Goal: Task Accomplishment & Management: Manage account settings

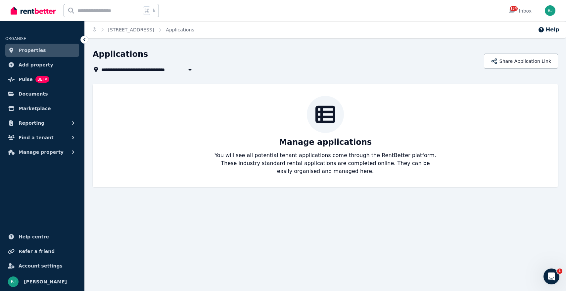
click at [31, 47] on span "Properties" at bounding box center [32, 50] width 27 height 8
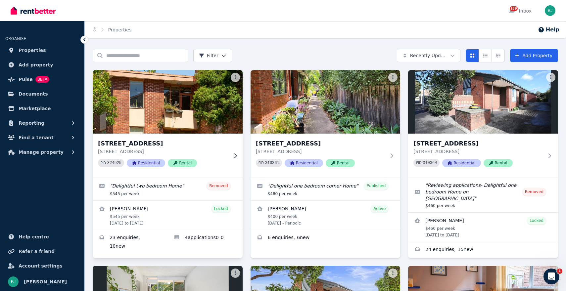
click at [235, 152] on div "[STREET_ADDRESS] PID 324925 Residential Rental" at bounding box center [168, 156] width 150 height 44
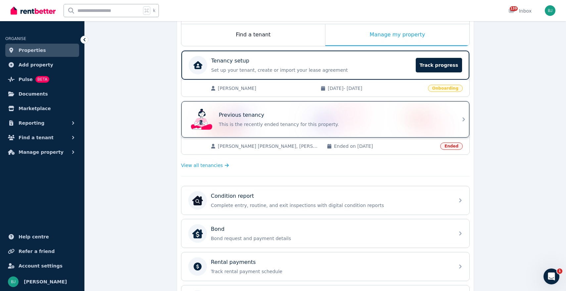
scroll to position [107, 0]
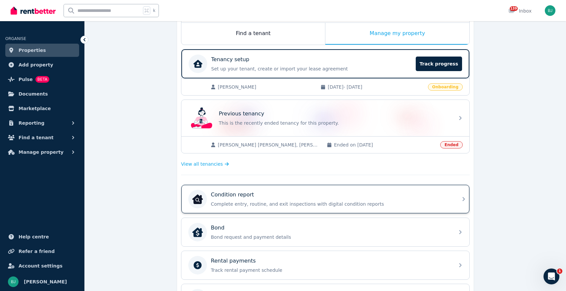
click at [312, 206] on p "Complete entry, routine, and exit inspections with digital condition reports" at bounding box center [331, 204] width 240 height 7
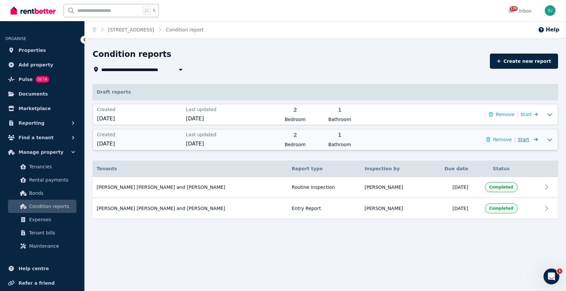
click at [534, 137] on icon at bounding box center [534, 139] width 7 height 5
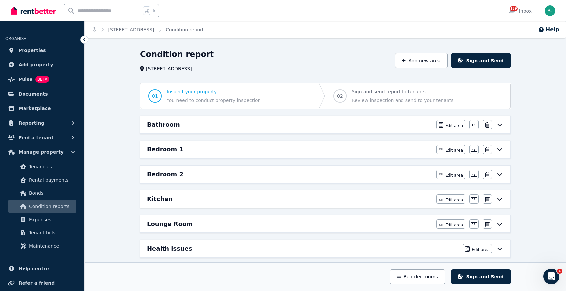
click at [501, 124] on icon at bounding box center [500, 125] width 5 height 3
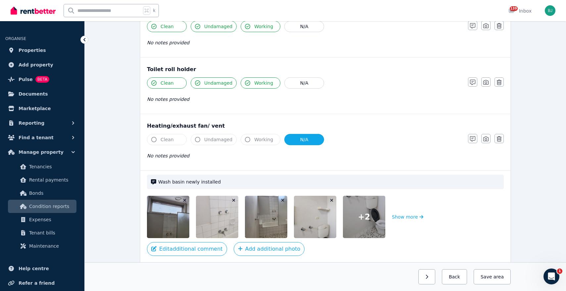
scroll to position [805, 0]
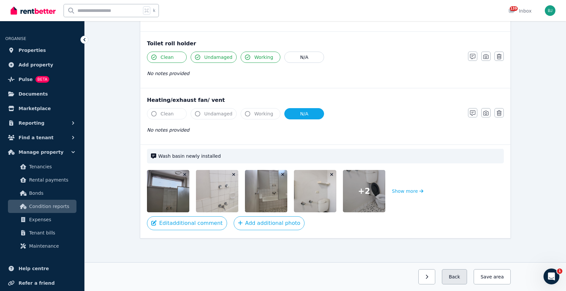
click at [460, 278] on button "Back" at bounding box center [454, 276] width 25 height 15
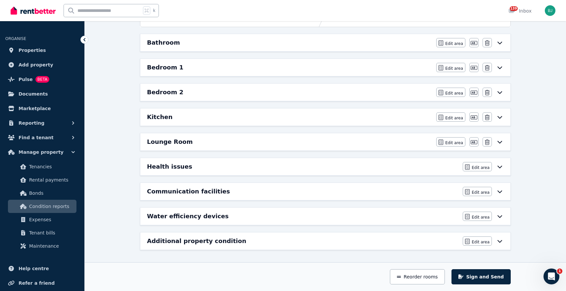
scroll to position [0, 0]
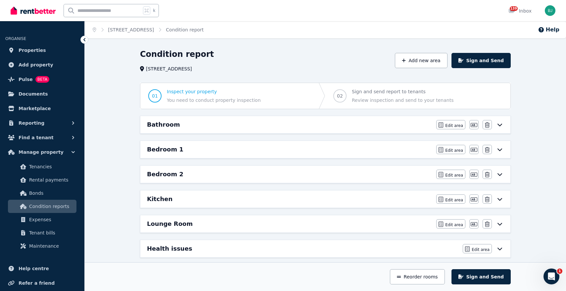
click at [204, 26] on span "Condition report" at bounding box center [185, 29] width 38 height 7
click at [204, 28] on link "Condition report" at bounding box center [185, 29] width 38 height 5
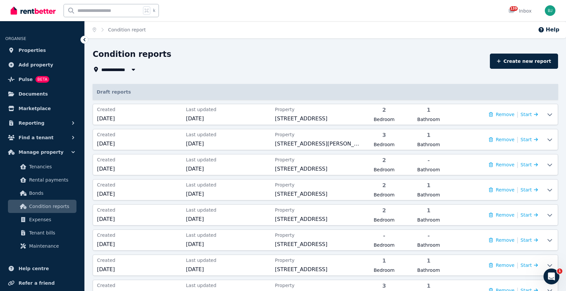
click at [130, 70] on icon "button" at bounding box center [133, 69] width 7 height 5
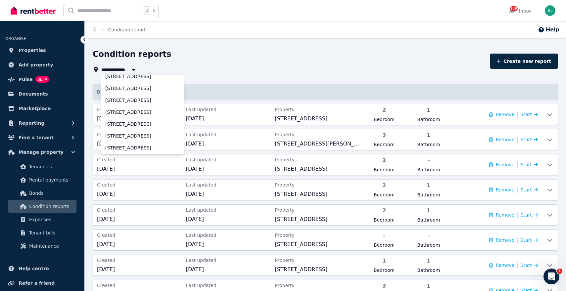
scroll to position [66, 0]
click at [132, 132] on span "[STREET_ADDRESS]" at bounding box center [138, 135] width 67 height 7
type input "**********"
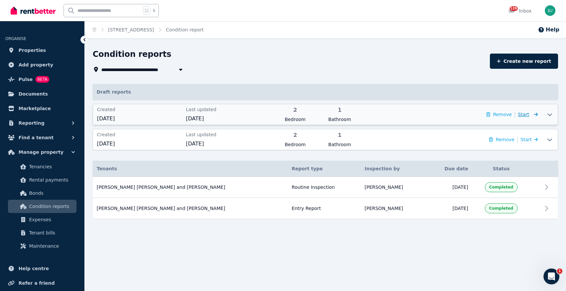
click at [529, 114] on span "Start" at bounding box center [523, 114] width 11 height 5
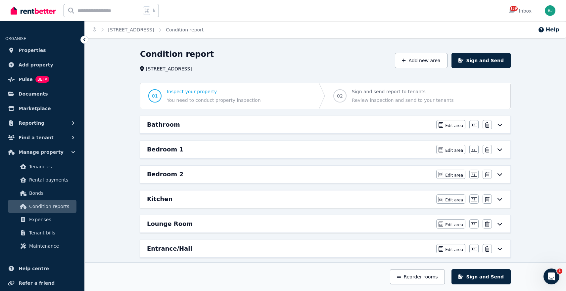
click at [502, 125] on icon at bounding box center [500, 124] width 8 height 5
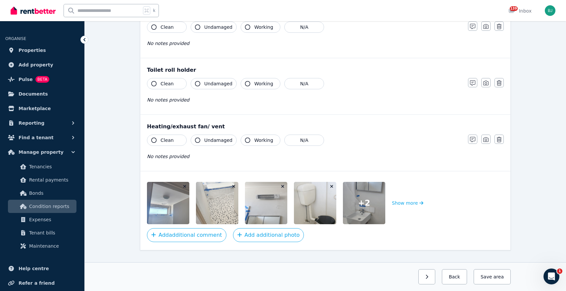
scroll to position [790, 0]
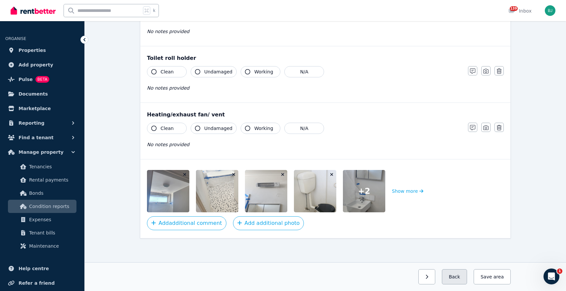
click at [458, 280] on button "Back" at bounding box center [454, 276] width 25 height 15
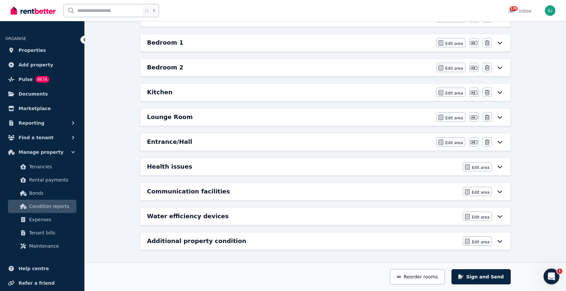
scroll to position [0, 0]
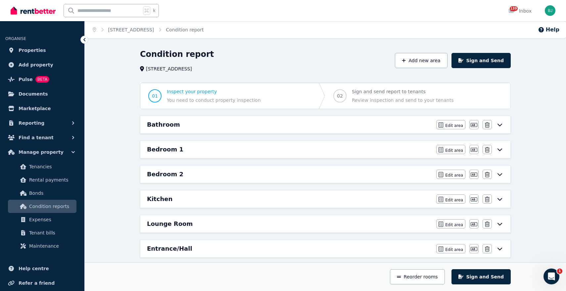
click at [411, 153] on div "Bedroom 1" at bounding box center [289, 149] width 285 height 9
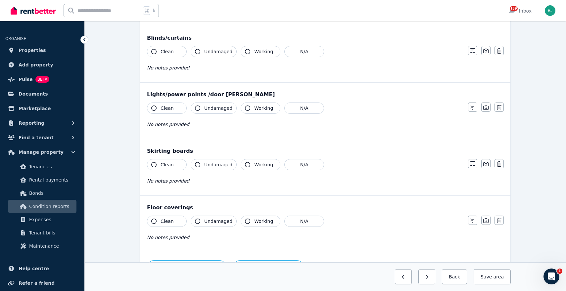
scroll to position [402, 0]
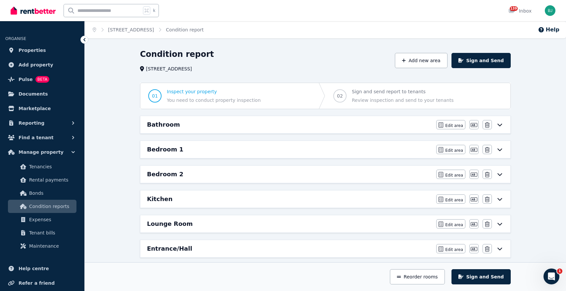
click at [182, 150] on div "Bedroom 1" at bounding box center [289, 149] width 285 height 9
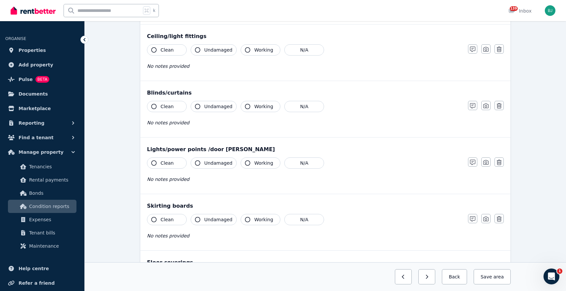
scroll to position [451, 0]
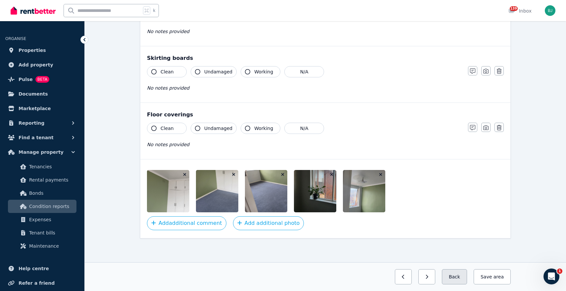
click at [458, 278] on button "Back" at bounding box center [454, 276] width 25 height 15
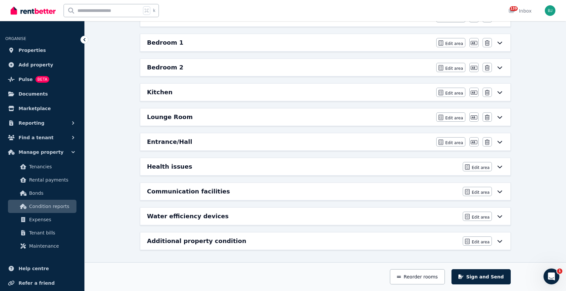
click at [251, 67] on div "Bedroom 2" at bounding box center [289, 67] width 285 height 9
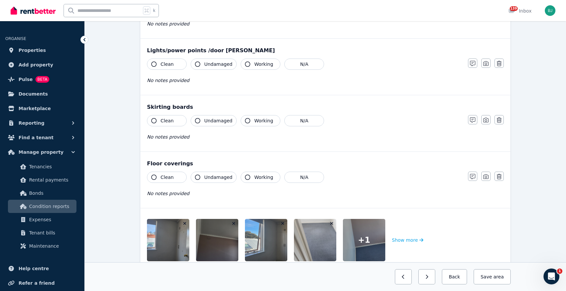
scroll to position [451, 0]
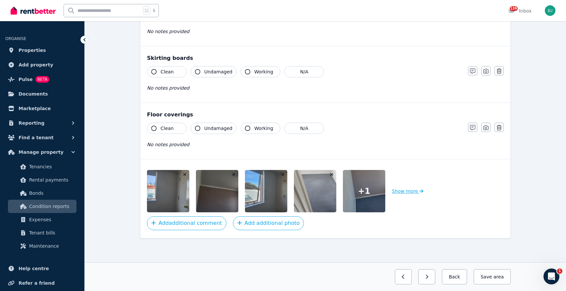
click at [414, 189] on button "Show more" at bounding box center [407, 191] width 31 height 42
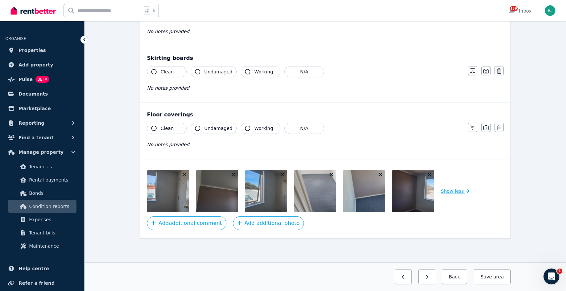
click at [459, 190] on button "Show less" at bounding box center [455, 191] width 28 height 42
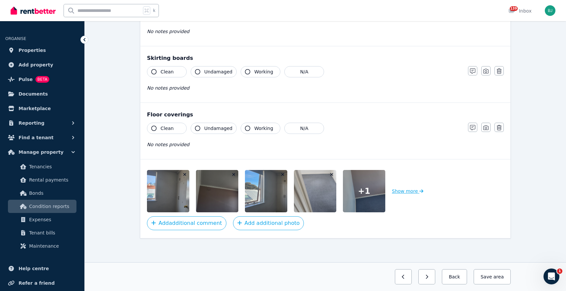
click at [410, 191] on button "Show more" at bounding box center [407, 191] width 31 height 42
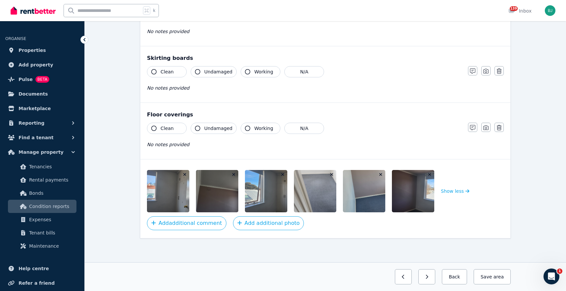
scroll to position [0, 0]
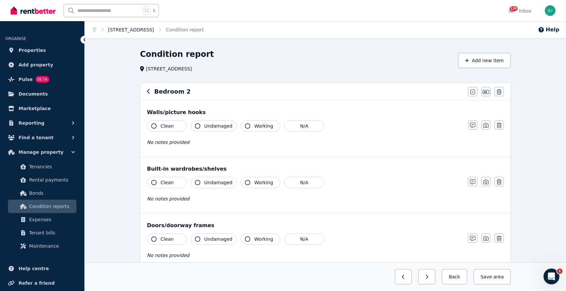
click at [154, 30] on link "[STREET_ADDRESS]" at bounding box center [131, 29] width 46 height 5
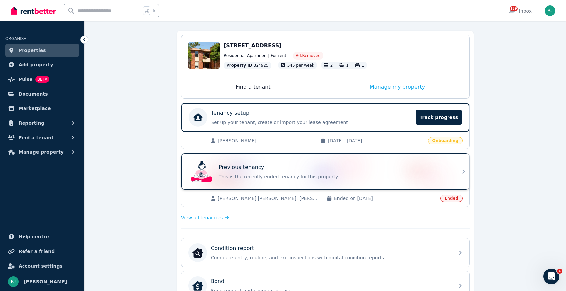
scroll to position [62, 0]
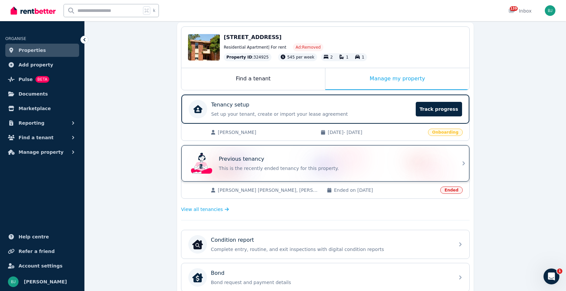
click at [321, 241] on div "Condition report" at bounding box center [331, 240] width 240 height 8
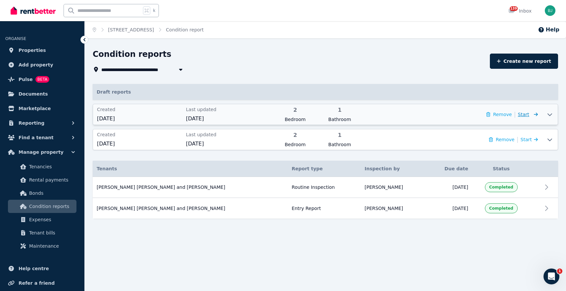
click at [530, 114] on span "Start" at bounding box center [528, 115] width 20 height 8
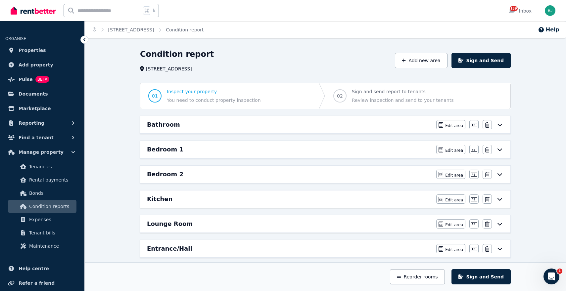
click at [271, 121] on div "Bathroom" at bounding box center [289, 124] width 285 height 9
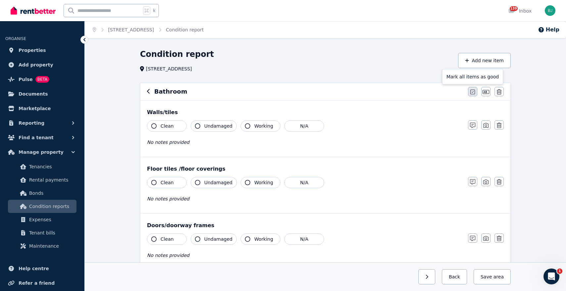
click at [474, 90] on icon "button" at bounding box center [472, 91] width 5 height 5
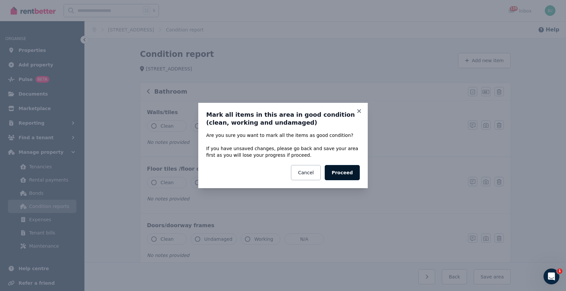
click at [346, 172] on button "Proceed" at bounding box center [342, 172] width 35 height 15
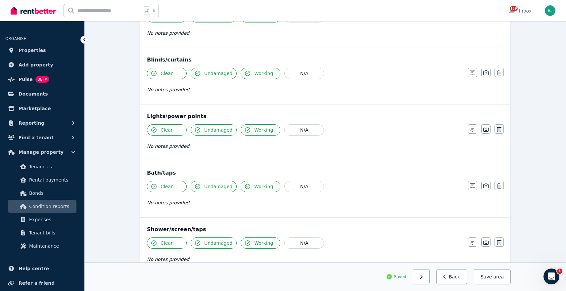
scroll to position [335, 0]
click at [306, 74] on button "N/A" at bounding box center [304, 73] width 40 height 11
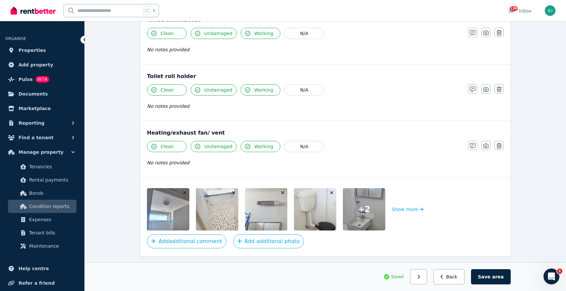
scroll to position [790, 0]
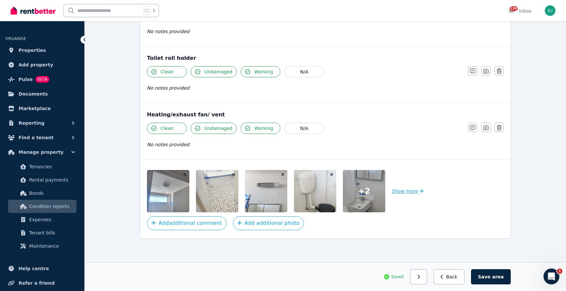
click at [404, 190] on button "Show more" at bounding box center [407, 191] width 31 height 42
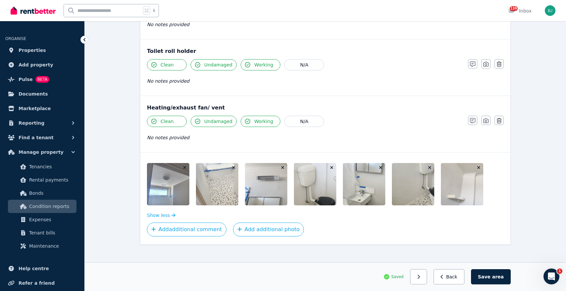
scroll to position [803, 0]
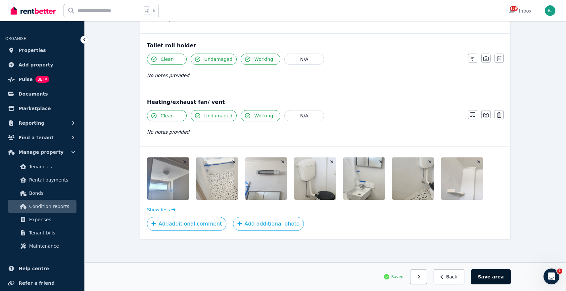
click at [496, 274] on span "area" at bounding box center [498, 277] width 12 height 7
click at [453, 275] on button "Back" at bounding box center [451, 276] width 31 height 15
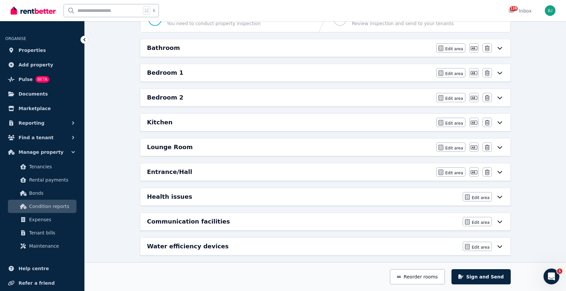
scroll to position [71, 0]
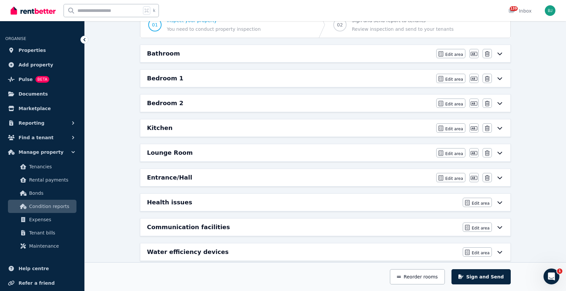
click at [399, 78] on div "Bedroom 1" at bounding box center [289, 78] width 285 height 9
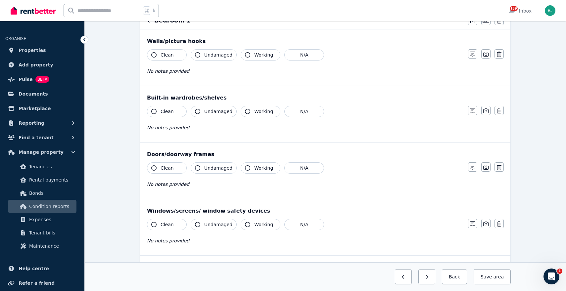
scroll to position [0, 0]
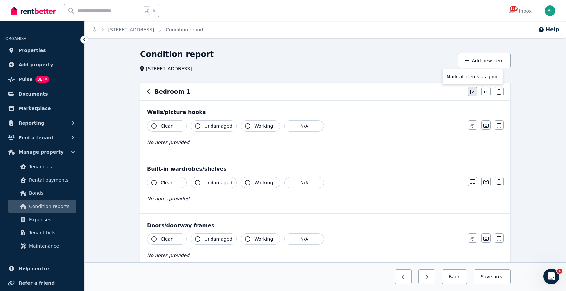
click at [472, 93] on icon "button" at bounding box center [472, 91] width 5 height 5
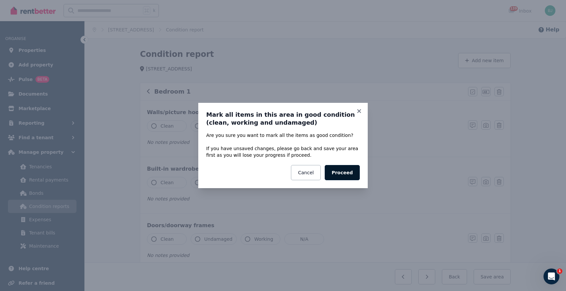
click at [347, 172] on button "Proceed" at bounding box center [342, 172] width 35 height 15
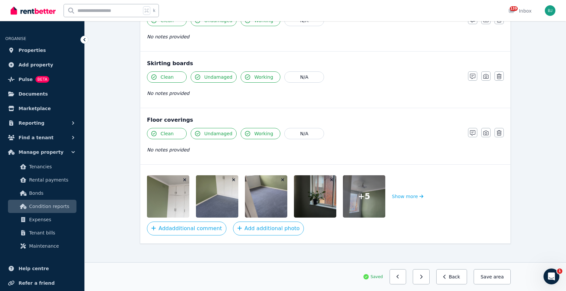
scroll to position [451, 0]
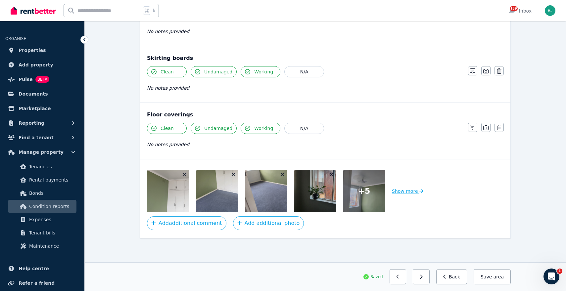
click at [406, 191] on button "Show more" at bounding box center [407, 191] width 31 height 42
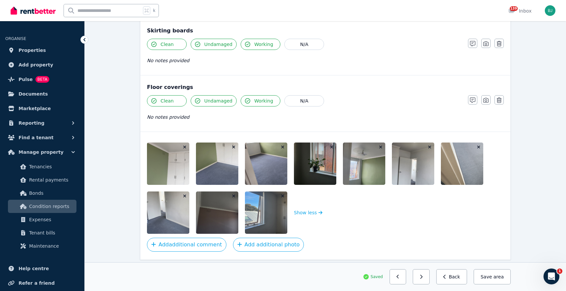
scroll to position [479, 0]
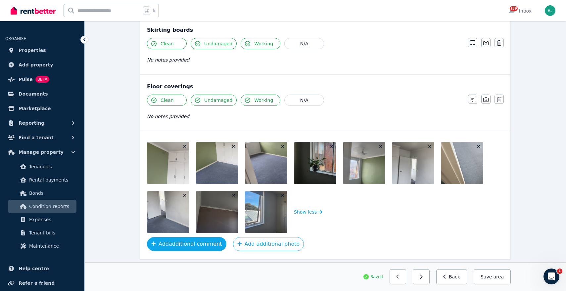
click at [208, 244] on button "Add additional comment" at bounding box center [186, 244] width 79 height 14
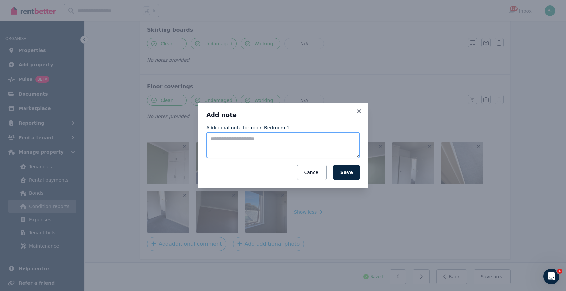
click at [239, 143] on textarea "Additional note for room Bedroom 1" at bounding box center [283, 145] width 154 height 26
type textarea "**********"
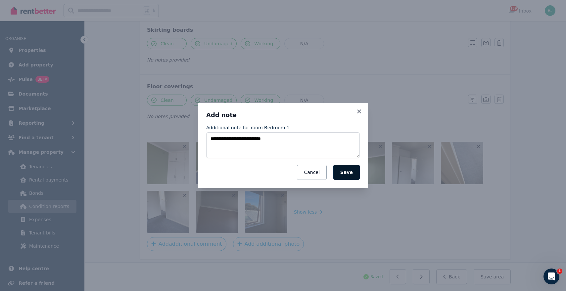
click at [354, 170] on button "Save" at bounding box center [346, 172] width 26 height 15
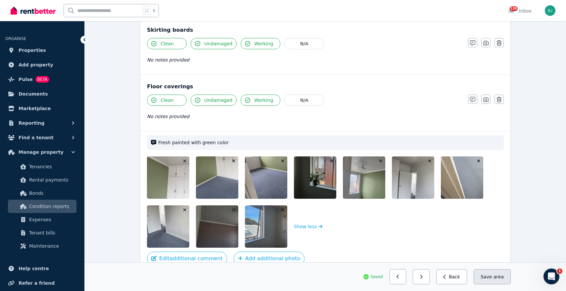
click at [491, 275] on button "Save area" at bounding box center [492, 276] width 37 height 15
click at [454, 277] on button "Back" at bounding box center [451, 276] width 31 height 15
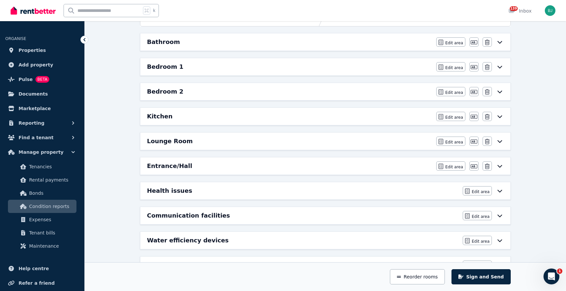
scroll to position [80, 0]
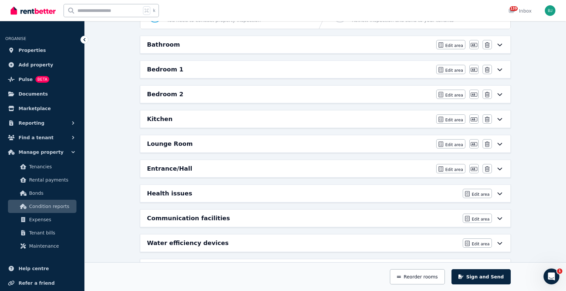
click at [409, 96] on div "Bedroom 2" at bounding box center [289, 94] width 285 height 9
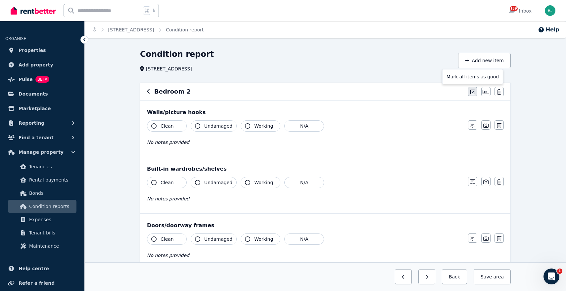
click at [471, 91] on icon "button" at bounding box center [472, 91] width 5 height 5
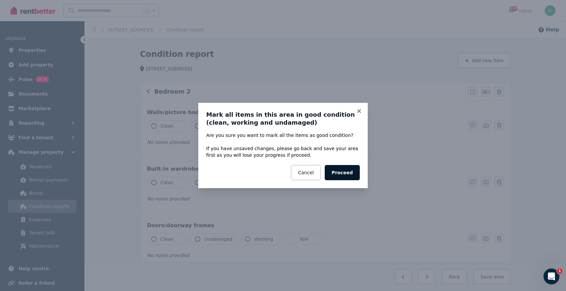
click at [344, 174] on button "Proceed" at bounding box center [342, 172] width 35 height 15
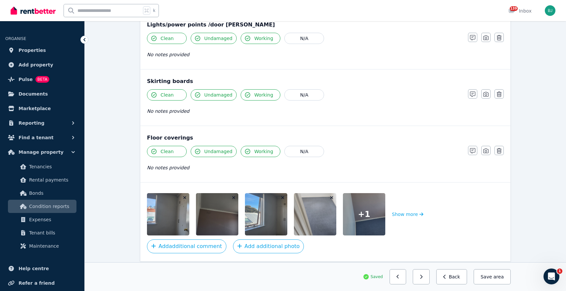
scroll to position [451, 0]
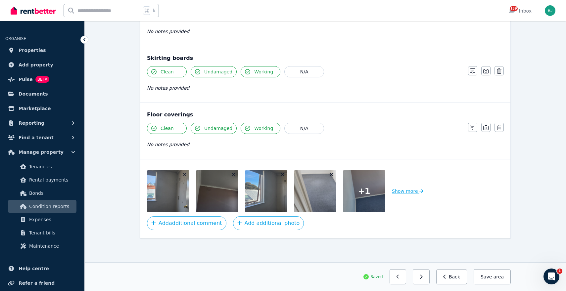
click at [405, 193] on button "Show more" at bounding box center [407, 191] width 31 height 42
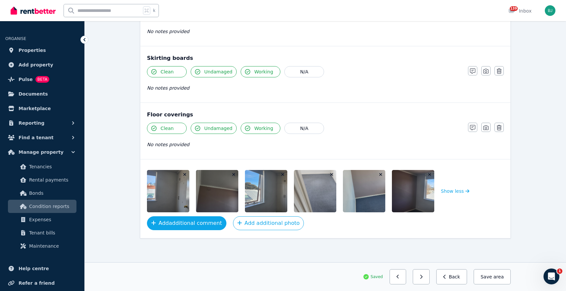
click at [209, 222] on button "Add additional comment" at bounding box center [186, 224] width 79 height 14
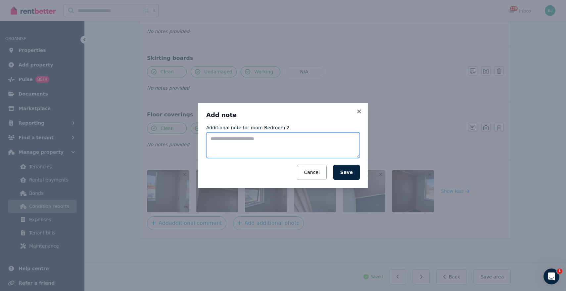
click at [313, 146] on textarea "Additional note for room Bedroom 2" at bounding box center [283, 145] width 154 height 26
type textarea "**********"
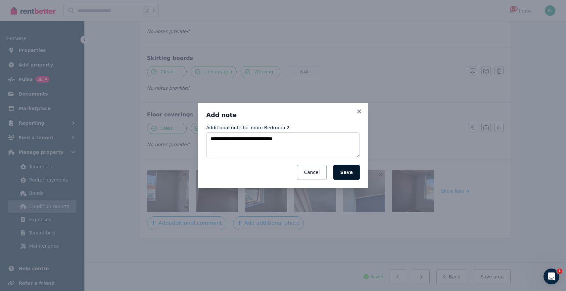
click at [346, 171] on button "Save" at bounding box center [346, 172] width 26 height 15
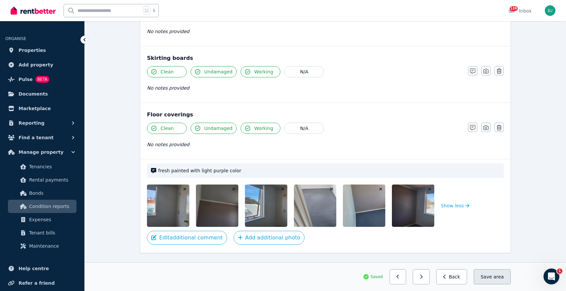
click at [490, 276] on button "Save area" at bounding box center [492, 276] width 37 height 15
click at [458, 279] on button "Back" at bounding box center [451, 276] width 31 height 15
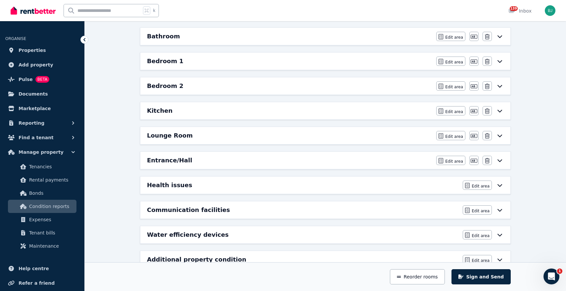
scroll to position [85, 0]
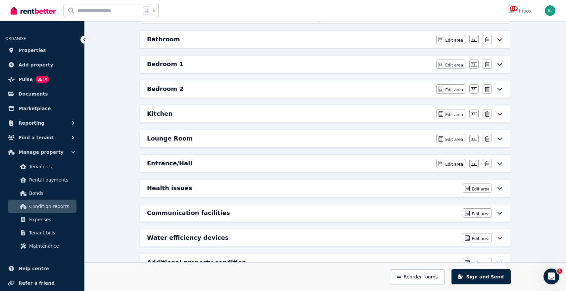
click at [393, 93] on div "Bedroom 2" at bounding box center [289, 88] width 285 height 9
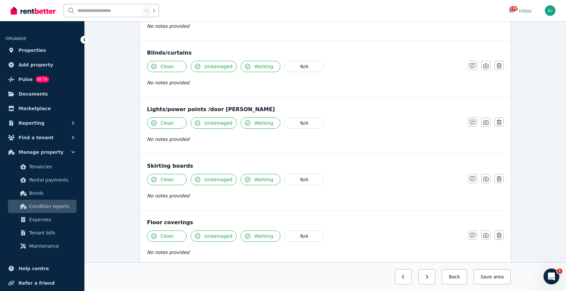
scroll to position [465, 0]
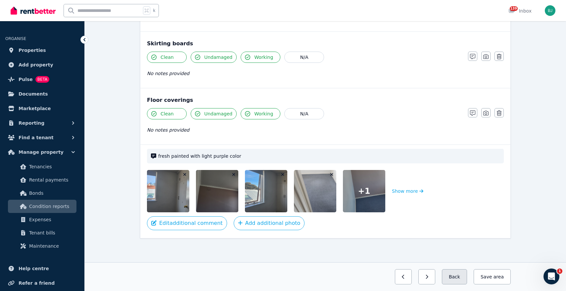
click at [460, 276] on button "Back" at bounding box center [454, 276] width 25 height 15
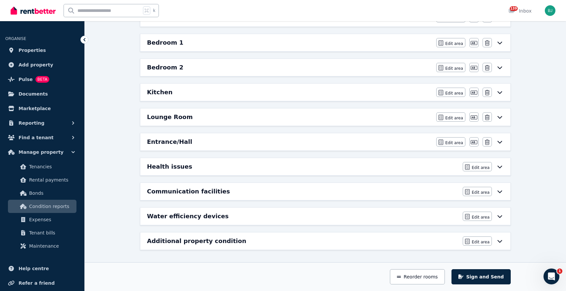
click at [405, 86] on div "Kitchen Edit area Edit area Edit name Delete" at bounding box center [325, 92] width 370 height 17
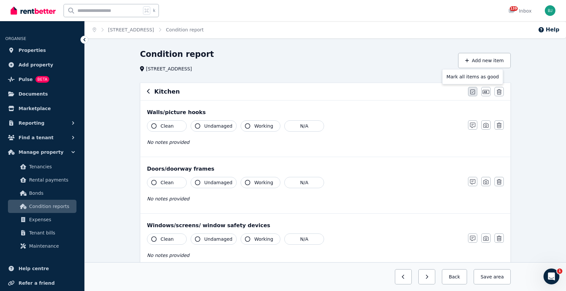
click at [471, 91] on icon "button" at bounding box center [472, 91] width 5 height 5
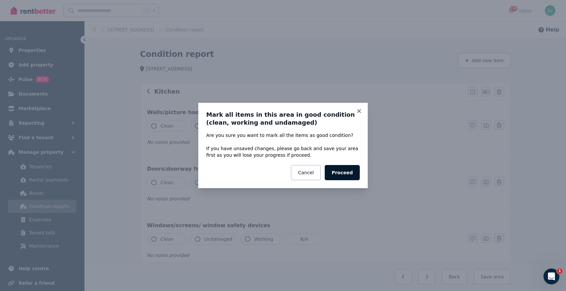
click at [345, 170] on button "Proceed" at bounding box center [342, 172] width 35 height 15
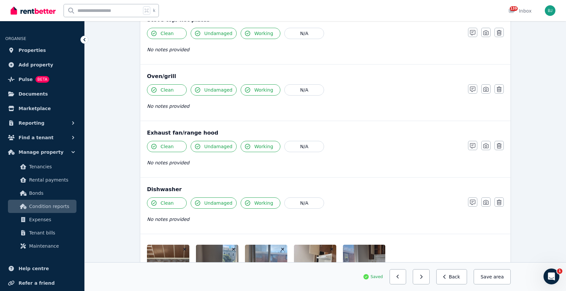
scroll to position [717, 0]
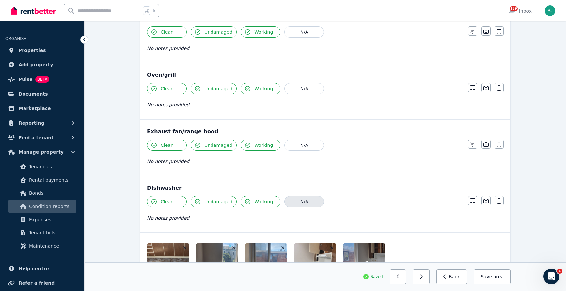
click at [312, 203] on button "N/A" at bounding box center [304, 201] width 40 height 11
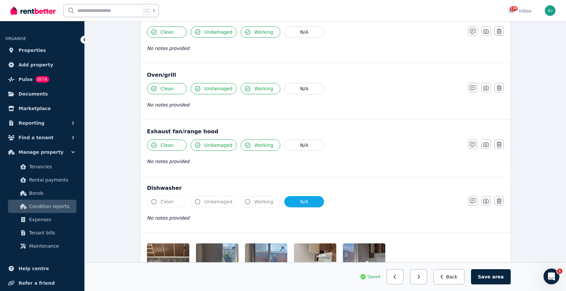
scroll to position [790, 0]
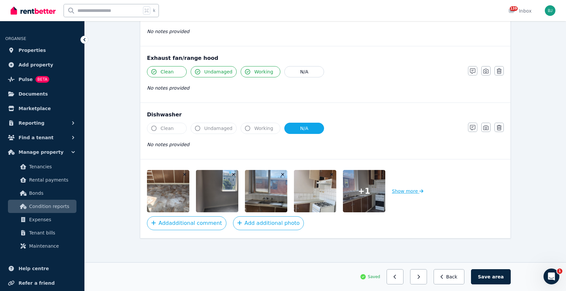
click at [411, 194] on button "Show more" at bounding box center [407, 191] width 31 height 42
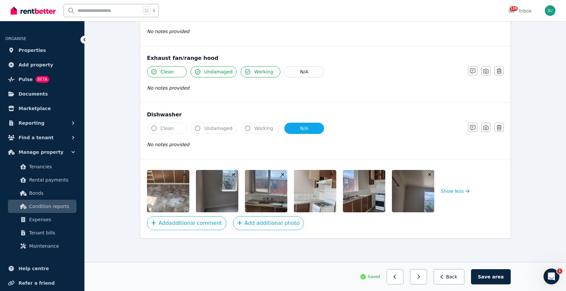
click at [167, 203] on img at bounding box center [184, 191] width 75 height 42
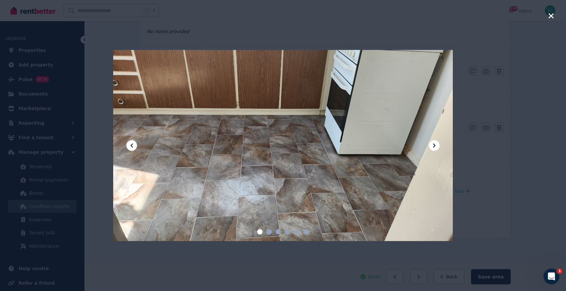
click at [553, 15] on icon "button" at bounding box center [551, 16] width 6 height 8
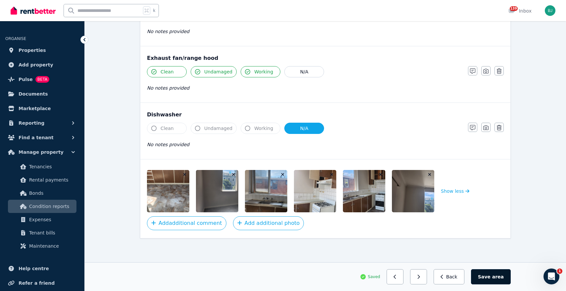
click at [493, 277] on button "Save area" at bounding box center [491, 276] width 40 height 15
click at [454, 275] on button "Back" at bounding box center [451, 276] width 31 height 15
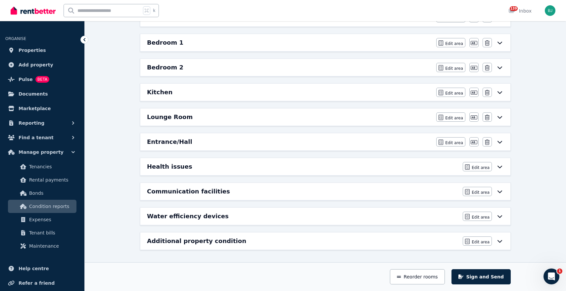
scroll to position [107, 0]
click at [368, 117] on div "Lounge Room" at bounding box center [289, 117] width 285 height 9
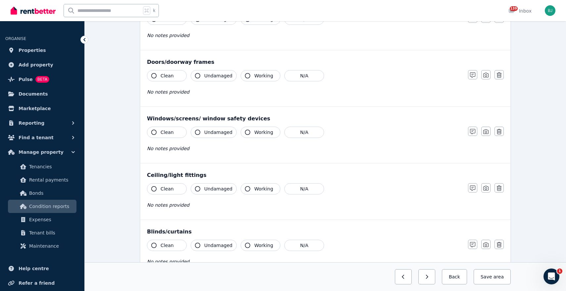
scroll to position [0, 0]
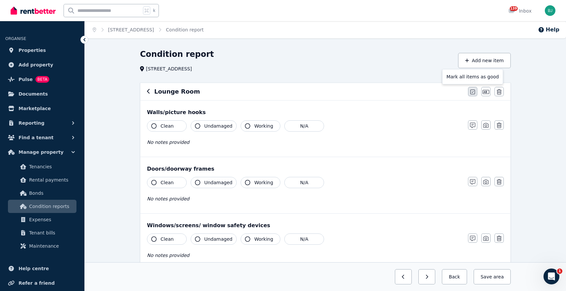
click at [472, 88] on button "button" at bounding box center [472, 91] width 9 height 9
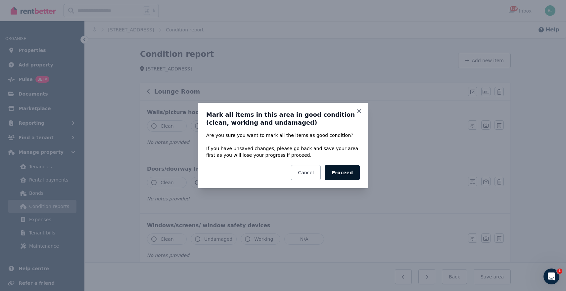
click at [345, 169] on button "Proceed" at bounding box center [342, 172] width 35 height 15
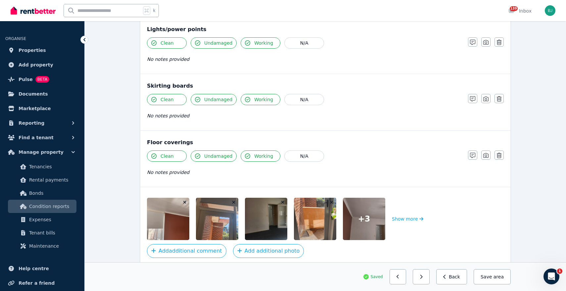
scroll to position [394, 0]
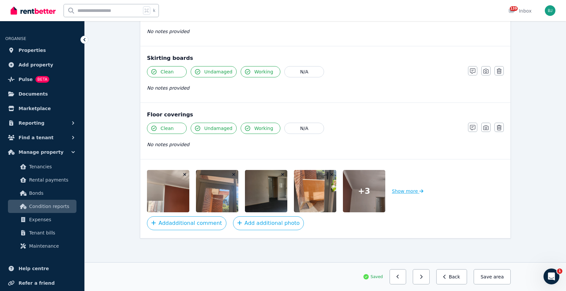
click at [413, 193] on button "Show more" at bounding box center [407, 191] width 31 height 42
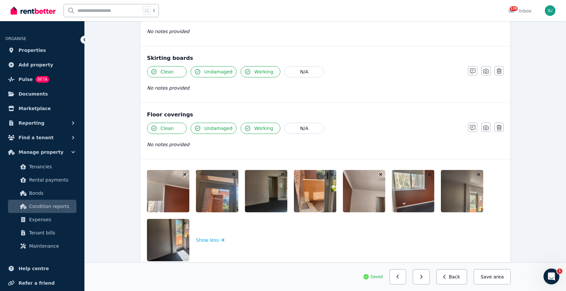
scroll to position [443, 0]
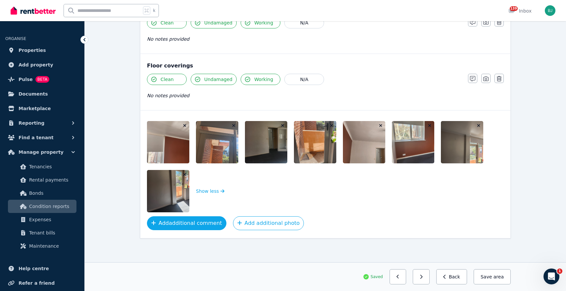
click at [179, 226] on button "Add additional comment" at bounding box center [186, 224] width 79 height 14
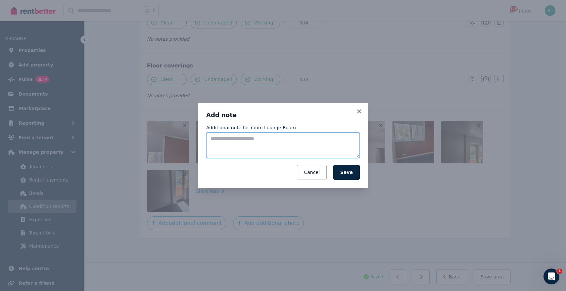
click at [236, 145] on textarea "Additional note for room Lounge Room" at bounding box center [283, 145] width 154 height 26
type textarea "**********"
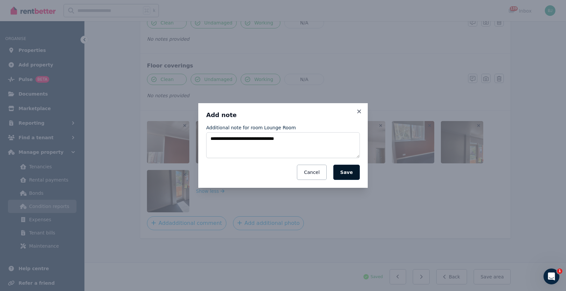
click at [351, 175] on button "Save" at bounding box center [346, 172] width 26 height 15
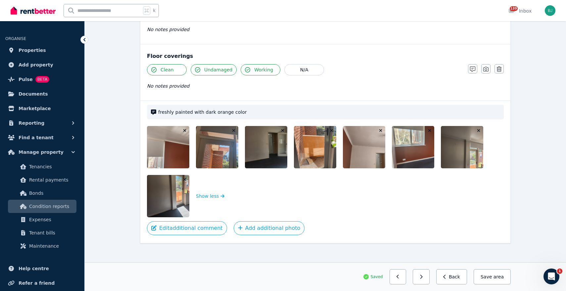
scroll to position [458, 0]
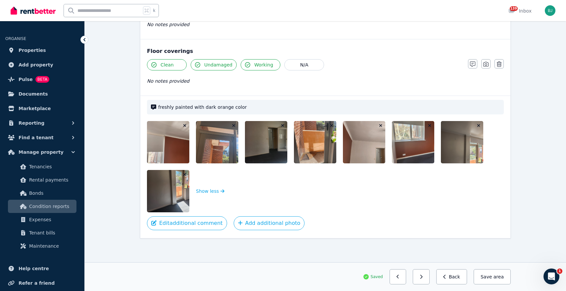
click at [362, 155] on img at bounding box center [380, 142] width 75 height 42
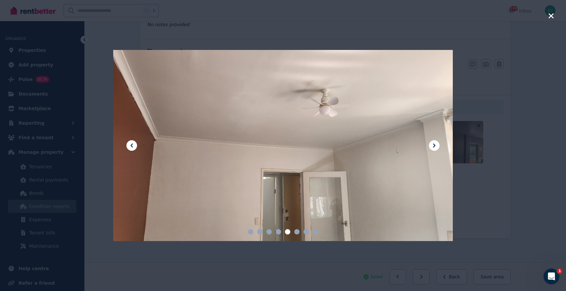
click at [435, 144] on icon at bounding box center [434, 146] width 8 height 8
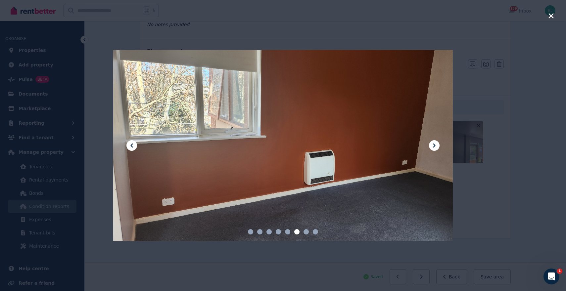
click at [553, 17] on icon "button" at bounding box center [551, 15] width 5 height 5
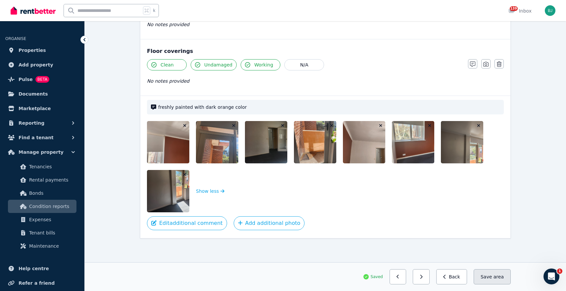
click at [489, 277] on button "Save area" at bounding box center [492, 276] width 37 height 15
click at [459, 277] on button "Back" at bounding box center [451, 276] width 31 height 15
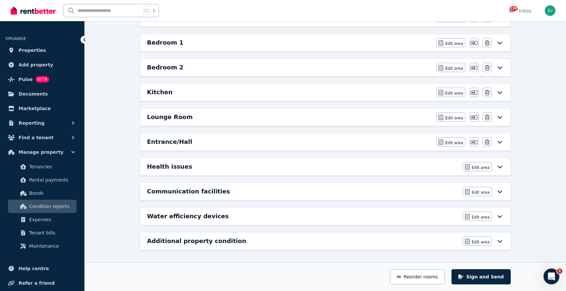
scroll to position [107, 0]
click at [420, 139] on div "Entrance/Hall" at bounding box center [289, 141] width 285 height 9
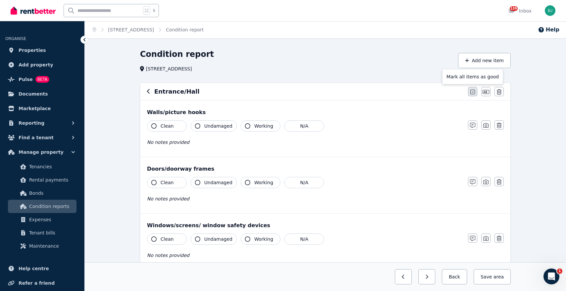
click at [473, 91] on icon "button" at bounding box center [472, 91] width 5 height 5
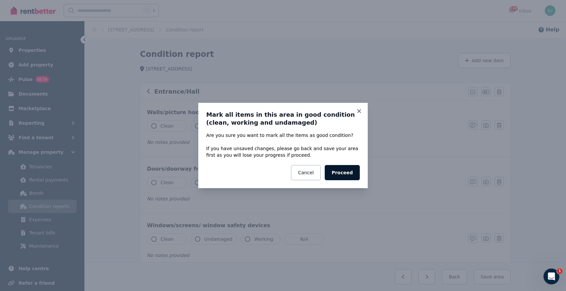
click at [343, 174] on button "Proceed" at bounding box center [342, 172] width 35 height 15
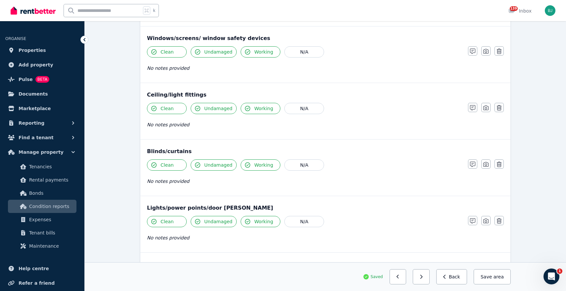
scroll to position [188, 0]
click at [302, 169] on button "N/A" at bounding box center [304, 164] width 40 height 11
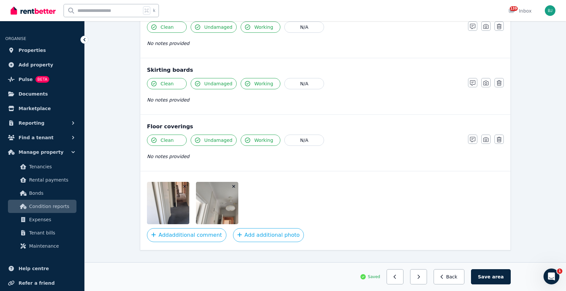
scroll to position [394, 0]
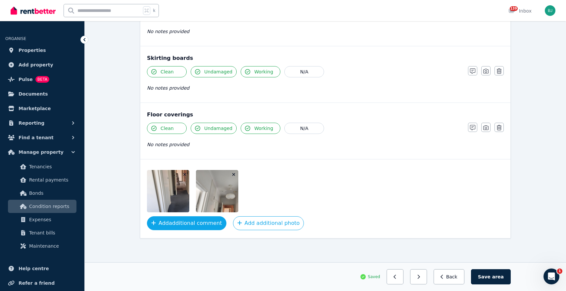
click at [195, 222] on button "Add additional comment" at bounding box center [186, 224] width 79 height 14
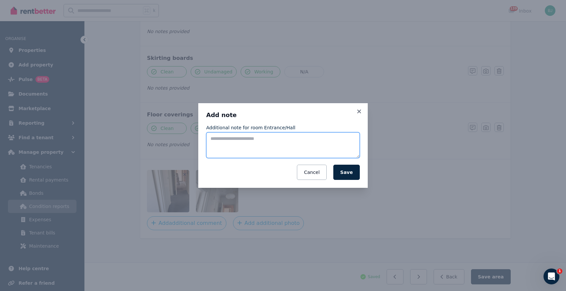
click at [254, 137] on textarea "Additional note for room Entrance/Hall" at bounding box center [283, 145] width 154 height 26
type textarea "**********"
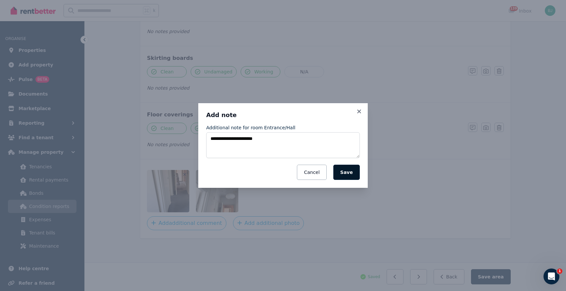
click at [345, 172] on button "Save" at bounding box center [346, 172] width 26 height 15
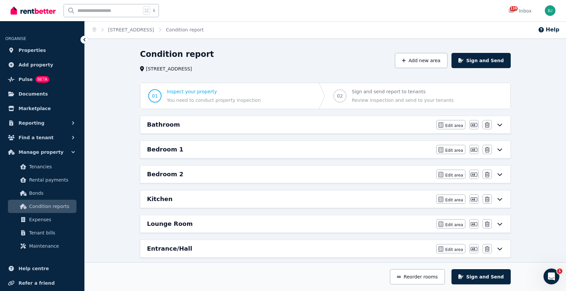
click at [215, 246] on div "Entrance/Hall" at bounding box center [289, 248] width 285 height 9
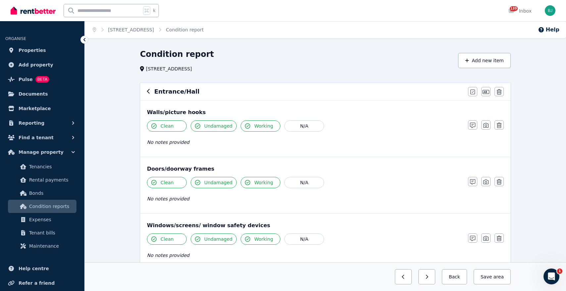
scroll to position [409, 0]
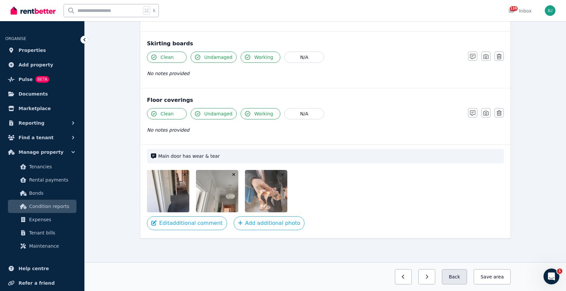
click at [459, 277] on button "Back" at bounding box center [454, 276] width 25 height 15
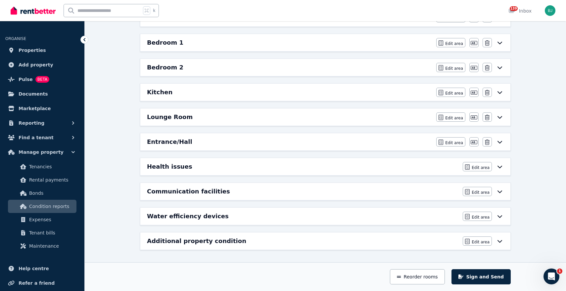
click at [345, 147] on div "Entrance/Hall Edit area Edit area Edit name Delete" at bounding box center [325, 141] width 370 height 17
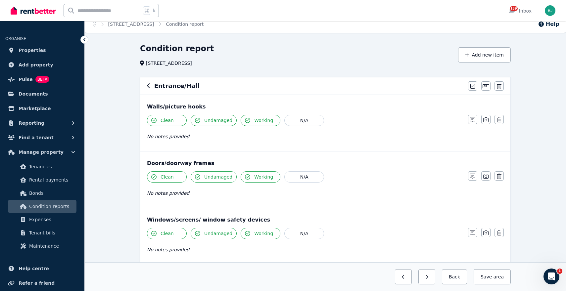
scroll to position [409, 0]
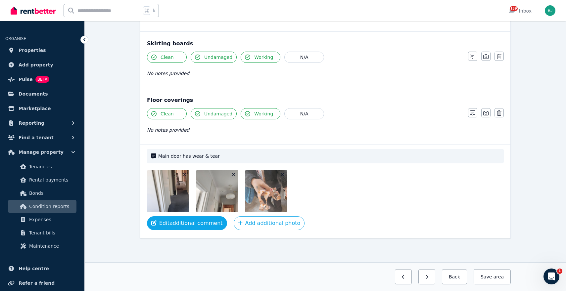
click at [201, 226] on button "Edit additional comment" at bounding box center [187, 224] width 80 height 14
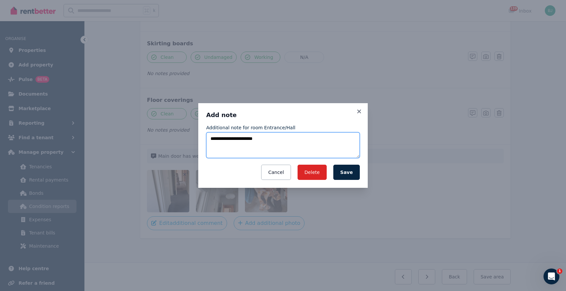
click at [302, 141] on textarea "**********" at bounding box center [283, 145] width 154 height 26
click at [287, 144] on textarea "**********" at bounding box center [283, 145] width 154 height 26
click at [313, 146] on textarea "**********" at bounding box center [283, 145] width 154 height 26
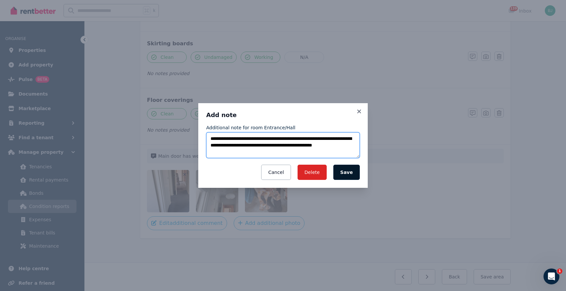
type textarea "**********"
click at [352, 166] on button "Save" at bounding box center [346, 172] width 26 height 15
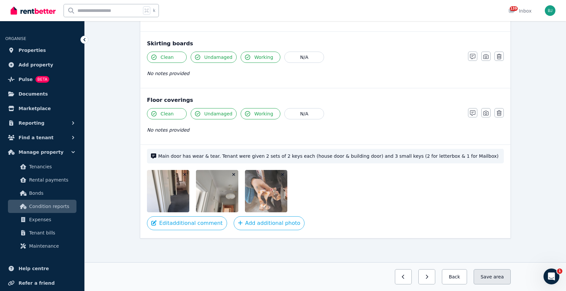
click at [490, 275] on button "Save area" at bounding box center [492, 276] width 37 height 15
click at [457, 278] on button "Back" at bounding box center [451, 276] width 31 height 15
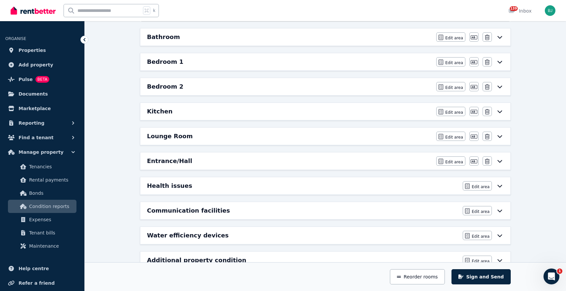
scroll to position [107, 0]
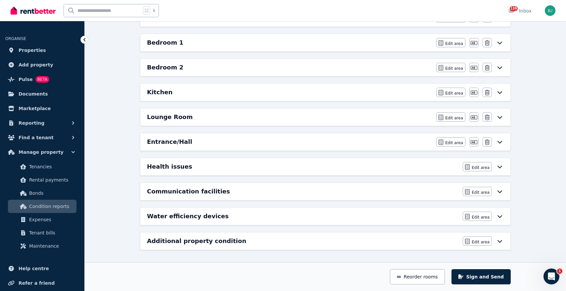
click at [294, 162] on div "Health issues" at bounding box center [303, 166] width 312 height 9
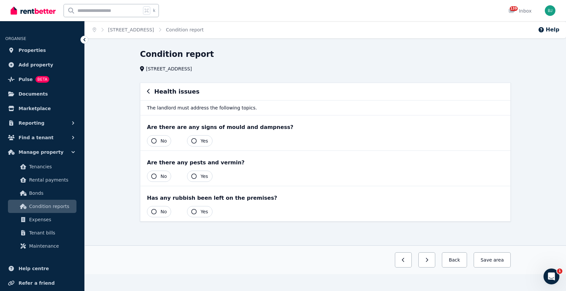
click at [158, 142] on button "No" at bounding box center [159, 140] width 24 height 11
click at [159, 185] on div "Are there any pests and vermin? Yes No" at bounding box center [325, 168] width 370 height 35
click at [159, 180] on button "No" at bounding box center [159, 176] width 24 height 11
click at [161, 211] on span "No" at bounding box center [164, 212] width 6 height 7
click at [489, 259] on button "Save area" at bounding box center [491, 260] width 40 height 15
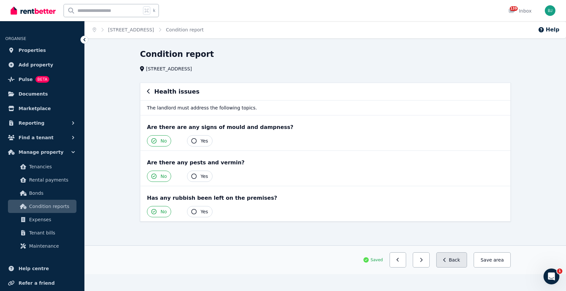
click at [456, 263] on button "Back" at bounding box center [451, 260] width 31 height 15
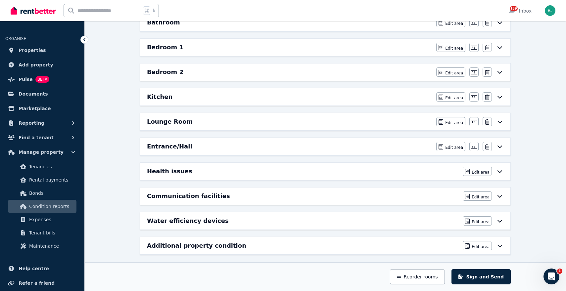
scroll to position [107, 0]
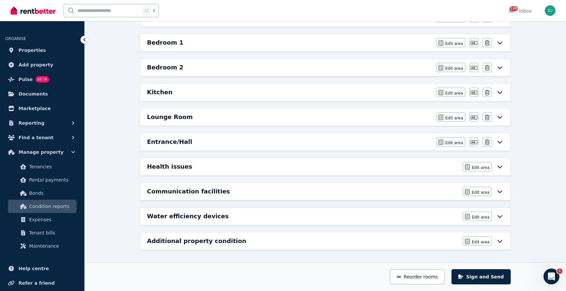
click at [189, 192] on h6 "Communication facilities" at bounding box center [188, 191] width 83 height 9
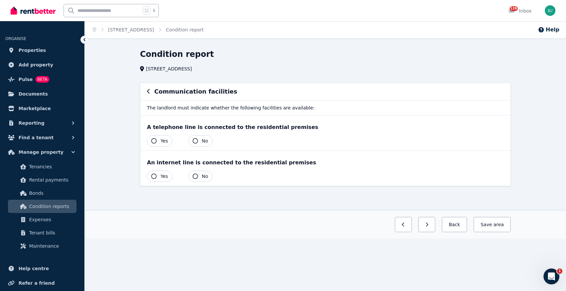
click at [199, 137] on button "No" at bounding box center [200, 140] width 24 height 11
click at [160, 178] on button "Yes" at bounding box center [159, 176] width 25 height 11
click at [494, 223] on button "Save area" at bounding box center [491, 224] width 40 height 15
click at [454, 228] on button "Back" at bounding box center [451, 224] width 31 height 15
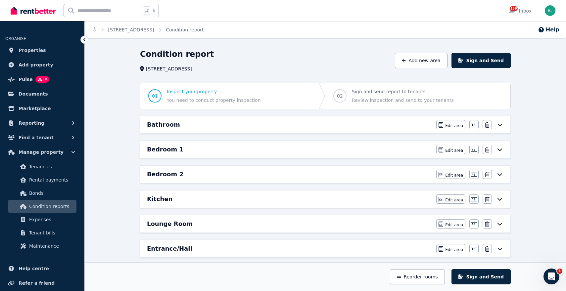
scroll to position [107, 0]
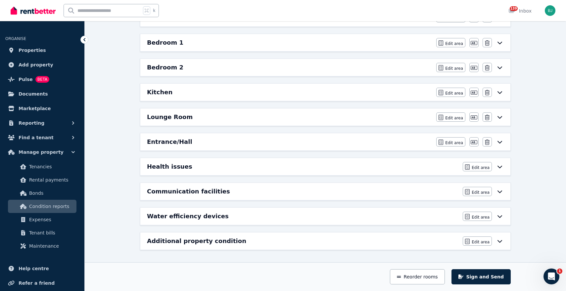
click at [366, 220] on div "Water efficiency devices" at bounding box center [303, 216] width 312 height 9
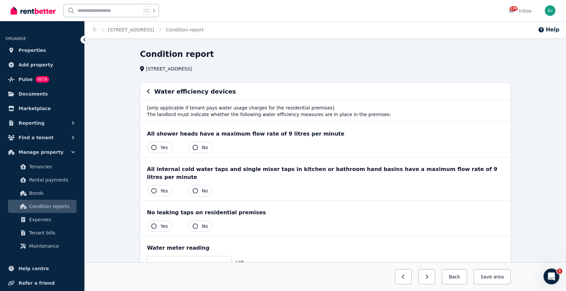
click at [158, 153] on div "All shower heads have a maximum flow rate of 9 litres per minute Yes No" at bounding box center [325, 139] width 370 height 35
click at [158, 149] on button "Yes" at bounding box center [159, 147] width 25 height 11
click at [159, 185] on button "Yes" at bounding box center [159, 190] width 25 height 11
click at [160, 221] on button "Yes" at bounding box center [159, 226] width 25 height 11
click at [504, 281] on button "Save area" at bounding box center [491, 276] width 40 height 15
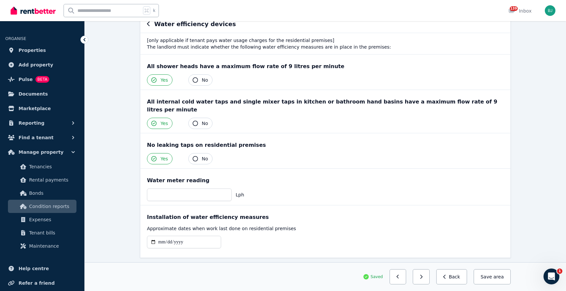
scroll to position [79, 0]
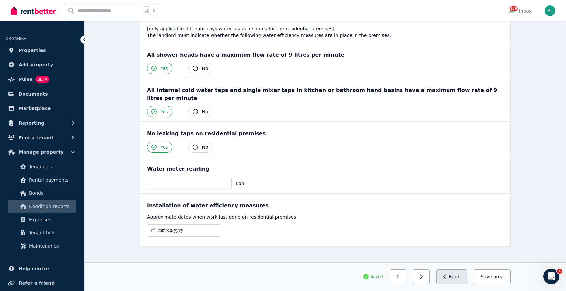
click at [458, 277] on button "Back" at bounding box center [451, 276] width 31 height 15
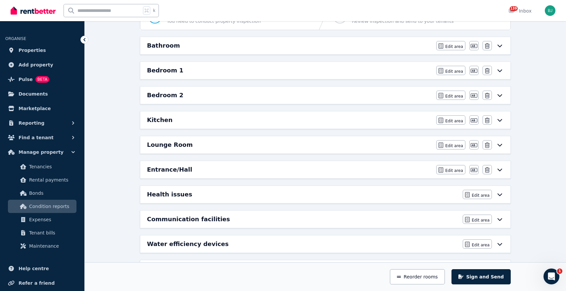
scroll to position [107, 0]
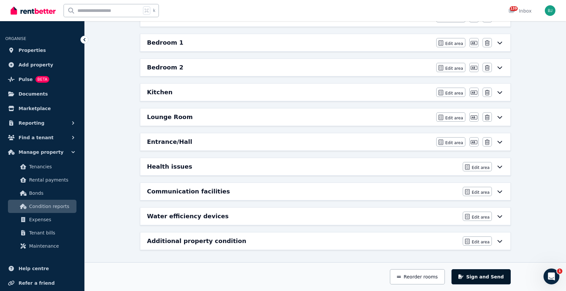
click at [478, 276] on button "Sign and Send" at bounding box center [481, 276] width 59 height 15
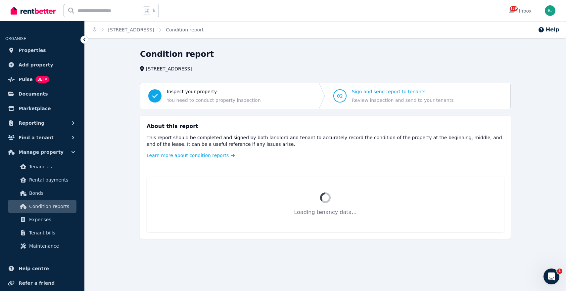
scroll to position [0, 0]
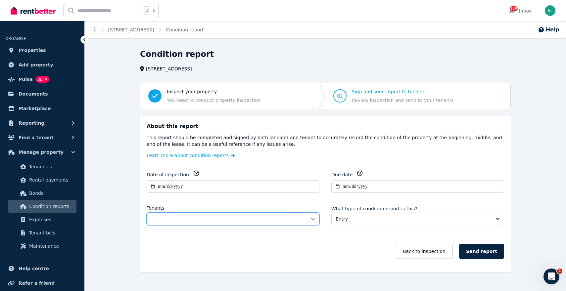
click at [275, 217] on select "**********" at bounding box center [233, 219] width 173 height 13
select select "**********"
click at [147, 213] on select "**********" at bounding box center [233, 219] width 173 height 13
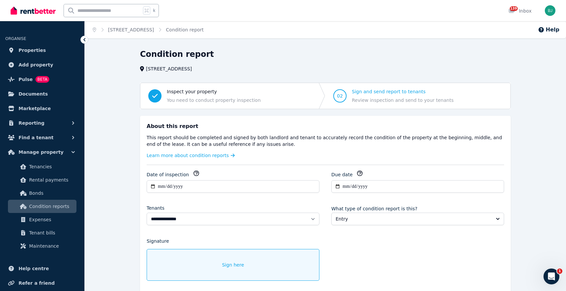
click at [296, 269] on div "Sign here" at bounding box center [233, 265] width 173 height 32
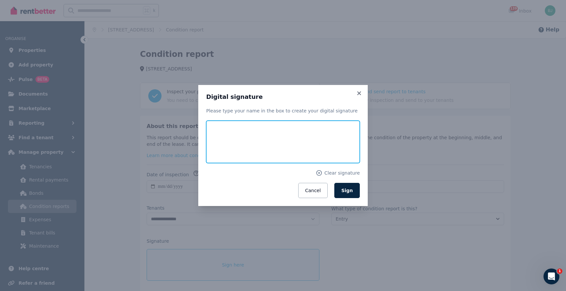
click at [256, 142] on input "text" at bounding box center [283, 142] width 154 height 42
type input "*******"
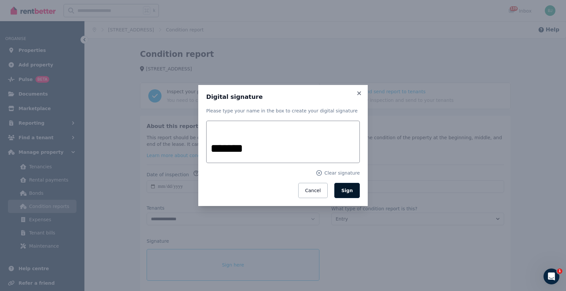
click at [348, 189] on span "Sign" at bounding box center [347, 190] width 12 height 5
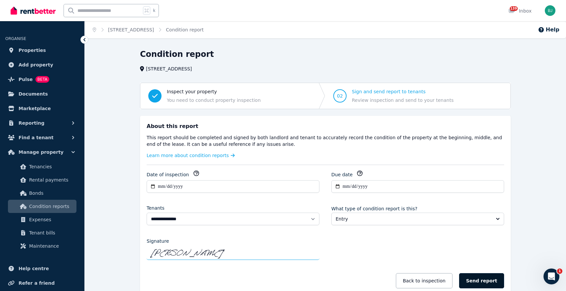
click at [490, 283] on button "Send report" at bounding box center [481, 280] width 45 height 15
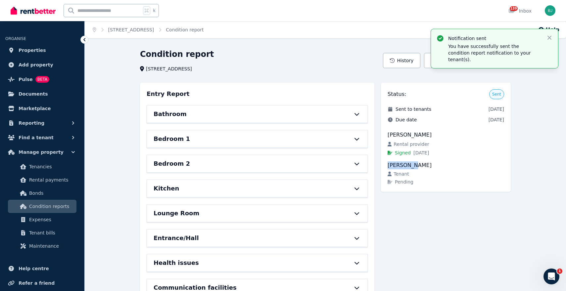
drag, startPoint x: 409, startPoint y: 165, endPoint x: 389, endPoint y: 165, distance: 20.2
click at [389, 165] on div "[PERSON_NAME]" at bounding box center [446, 166] width 117 height 8
copy div "Stefanie"
drag, startPoint x: 427, startPoint y: 165, endPoint x: 409, endPoint y: 166, distance: 17.9
click at [409, 166] on div "[PERSON_NAME]" at bounding box center [446, 166] width 117 height 8
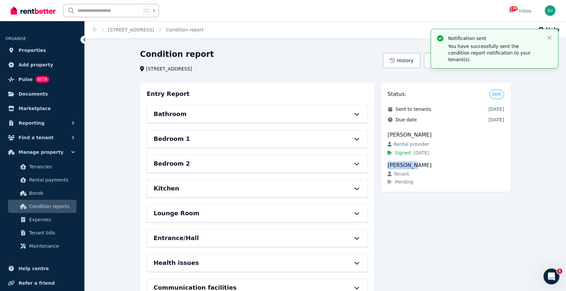
copy div "Kyriss"
click at [154, 28] on link "[STREET_ADDRESS]" at bounding box center [131, 29] width 46 height 5
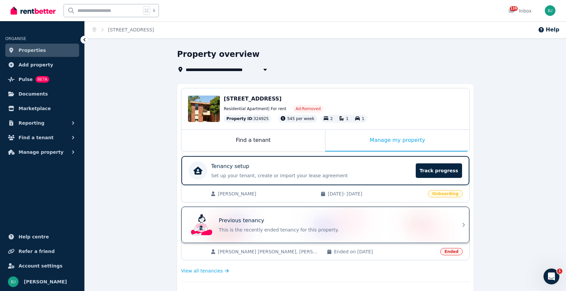
scroll to position [4, 0]
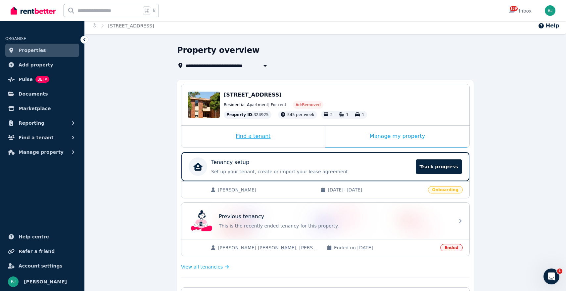
click at [258, 135] on div "Find a tenant" at bounding box center [253, 137] width 144 height 22
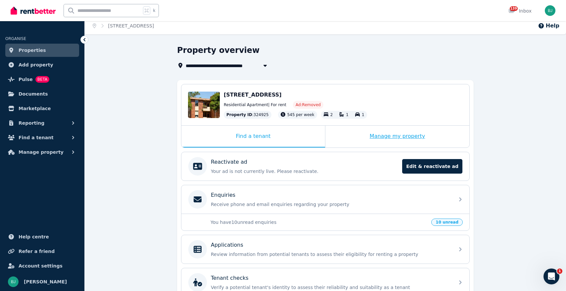
click at [364, 138] on div "Manage my property" at bounding box center [397, 137] width 144 height 22
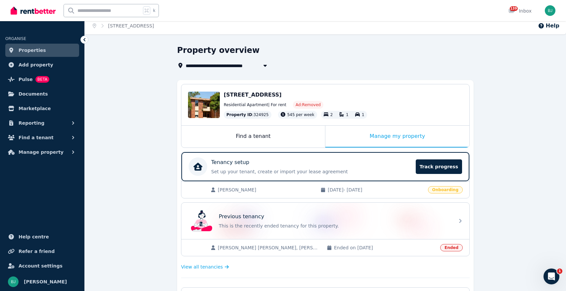
click at [277, 191] on span "[PERSON_NAME]" at bounding box center [266, 190] width 96 height 7
click at [401, 193] on span "07/09/2025 - 06/09/2026" at bounding box center [376, 190] width 96 height 7
click at [227, 190] on span "[PERSON_NAME]" at bounding box center [266, 190] width 96 height 7
click at [436, 171] on span "Track progress" at bounding box center [439, 167] width 46 height 15
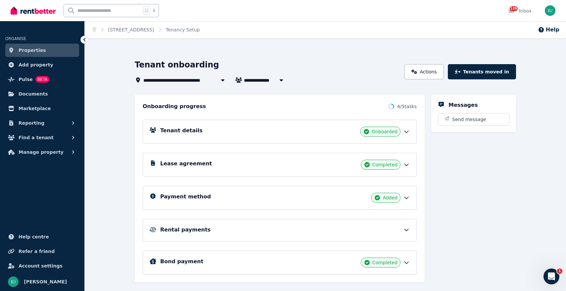
scroll to position [14, 0]
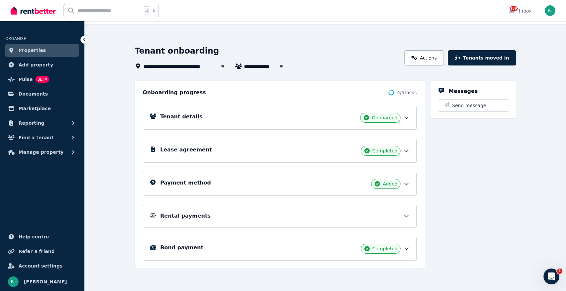
click at [249, 217] on div "Rental payments" at bounding box center [285, 216] width 250 height 8
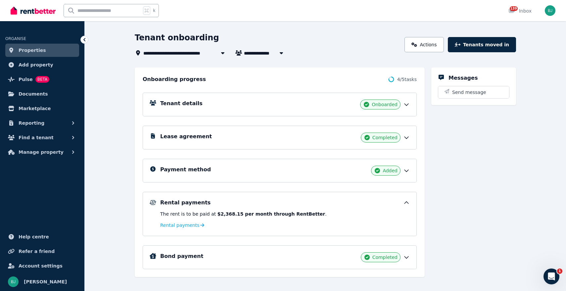
scroll to position [36, 0]
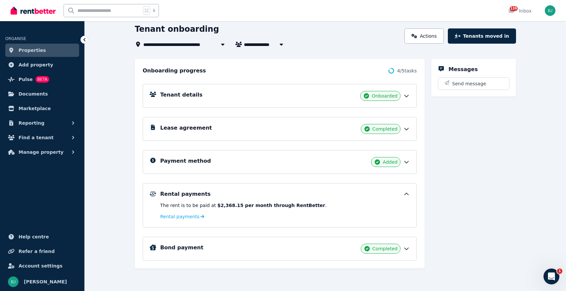
click at [298, 94] on div "Tenant details Onboarded" at bounding box center [285, 96] width 250 height 10
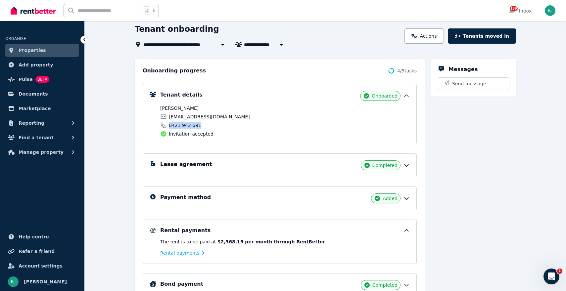
drag, startPoint x: 202, startPoint y: 124, endPoint x: 169, endPoint y: 126, distance: 32.5
click at [169, 126] on div "0421 942 691" at bounding box center [221, 125] width 123 height 7
copy span "0421 942 691"
drag, startPoint x: 217, startPoint y: 116, endPoint x: 169, endPoint y: 117, distance: 47.0
click at [169, 117] on div "stefkyriss@gmail.com" at bounding box center [221, 117] width 123 height 7
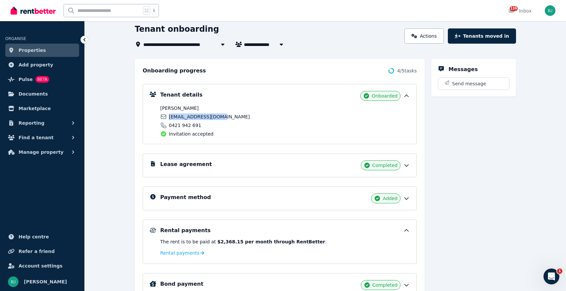
copy span "stefkyriss@gmail.com"
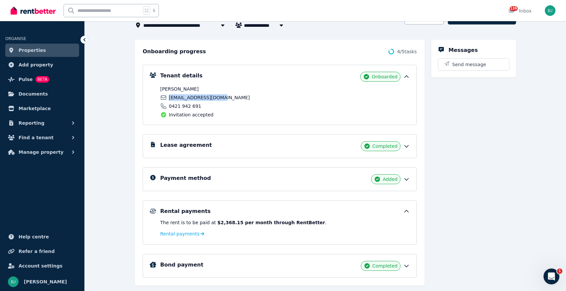
scroll to position [72, 0]
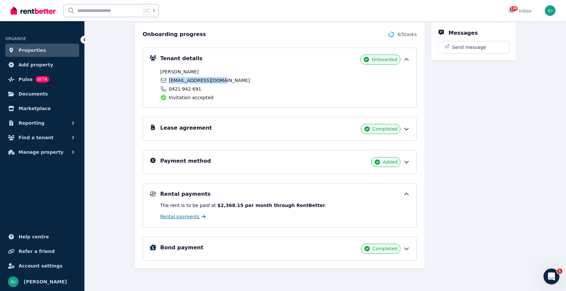
click at [177, 217] on span "Rental payments" at bounding box center [179, 217] width 39 height 7
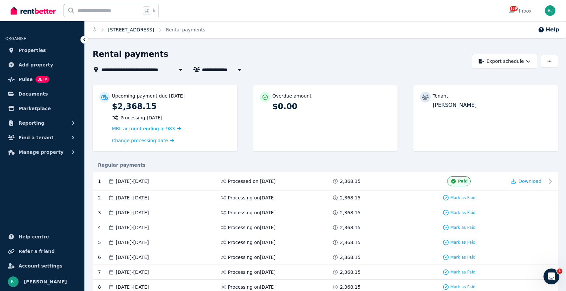
click at [127, 29] on link "[STREET_ADDRESS]" at bounding box center [131, 29] width 46 height 5
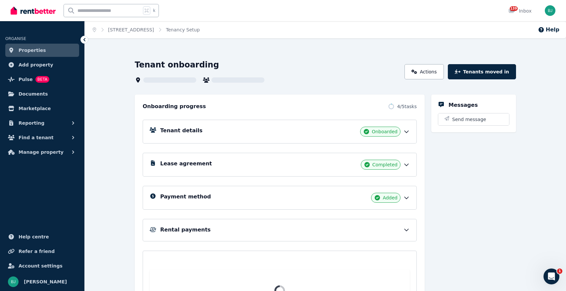
click at [31, 51] on span "Properties" at bounding box center [32, 50] width 27 height 8
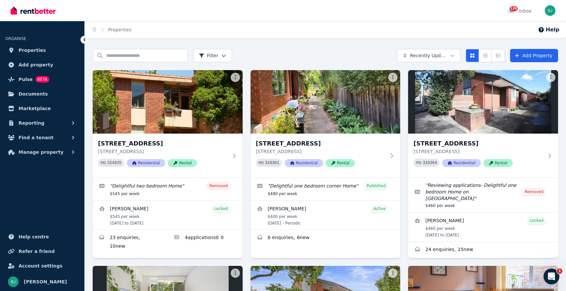
click at [440, 25] on div "Home Properties Help" at bounding box center [325, 29] width 481 height 17
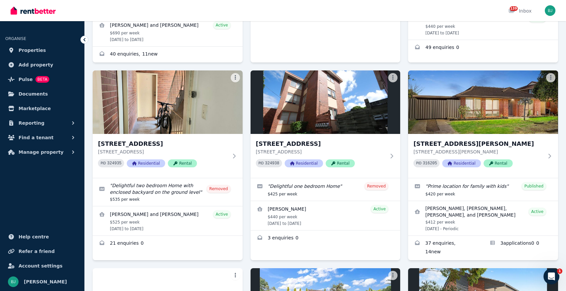
scroll to position [769, 0]
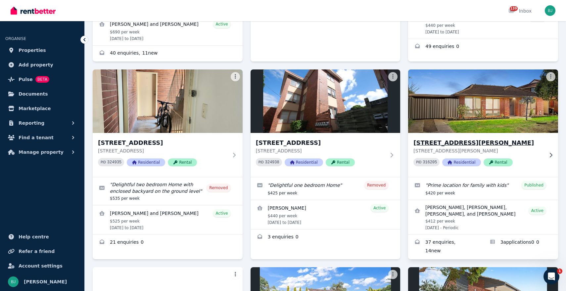
click at [466, 138] on h3 "[STREET_ADDRESS][PERSON_NAME]" at bounding box center [478, 142] width 130 height 9
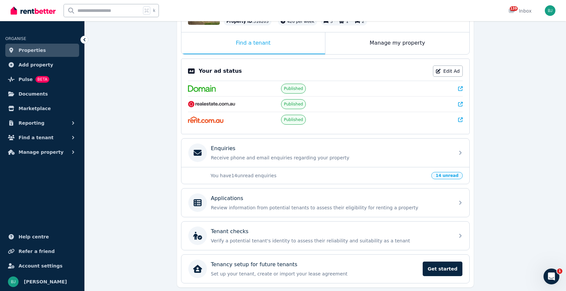
scroll to position [100, 0]
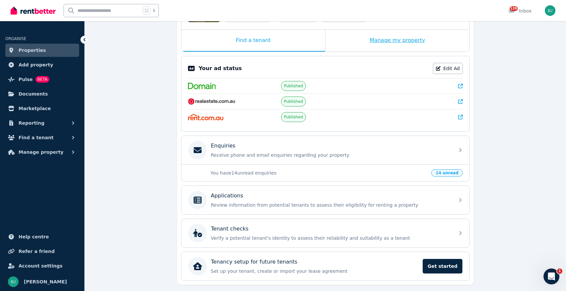
click at [405, 42] on div "Manage my property" at bounding box center [397, 41] width 144 height 22
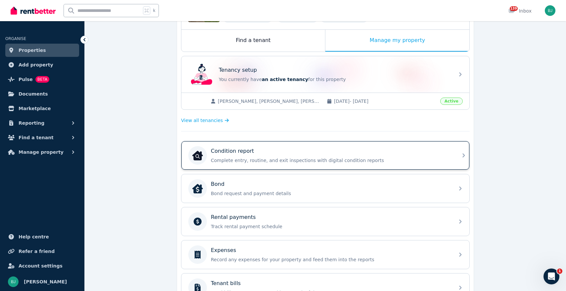
click at [369, 157] on div "Condition report Complete entry, routine, and exit inspections with digital con…" at bounding box center [331, 155] width 240 height 17
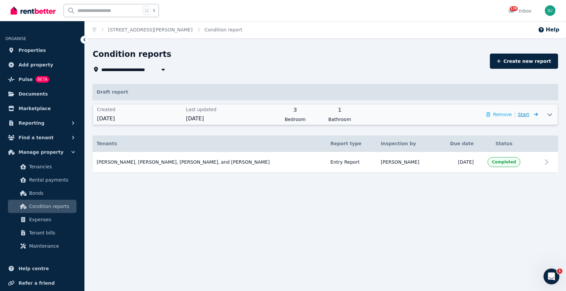
click at [528, 115] on span "Start" at bounding box center [523, 114] width 11 height 5
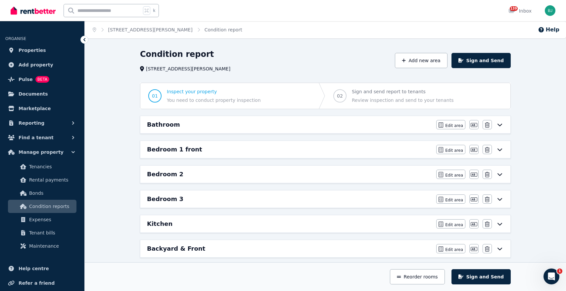
click at [504, 125] on div "Bathroom Edit area Edit area Edit name Delete" at bounding box center [325, 124] width 370 height 17
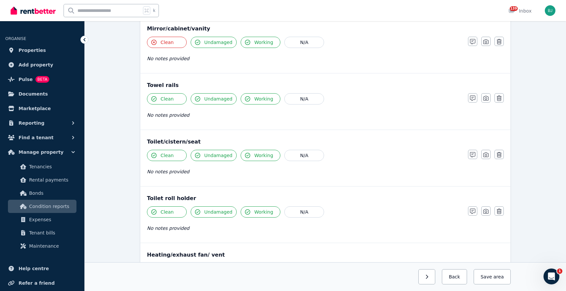
scroll to position [805, 0]
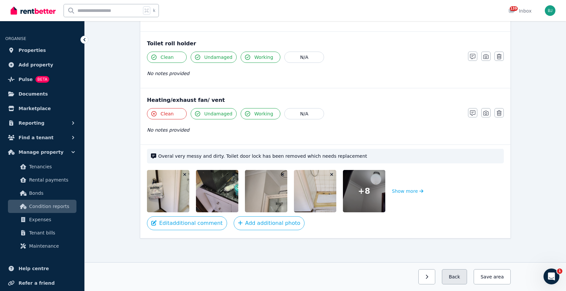
click at [460, 275] on button "Back" at bounding box center [454, 276] width 25 height 15
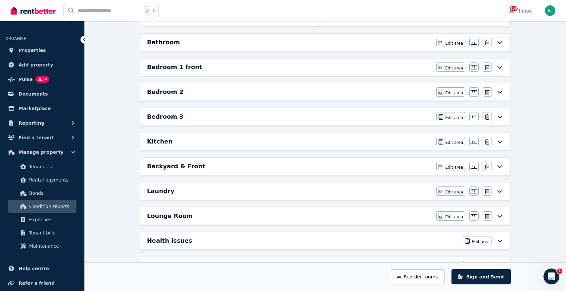
scroll to position [0, 0]
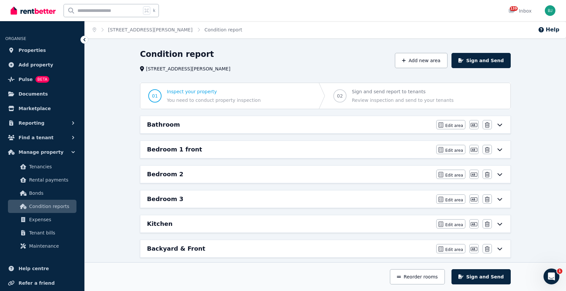
click at [379, 123] on div "Bathroom" at bounding box center [289, 124] width 285 height 9
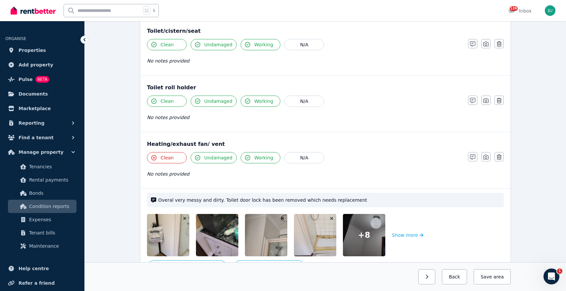
scroll to position [805, 0]
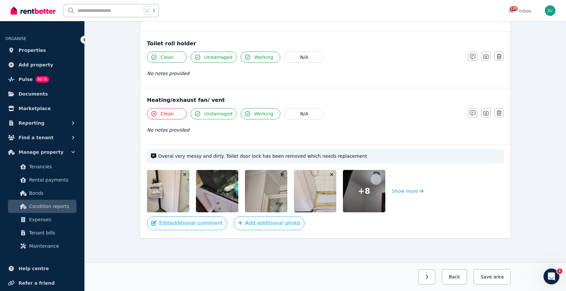
click at [171, 112] on span "Clean" at bounding box center [167, 114] width 13 height 7
click at [173, 118] on button "Clean" at bounding box center [167, 113] width 40 height 11
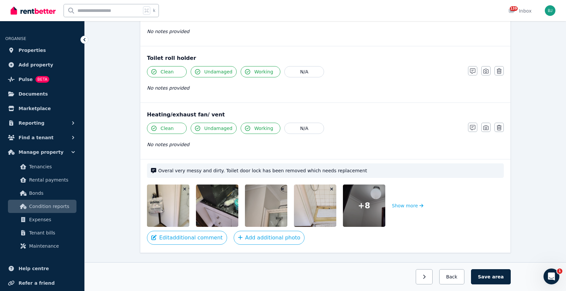
scroll to position [789, 0]
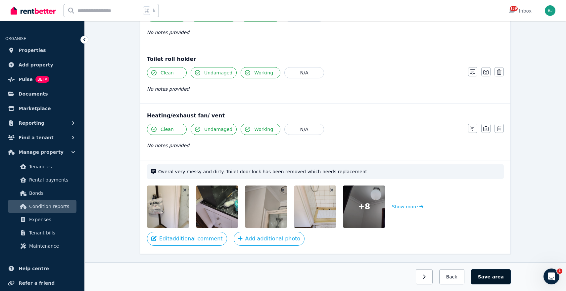
click at [497, 274] on span "area" at bounding box center [498, 277] width 12 height 7
click at [455, 279] on button "Back" at bounding box center [451, 276] width 31 height 15
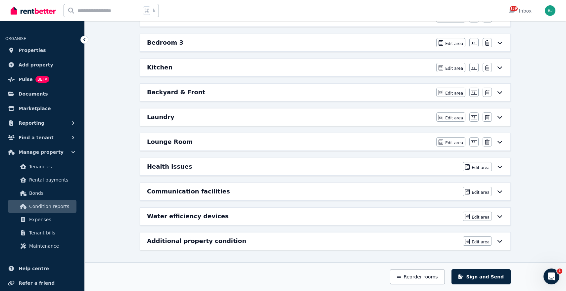
scroll to position [0, 0]
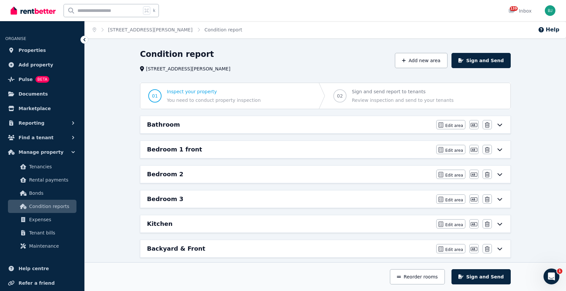
click at [349, 148] on div "Bedroom 1 front" at bounding box center [289, 149] width 285 height 9
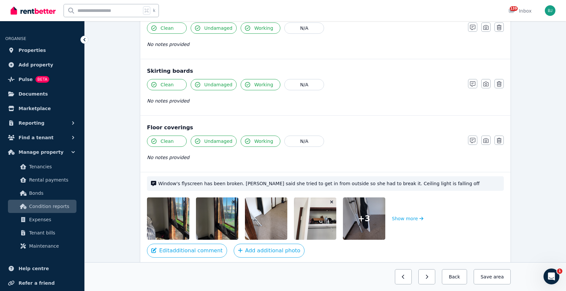
scroll to position [440, 0]
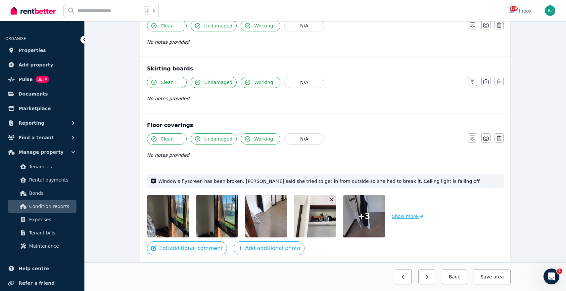
click at [406, 215] on button "Show more" at bounding box center [407, 216] width 31 height 42
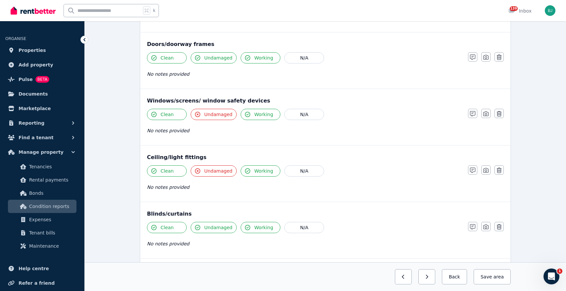
scroll to position [179, 0]
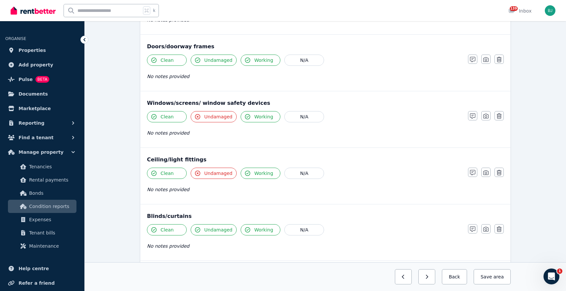
click at [250, 118] on button "Working" at bounding box center [261, 116] width 40 height 11
click at [262, 119] on span "Working" at bounding box center [263, 117] width 19 height 7
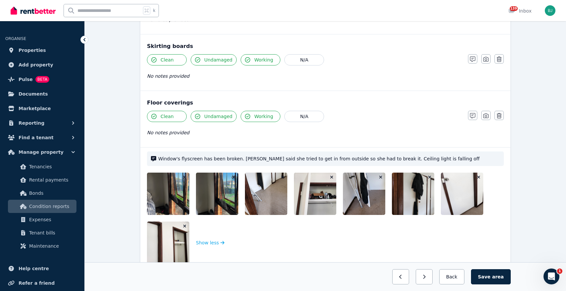
scroll to position [514, 0]
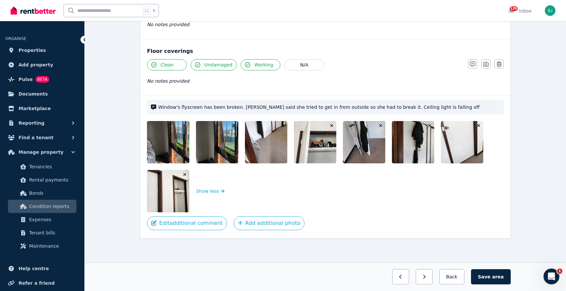
click at [249, 149] on img at bounding box center [282, 142] width 75 height 42
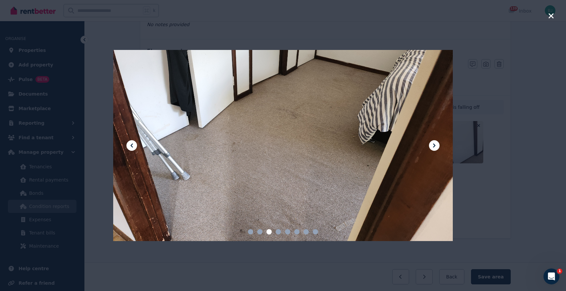
click at [551, 19] on icon "button" at bounding box center [551, 16] width 6 height 8
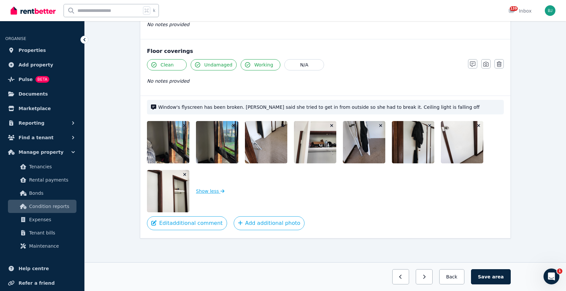
click at [212, 190] on button "Show less" at bounding box center [210, 191] width 28 height 42
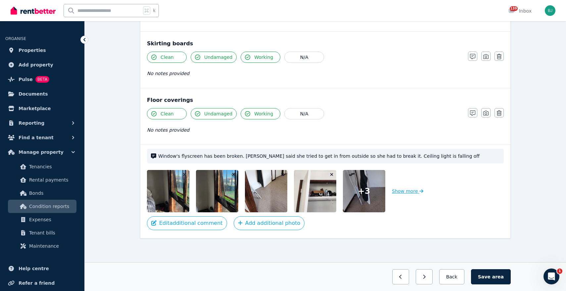
scroll to position [465, 0]
click at [409, 192] on button "Show more" at bounding box center [407, 191] width 31 height 42
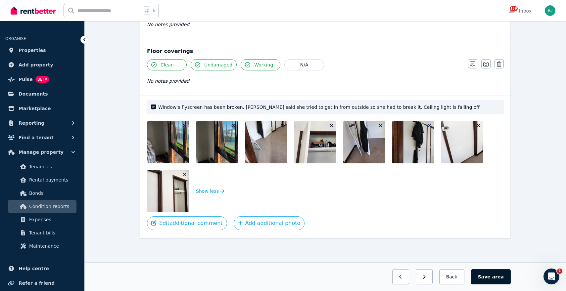
click at [494, 274] on span "area" at bounding box center [498, 277] width 12 height 7
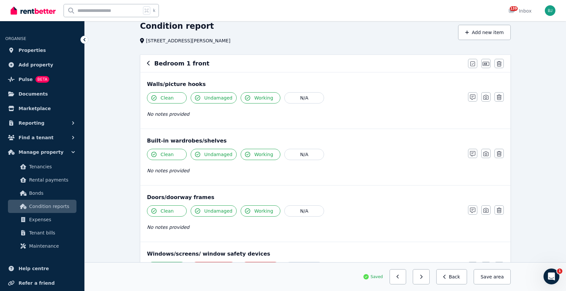
scroll to position [0, 0]
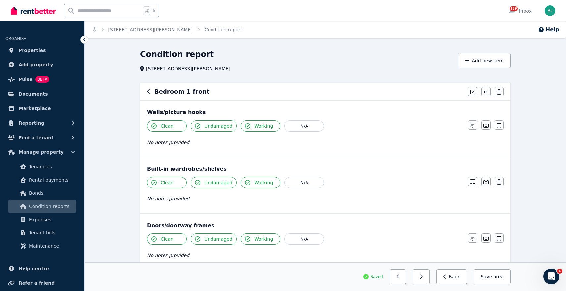
click at [148, 91] on icon "button" at bounding box center [148, 91] width 3 height 5
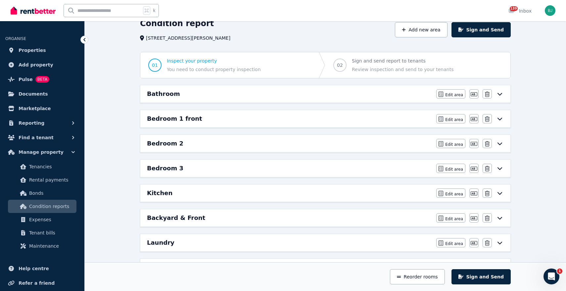
scroll to position [31, 0]
click at [323, 223] on div "Backyard & Front Edit area Edit area Edit name Delete" at bounding box center [325, 217] width 370 height 17
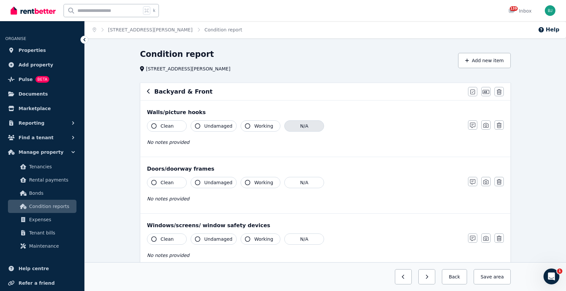
click at [315, 125] on button "N/A" at bounding box center [304, 126] width 40 height 11
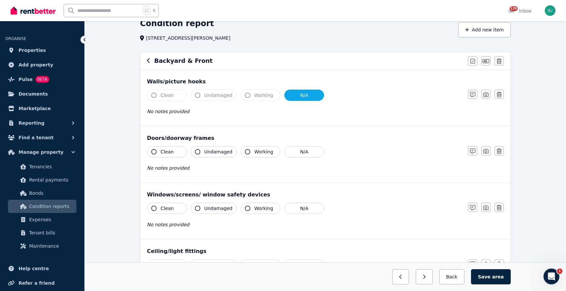
scroll to position [33, 0]
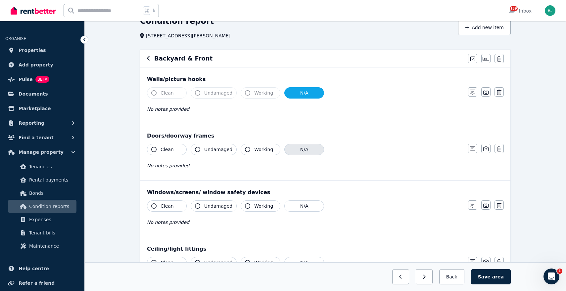
click at [304, 147] on button "N/A" at bounding box center [304, 149] width 40 height 11
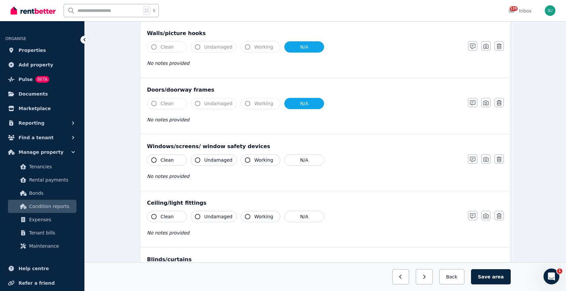
scroll to position [81, 0]
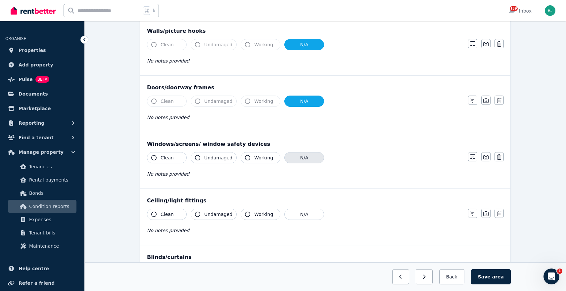
click at [308, 159] on button "N/A" at bounding box center [304, 157] width 40 height 11
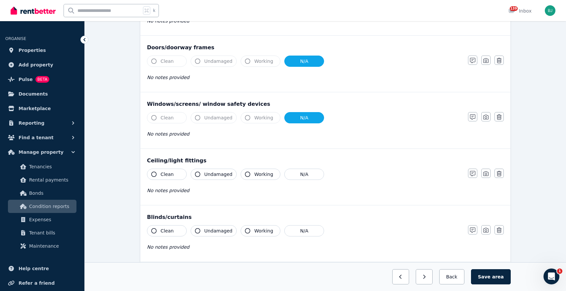
scroll to position [122, 0]
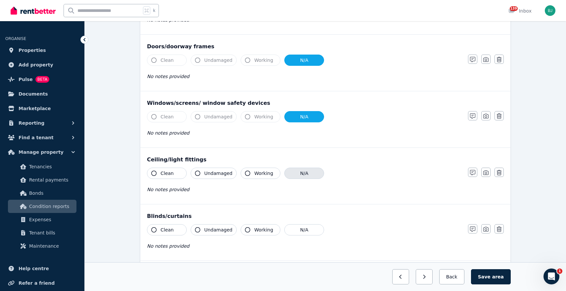
click at [310, 174] on button "N/A" at bounding box center [304, 173] width 40 height 11
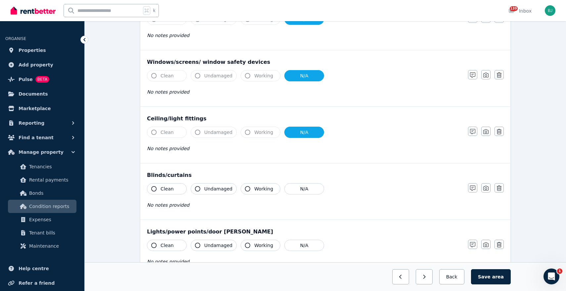
scroll to position [164, 0]
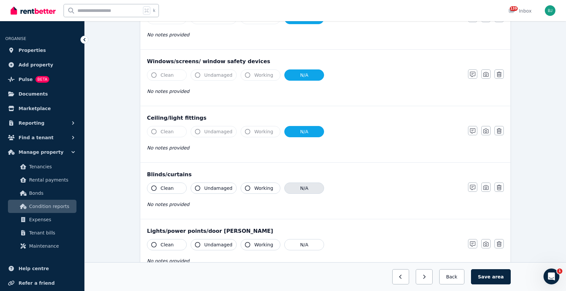
click at [308, 188] on button "N/A" at bounding box center [304, 188] width 40 height 11
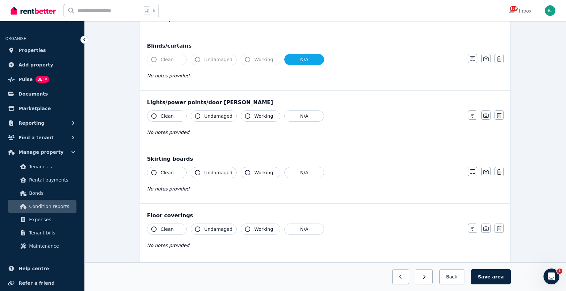
scroll to position [293, 0]
click at [300, 117] on button "N/A" at bounding box center [304, 115] width 40 height 11
click at [306, 171] on button "N/A" at bounding box center [304, 172] width 40 height 11
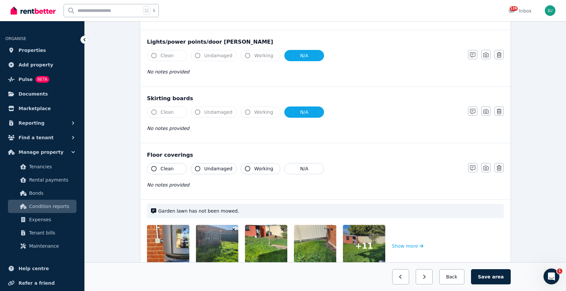
scroll to position [356, 0]
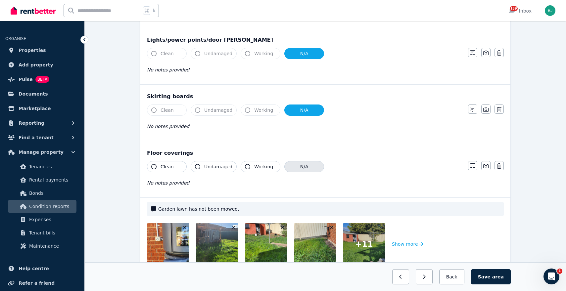
click at [306, 167] on button "N/A" at bounding box center [304, 166] width 40 height 11
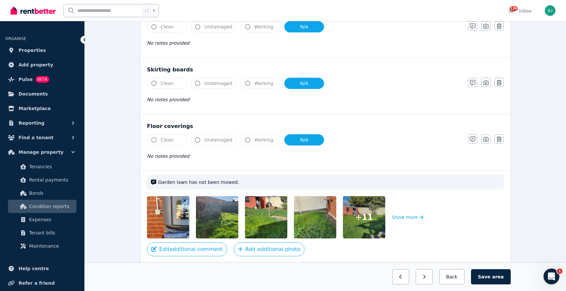
scroll to position [409, 0]
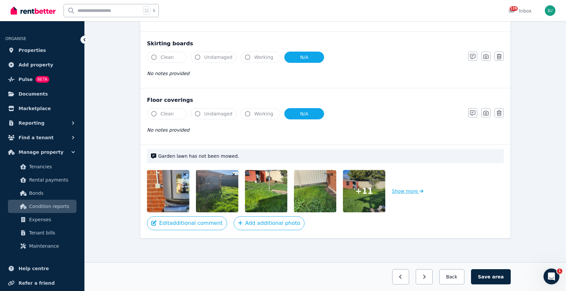
click at [405, 190] on button "Show more" at bounding box center [407, 191] width 31 height 42
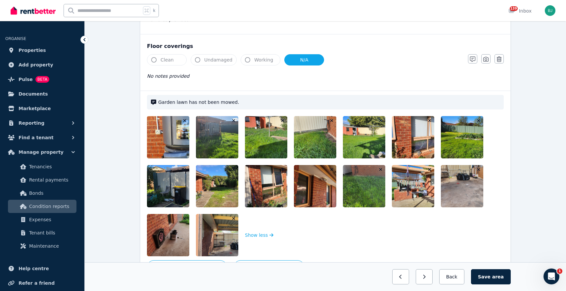
scroll to position [507, 0]
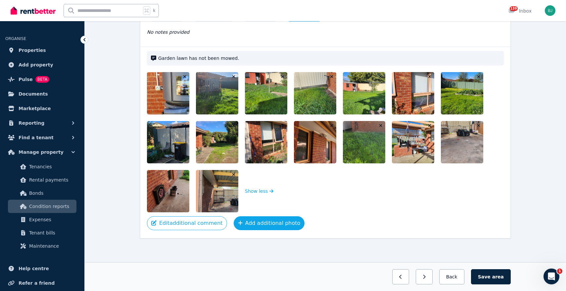
click at [253, 225] on button "Add additional photo" at bounding box center [269, 224] width 71 height 14
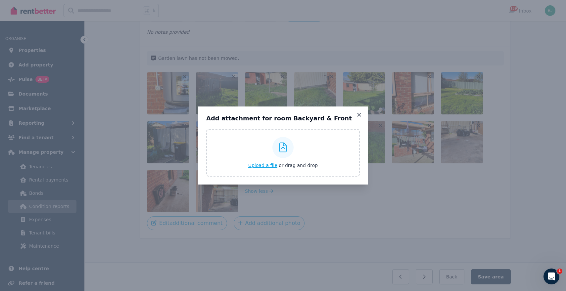
click at [265, 167] on span "Upload a file" at bounding box center [262, 165] width 29 height 5
click at [360, 114] on icon at bounding box center [359, 115] width 4 height 4
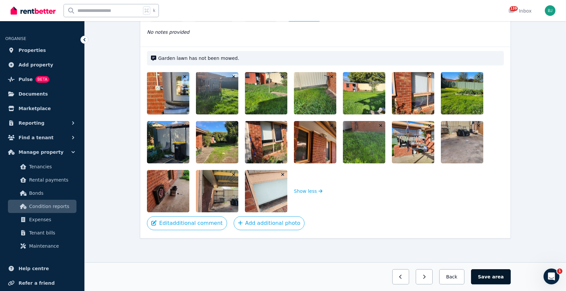
click at [499, 276] on span "area" at bounding box center [498, 277] width 12 height 7
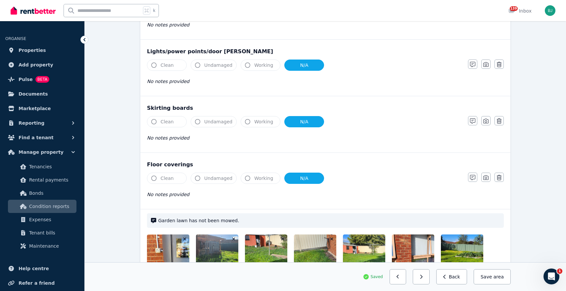
scroll to position [555, 0]
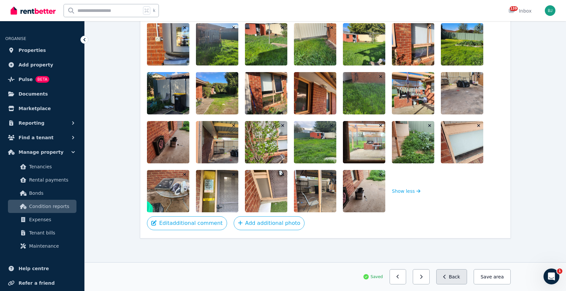
click at [456, 274] on button "Back" at bounding box center [451, 276] width 31 height 15
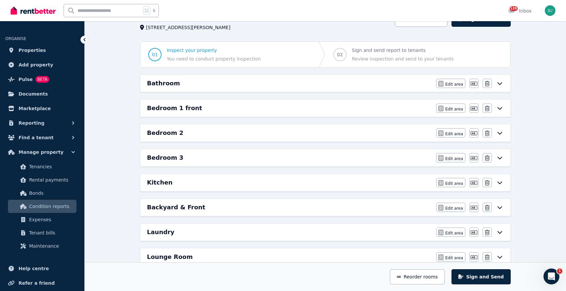
scroll to position [0, 0]
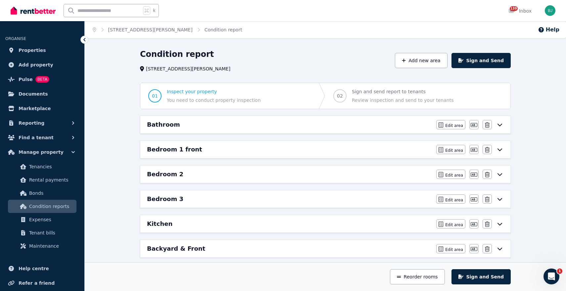
click at [369, 226] on div "Kitchen" at bounding box center [289, 223] width 285 height 9
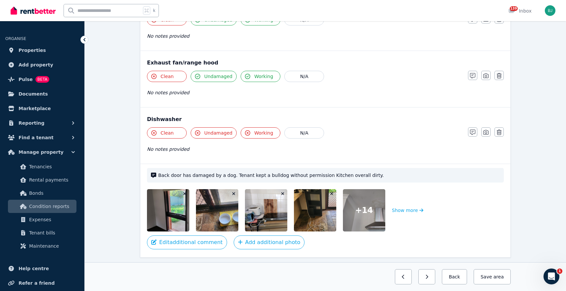
scroll to position [805, 0]
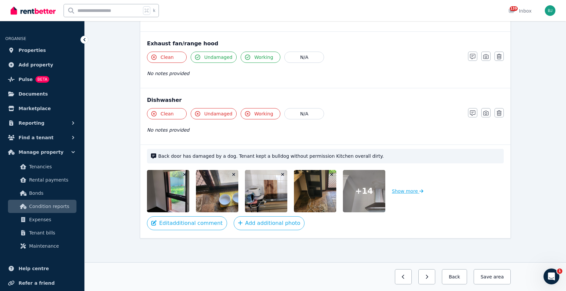
click at [408, 191] on button "Show more" at bounding box center [407, 191] width 31 height 42
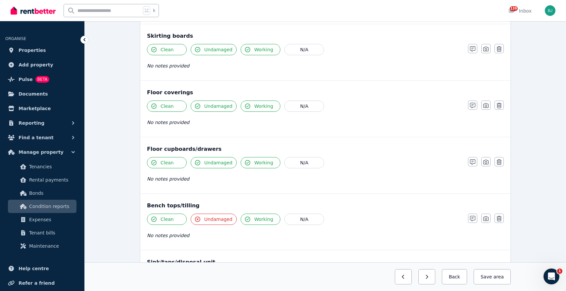
scroll to position [414, 0]
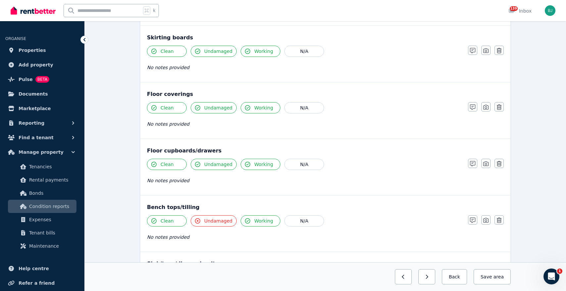
click at [158, 170] on div "Clean Undamaged Working N/A No notes provided" at bounding box center [304, 175] width 314 height 32
click at [160, 165] on button "Clean" at bounding box center [167, 164] width 40 height 11
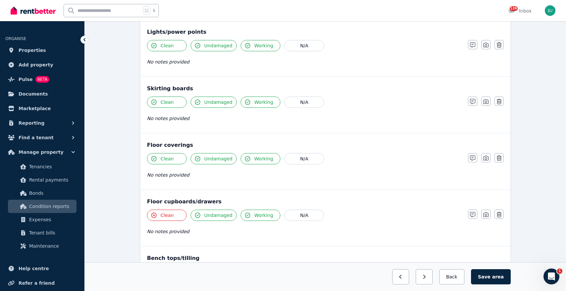
scroll to position [360, 0]
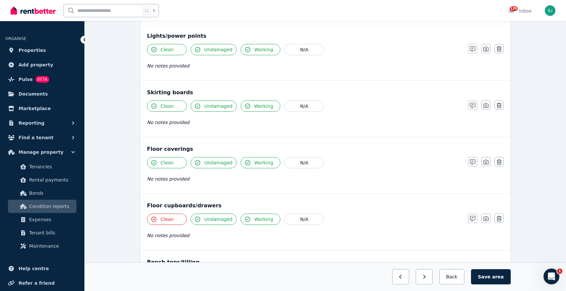
click at [168, 106] on span "Clean" at bounding box center [167, 106] width 13 height 7
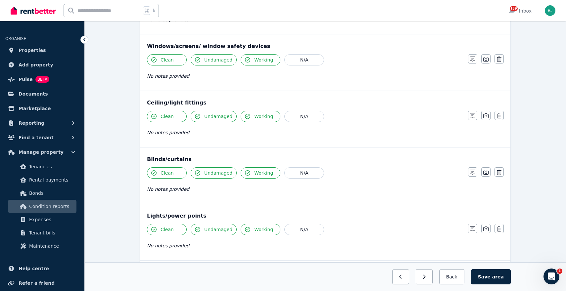
scroll to position [178, 0]
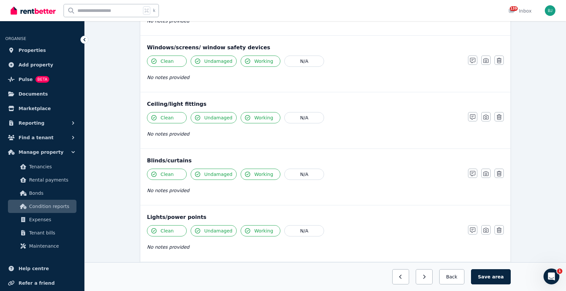
click at [169, 59] on span "Clean" at bounding box center [167, 61] width 13 height 7
click at [214, 60] on span "Undamaged" at bounding box center [218, 61] width 28 height 7
click at [214, 59] on span "Undamaged" at bounding box center [218, 61] width 28 height 7
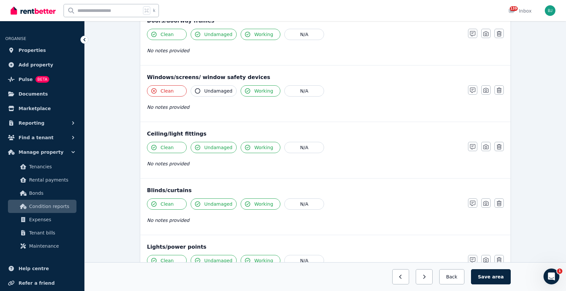
scroll to position [113, 0]
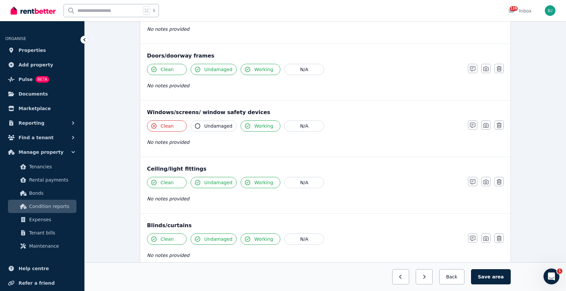
click at [208, 126] on span "Undamaged" at bounding box center [218, 126] width 28 height 7
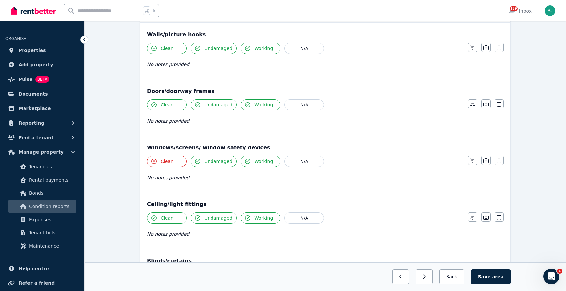
scroll to position [25, 0]
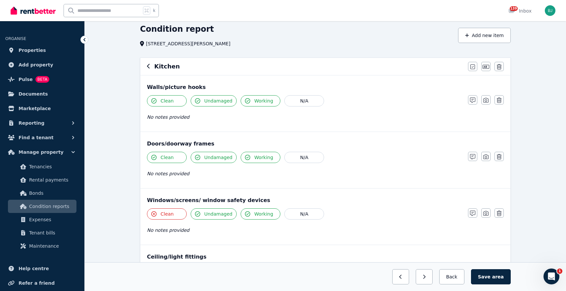
click at [210, 154] on span "Undamaged" at bounding box center [218, 157] width 28 height 7
click at [172, 157] on span "Clean" at bounding box center [167, 157] width 13 height 7
click at [161, 101] on span "Clean" at bounding box center [167, 101] width 13 height 7
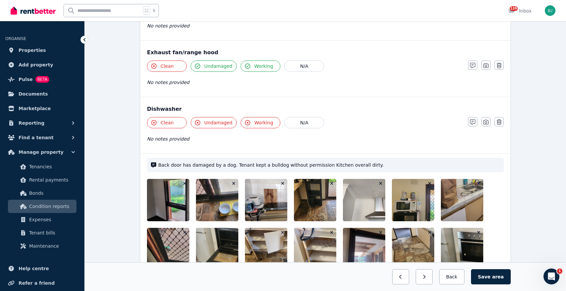
scroll to position [903, 0]
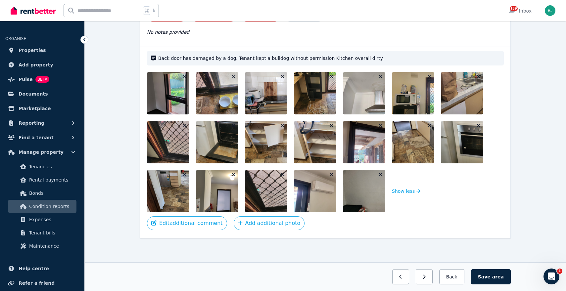
click at [276, 231] on div "Back door has damaged by a dog. Tenant kept a bulldog without permission Kitche…" at bounding box center [325, 143] width 370 height 192
click at [275, 226] on button "Add additional photo" at bounding box center [269, 224] width 71 height 14
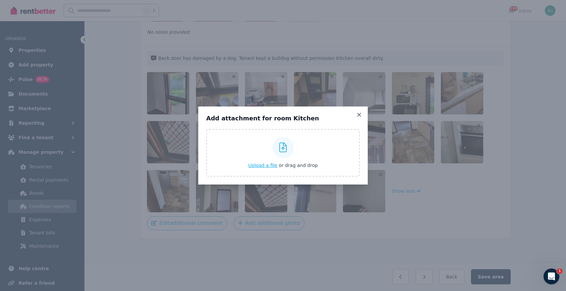
click at [263, 167] on span "Upload a file" at bounding box center [262, 165] width 29 height 5
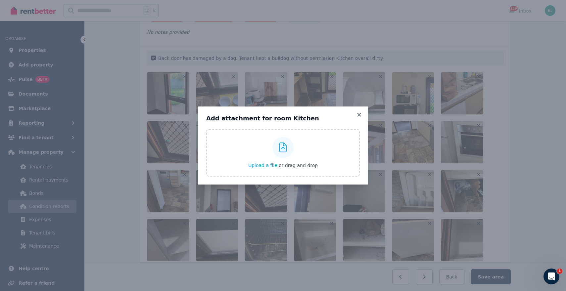
click at [361, 118] on div "Add attachment for room Kitchen Upload a file or drag and drop Uploaded " Whats…" at bounding box center [282, 146] width 169 height 78
click at [359, 114] on icon at bounding box center [359, 115] width 7 height 6
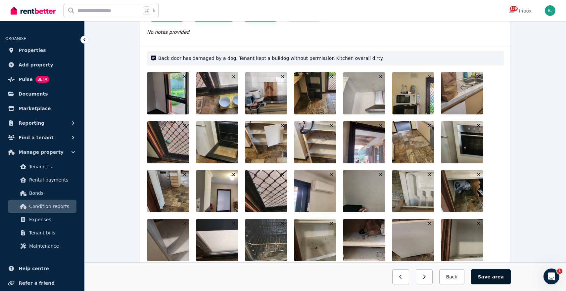
click at [499, 274] on span "area" at bounding box center [498, 277] width 12 height 7
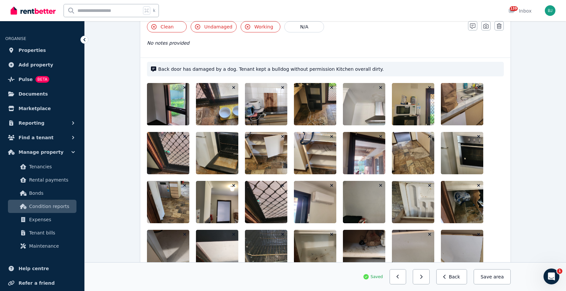
scroll to position [873, 0]
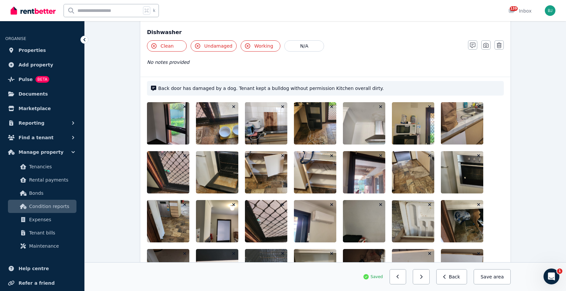
click at [184, 155] on icon "button" at bounding box center [185, 156] width 4 height 5
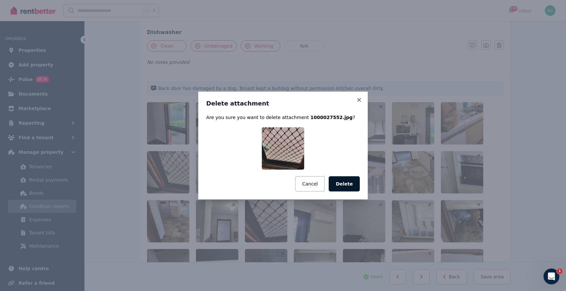
click at [347, 183] on button "Delete" at bounding box center [344, 183] width 31 height 15
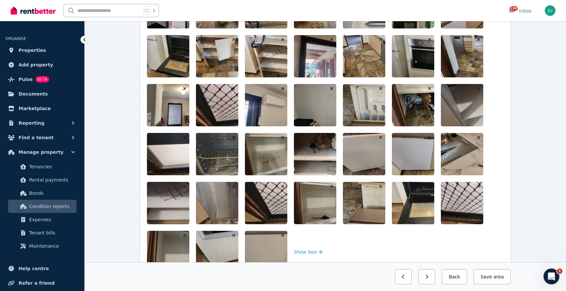
scroll to position [989, 0]
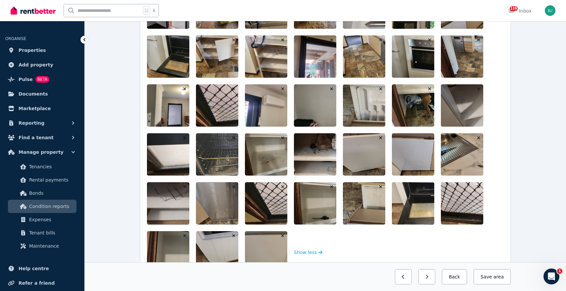
click at [234, 88] on icon "button" at bounding box center [234, 89] width 4 height 5
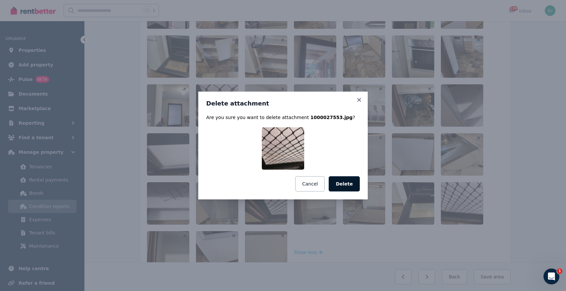
click at [350, 184] on button "Delete" at bounding box center [344, 183] width 31 height 15
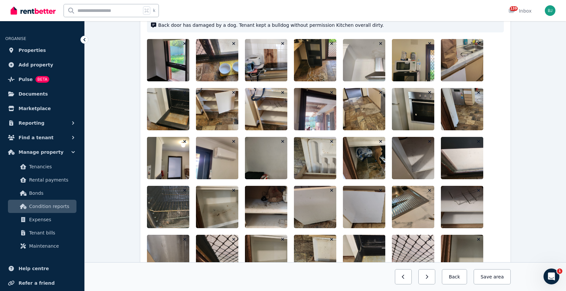
scroll to position [928, 0]
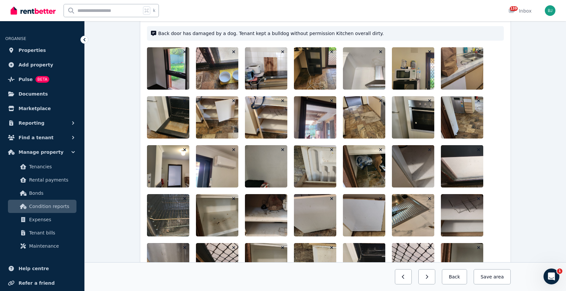
click at [283, 100] on icon "button" at bounding box center [283, 101] width 4 height 5
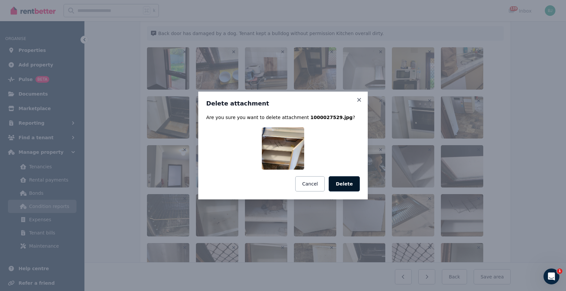
click at [343, 184] on button "Delete" at bounding box center [344, 183] width 31 height 15
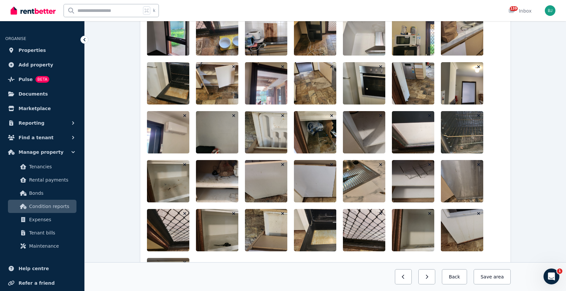
scroll to position [975, 0]
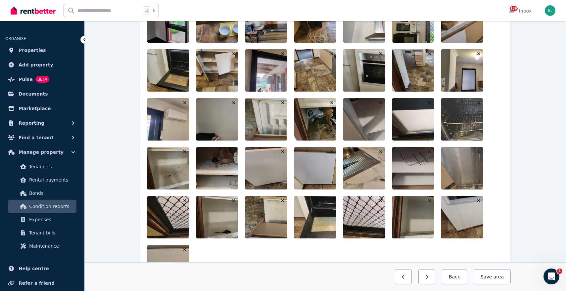
click at [184, 53] on icon "button" at bounding box center [185, 54] width 4 height 5
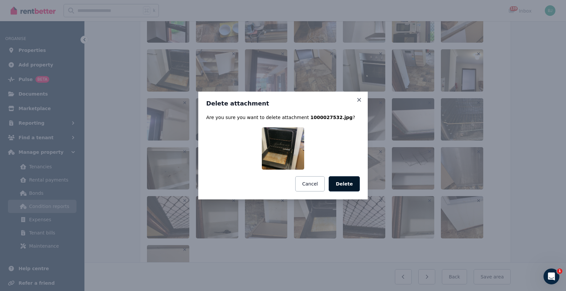
click at [348, 181] on button "Delete" at bounding box center [344, 183] width 31 height 15
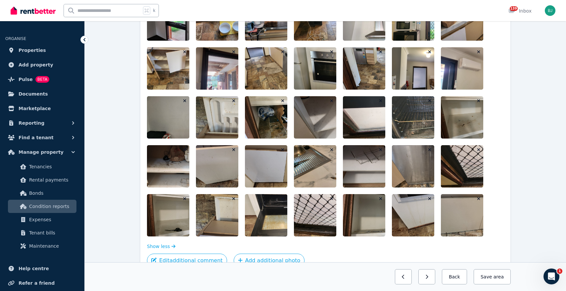
scroll to position [999, 0]
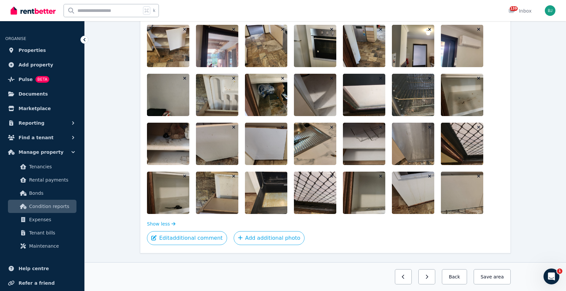
click at [186, 246] on div "Back door has damaged by a dog. Tenant kept a bulldog without permission Kitche…" at bounding box center [325, 101] width 370 height 303
click at [188, 241] on button "Edit additional comment" at bounding box center [187, 238] width 80 height 14
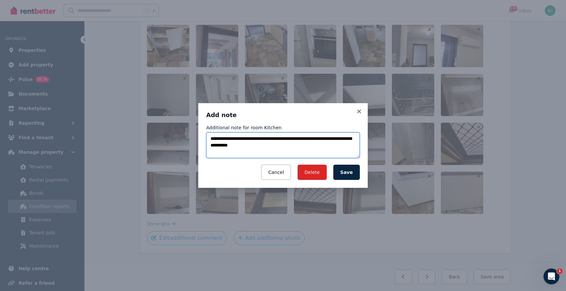
click at [292, 147] on textarea "**********" at bounding box center [283, 145] width 154 height 26
drag, startPoint x: 282, startPoint y: 137, endPoint x: 202, endPoint y: 140, distance: 80.2
click at [202, 140] on div "**********" at bounding box center [282, 145] width 169 height 85
paste textarea "**********"
click at [244, 138] on textarea "**********" at bounding box center [283, 145] width 154 height 26
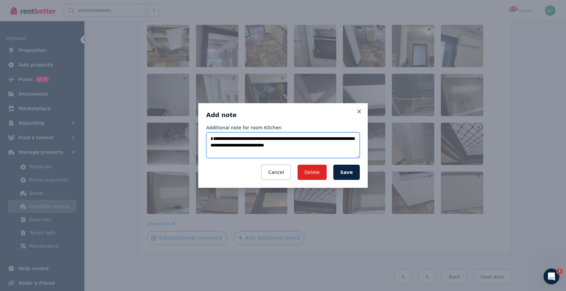
click at [240, 137] on textarea "**********" at bounding box center [283, 145] width 154 height 26
click at [241, 137] on textarea "**********" at bounding box center [283, 145] width 154 height 26
click at [255, 147] on textarea "**********" at bounding box center [283, 145] width 154 height 26
type textarea "**********"
click at [347, 170] on button "Save" at bounding box center [346, 172] width 26 height 15
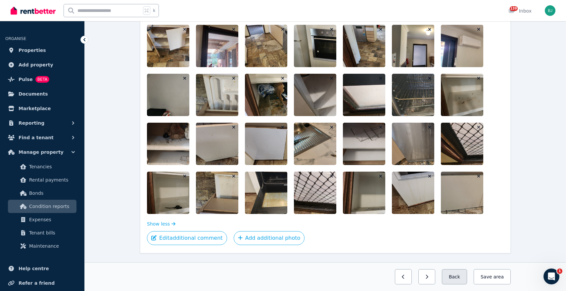
click at [459, 278] on button "Back" at bounding box center [454, 276] width 25 height 15
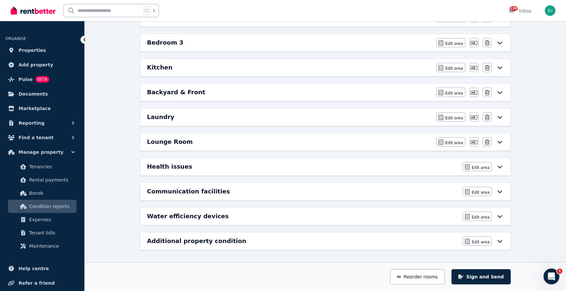
click at [384, 65] on div "Kitchen" at bounding box center [289, 67] width 285 height 9
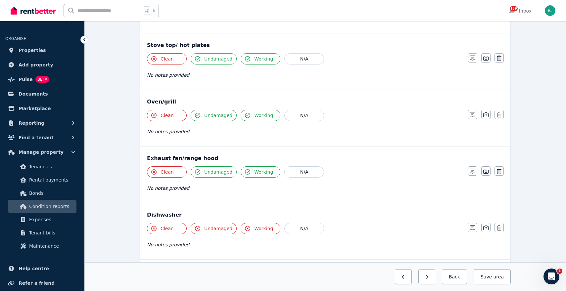
scroll to position [805, 0]
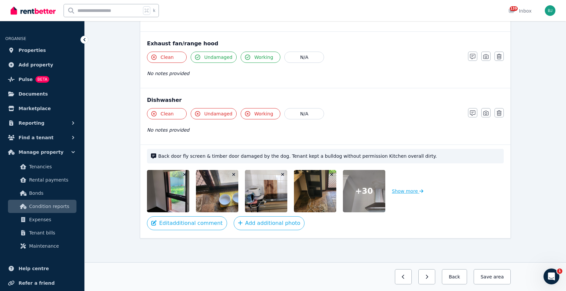
click at [403, 192] on button "Show more" at bounding box center [407, 191] width 31 height 42
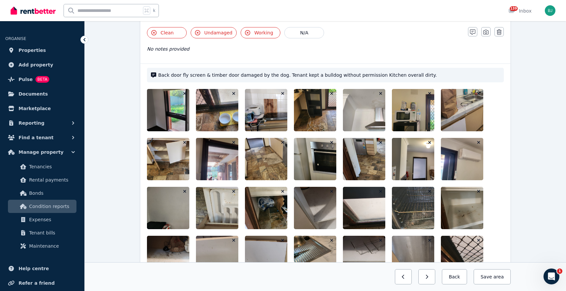
scroll to position [992, 0]
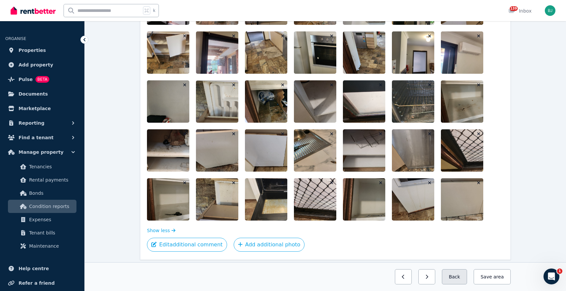
click at [456, 275] on button "Back" at bounding box center [454, 276] width 25 height 15
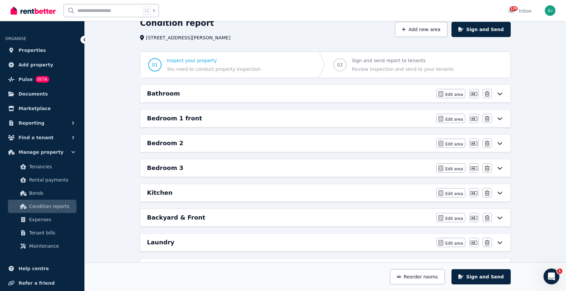
scroll to position [31, 0]
click at [391, 92] on div "Bathroom" at bounding box center [289, 93] width 285 height 9
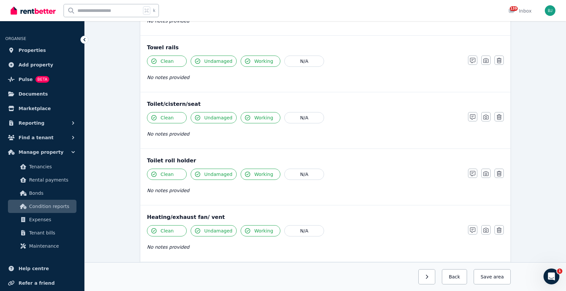
scroll to position [805, 0]
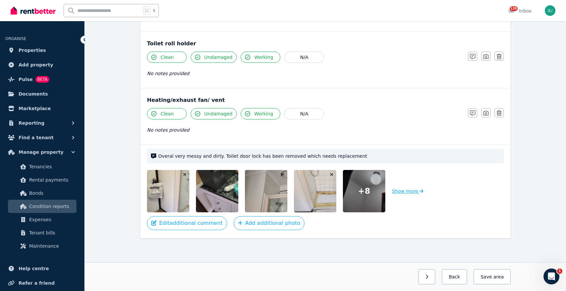
click at [409, 193] on button "Show more" at bounding box center [407, 191] width 31 height 42
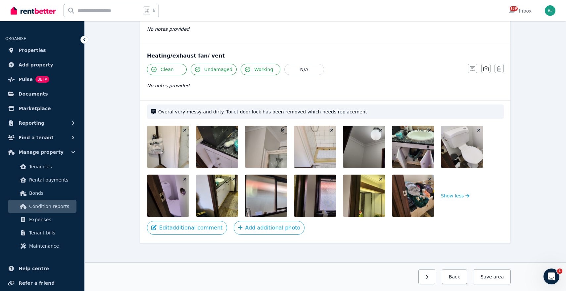
scroll to position [854, 0]
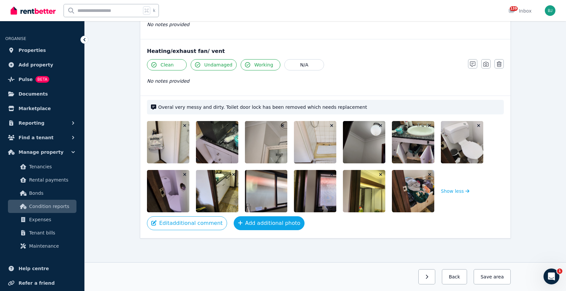
click at [276, 225] on button "Add additional photo" at bounding box center [269, 224] width 71 height 14
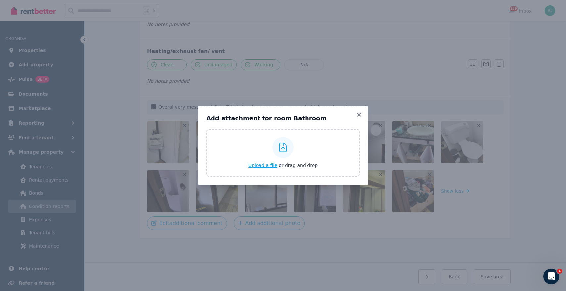
click at [262, 164] on span "Upload a file" at bounding box center [262, 165] width 29 height 5
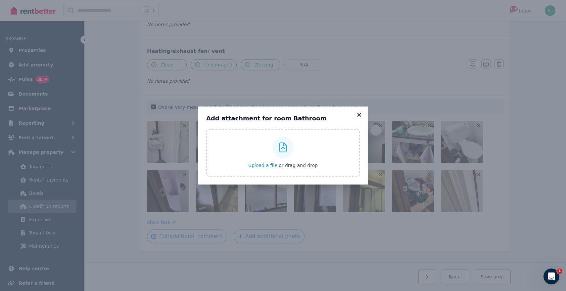
click at [360, 113] on icon at bounding box center [359, 115] width 7 height 6
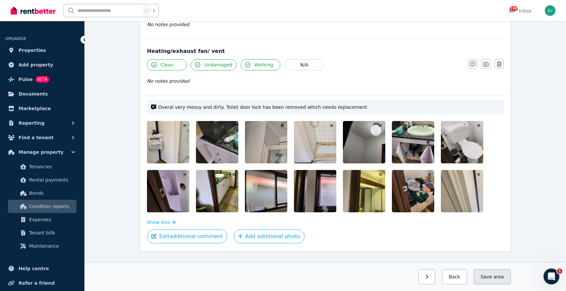
click at [497, 277] on span "area" at bounding box center [499, 277] width 10 height 7
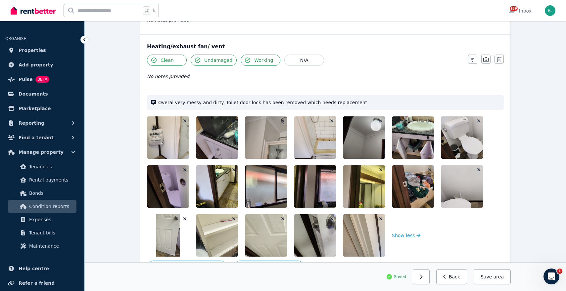
scroll to position [903, 0]
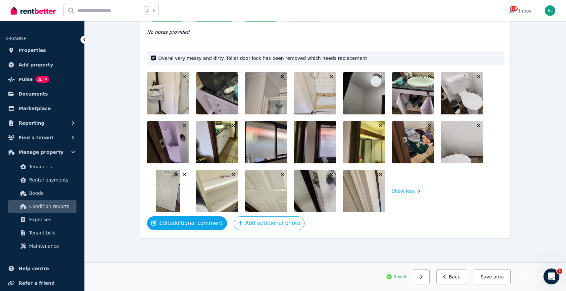
click at [201, 220] on button "Edit additional comment" at bounding box center [187, 224] width 80 height 14
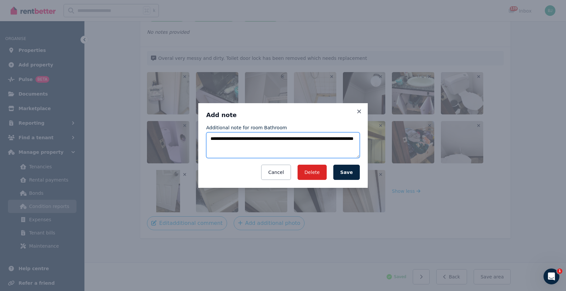
click at [276, 147] on textarea "**********" at bounding box center [283, 145] width 154 height 26
paste textarea "**********"
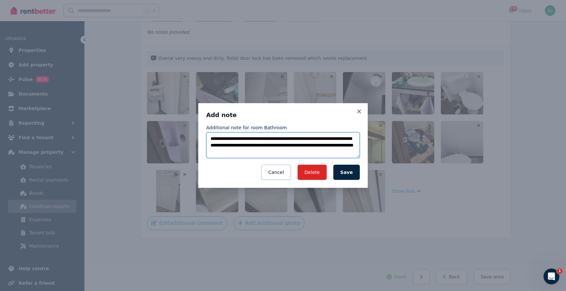
drag, startPoint x: 236, startPoint y: 151, endPoint x: 268, endPoint y: 145, distance: 32.4
click at [268, 145] on textarea "**********" at bounding box center [283, 145] width 154 height 26
click at [346, 145] on textarea "**********" at bounding box center [283, 145] width 154 height 26
type textarea "**********"
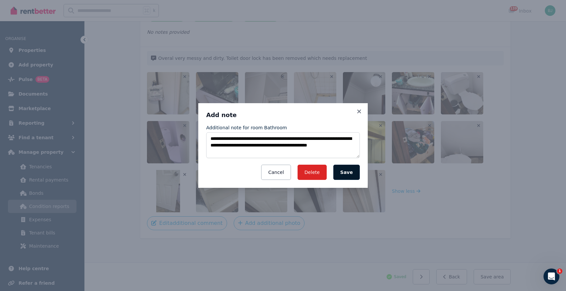
click at [353, 169] on button "Save" at bounding box center [346, 172] width 26 height 15
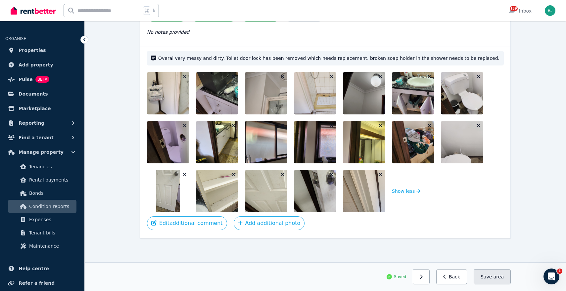
click at [497, 274] on span "area" at bounding box center [499, 277] width 10 height 7
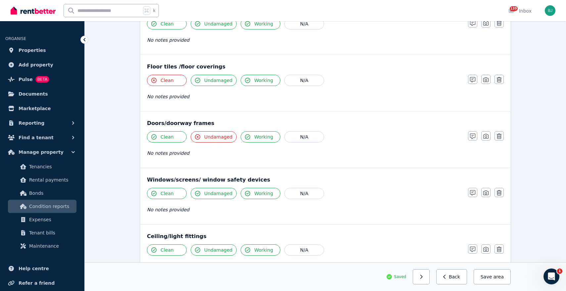
scroll to position [97, 0]
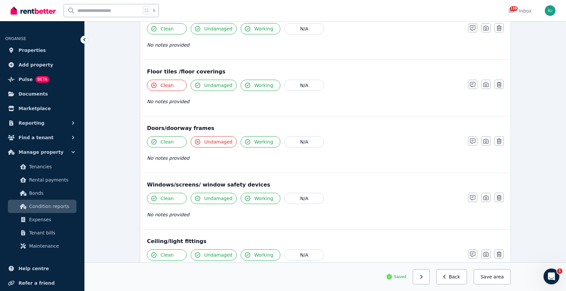
click at [173, 145] on button "Clean" at bounding box center [167, 141] width 40 height 11
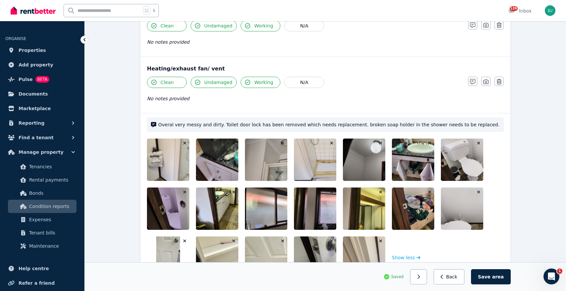
scroll to position [903, 0]
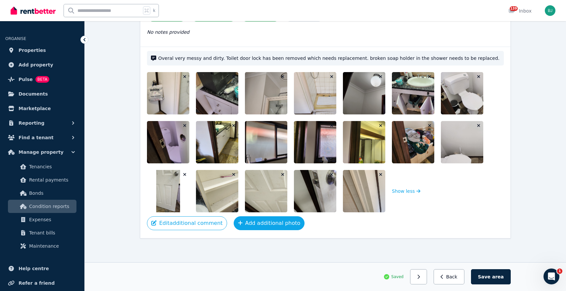
click at [276, 220] on button "Add additional photo" at bounding box center [269, 224] width 71 height 14
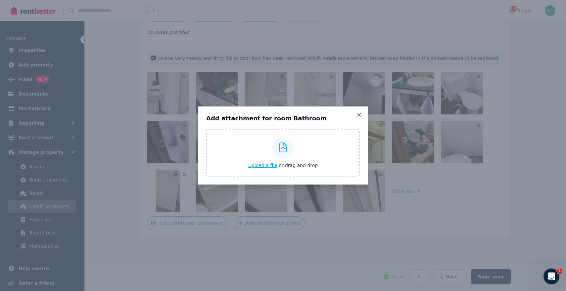
click at [269, 165] on span "Upload a file" at bounding box center [262, 165] width 29 height 5
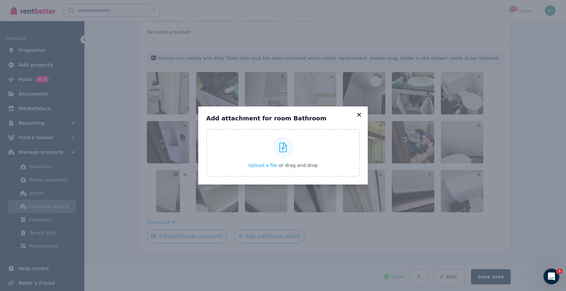
click at [359, 116] on icon at bounding box center [359, 115] width 4 height 4
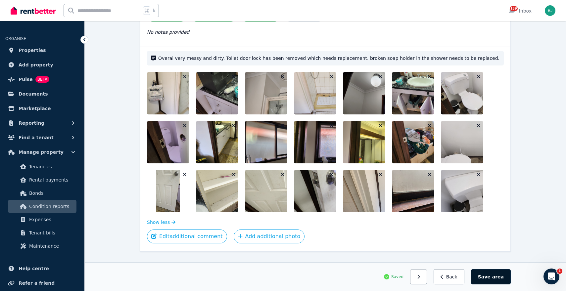
click at [493, 279] on button "Save area" at bounding box center [491, 276] width 40 height 15
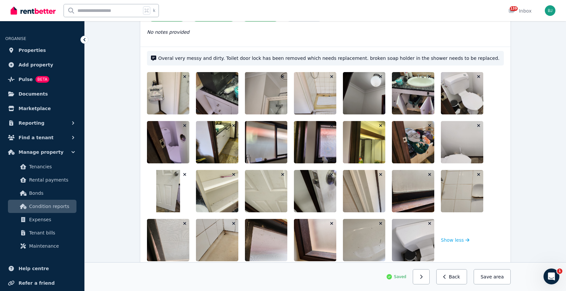
click at [478, 75] on icon "button" at bounding box center [479, 76] width 4 height 5
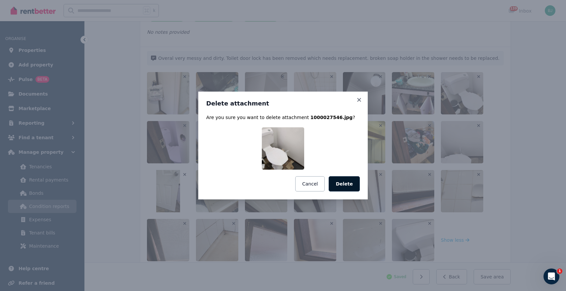
click at [348, 184] on button "Delete" at bounding box center [344, 183] width 31 height 15
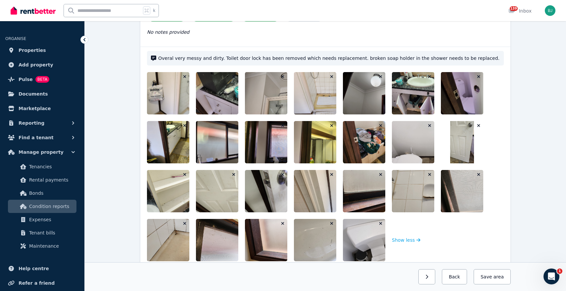
click at [380, 125] on icon "button" at bounding box center [380, 125] width 3 height 3
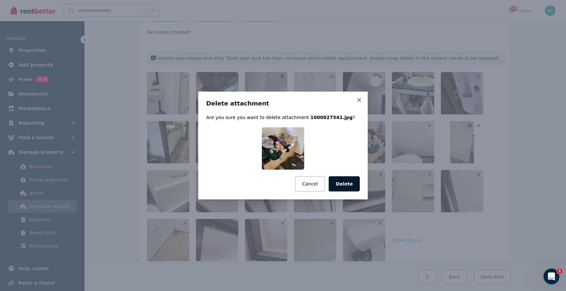
click at [340, 188] on button "Delete" at bounding box center [344, 183] width 31 height 15
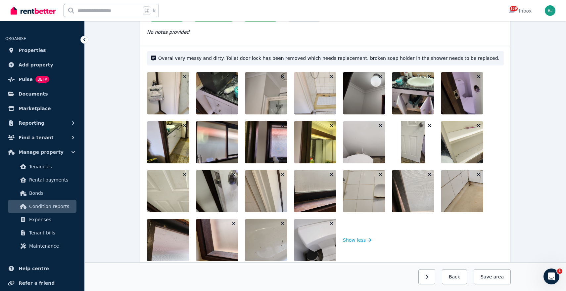
click at [183, 76] on icon "button" at bounding box center [185, 76] width 4 height 5
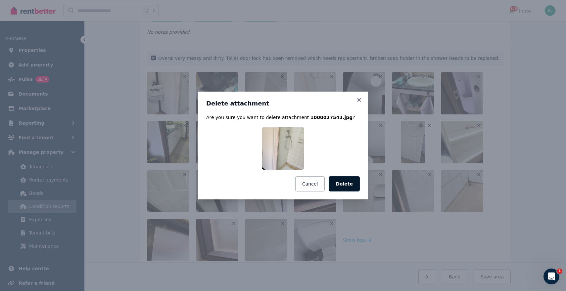
click at [346, 182] on button "Delete" at bounding box center [344, 183] width 31 height 15
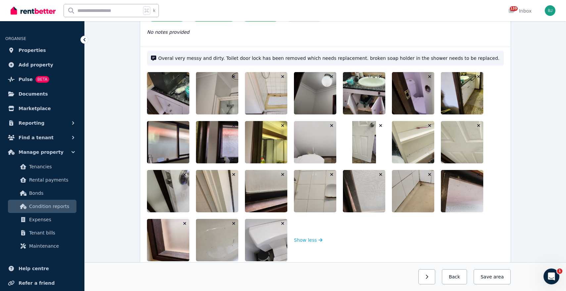
click at [360, 104] on img at bounding box center [380, 93] width 75 height 42
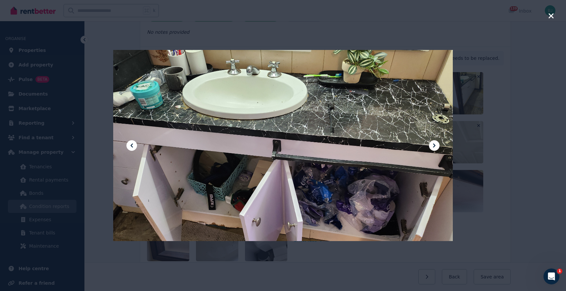
click at [550, 17] on icon "button" at bounding box center [551, 15] width 5 height 5
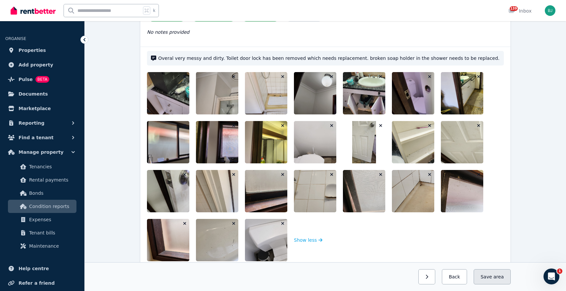
click at [493, 281] on button "Save area" at bounding box center [492, 276] width 37 height 15
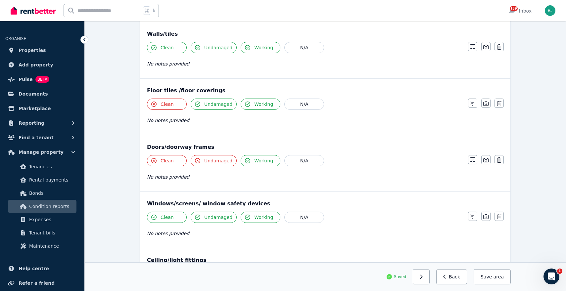
scroll to position [0, 0]
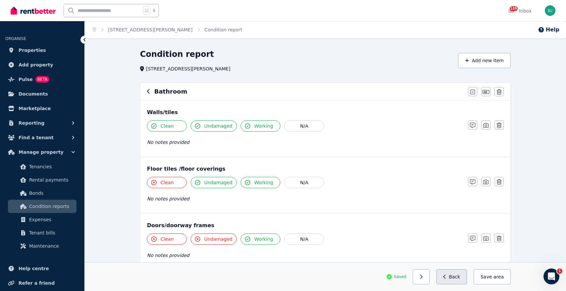
click at [457, 275] on button "Back" at bounding box center [451, 276] width 31 height 15
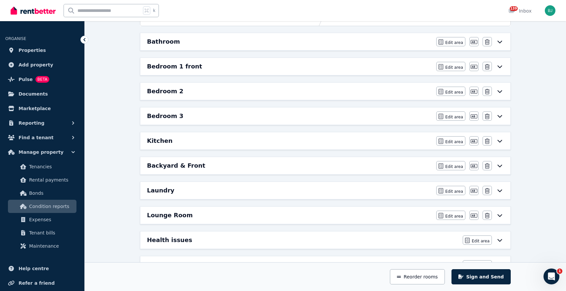
scroll to position [85, 0]
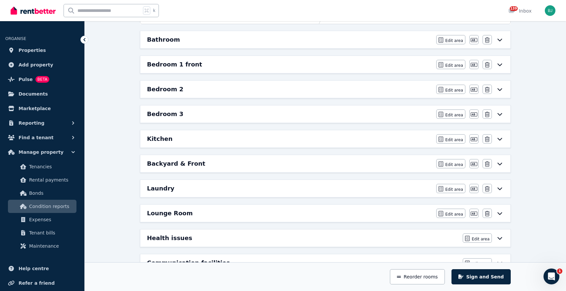
click at [422, 184] on div "Laundry Edit area Edit area Edit name Delete" at bounding box center [325, 188] width 370 height 17
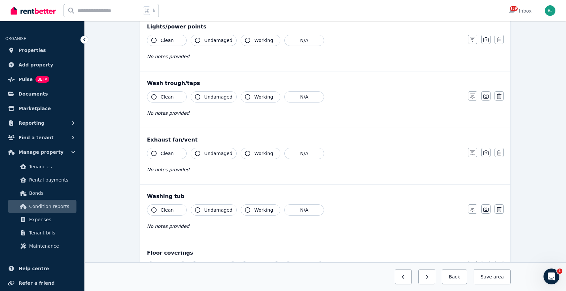
scroll to position [458, 0]
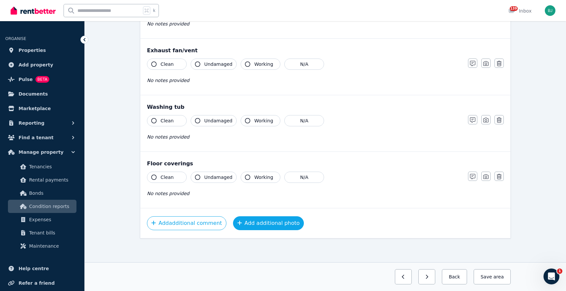
click at [279, 222] on button "Add additional photo" at bounding box center [268, 224] width 71 height 14
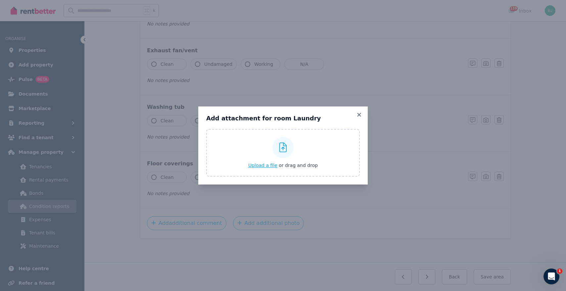
click at [265, 165] on span "Upload a file" at bounding box center [262, 165] width 29 height 5
click at [358, 115] on icon at bounding box center [359, 115] width 7 height 6
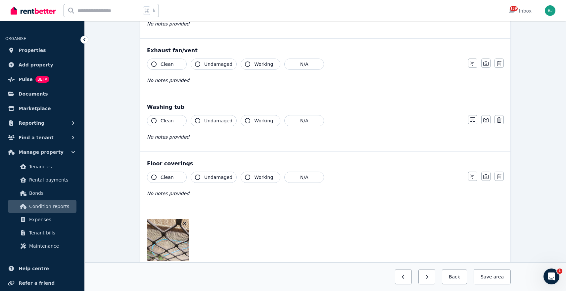
click at [169, 178] on span "Clean" at bounding box center [167, 177] width 13 height 7
click at [221, 176] on span "Undamaged" at bounding box center [218, 177] width 28 height 7
click at [254, 176] on span "Working" at bounding box center [263, 177] width 19 height 7
click at [161, 120] on span "Clean" at bounding box center [167, 121] width 13 height 7
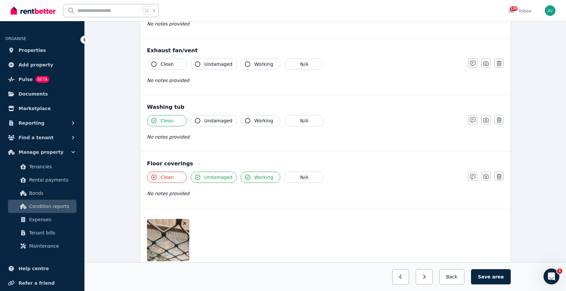
click at [161, 120] on span "Clean" at bounding box center [167, 121] width 13 height 7
click at [214, 121] on span "Undamaged" at bounding box center [218, 121] width 28 height 7
click at [254, 122] on span "Working" at bounding box center [263, 121] width 19 height 7
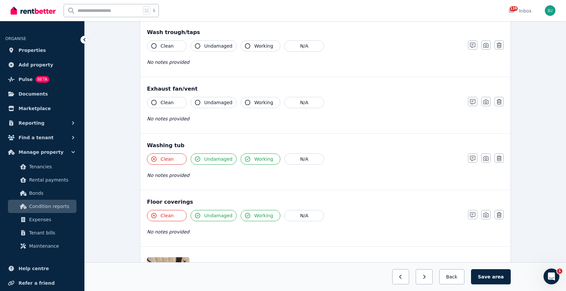
scroll to position [408, 0]
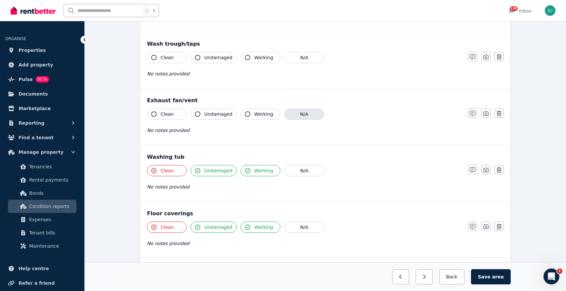
click at [310, 110] on button "N/A" at bounding box center [304, 114] width 40 height 11
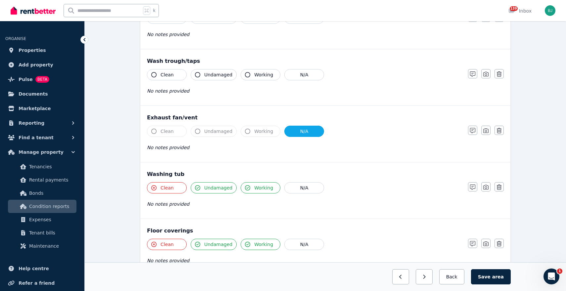
scroll to position [380, 0]
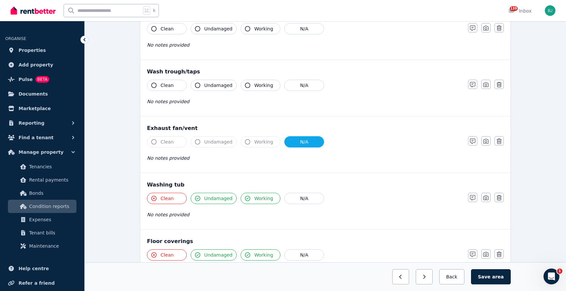
click at [169, 85] on span "Clean" at bounding box center [167, 85] width 13 height 7
click at [207, 85] on span "Undamaged" at bounding box center [218, 85] width 28 height 7
click at [254, 85] on span "Working" at bounding box center [263, 85] width 19 height 7
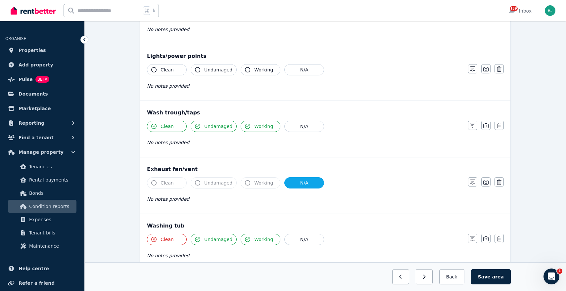
scroll to position [326, 0]
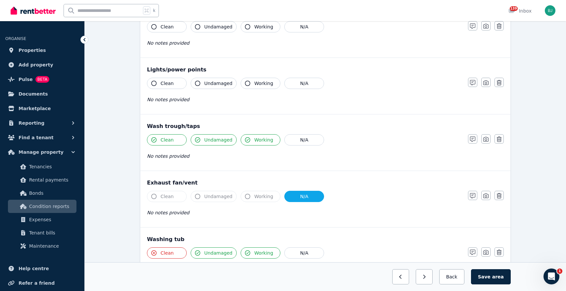
click at [169, 85] on span "Clean" at bounding box center [167, 83] width 13 height 7
click at [215, 83] on span "Undamaged" at bounding box center [218, 83] width 28 height 7
click at [254, 82] on span "Working" at bounding box center [263, 83] width 19 height 7
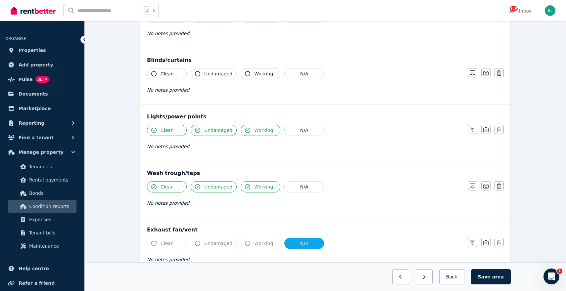
scroll to position [275, 0]
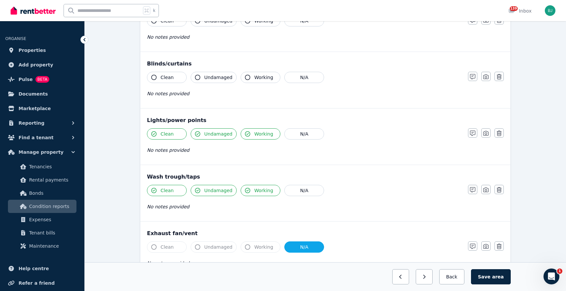
click at [165, 77] on span "Clean" at bounding box center [167, 77] width 13 height 7
click at [211, 77] on span "Undamaged" at bounding box center [218, 77] width 28 height 7
click at [250, 76] on button "Working" at bounding box center [261, 77] width 40 height 11
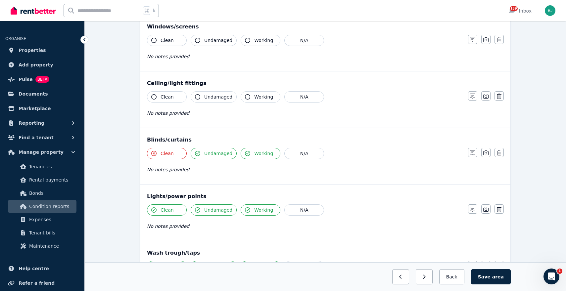
scroll to position [192, 0]
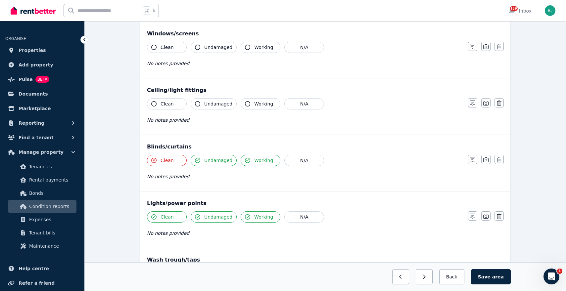
click at [174, 101] on button "Clean" at bounding box center [167, 103] width 40 height 11
click at [214, 106] on span "Undamaged" at bounding box center [218, 104] width 28 height 7
click at [261, 103] on span "Working" at bounding box center [263, 104] width 19 height 7
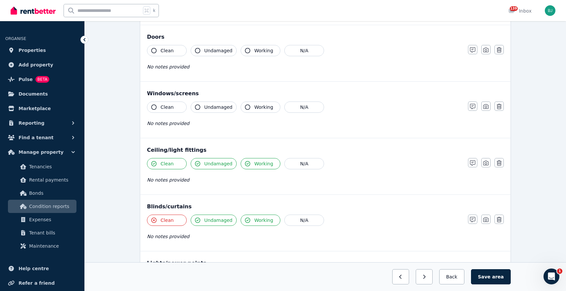
scroll to position [131, 0]
click at [171, 109] on span "Clean" at bounding box center [167, 108] width 13 height 7
click at [220, 111] on span "Undamaged" at bounding box center [218, 108] width 28 height 7
click at [257, 111] on span "Working" at bounding box center [263, 108] width 19 height 7
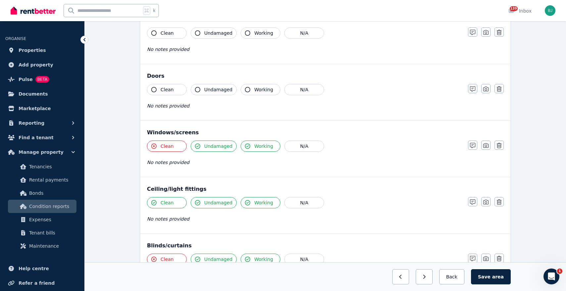
scroll to position [89, 0]
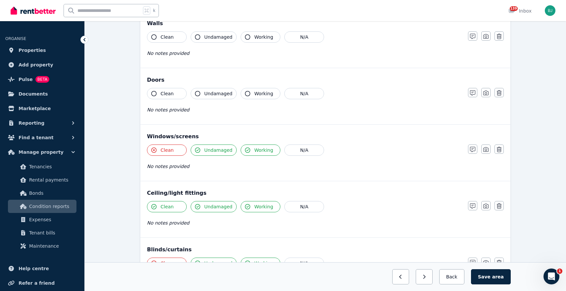
click at [257, 90] on button "Working" at bounding box center [261, 93] width 40 height 11
click at [217, 94] on span "Undamaged" at bounding box center [218, 93] width 28 height 7
click at [171, 94] on span "Clean" at bounding box center [167, 93] width 13 height 7
click at [170, 38] on span "Clean" at bounding box center [167, 37] width 13 height 7
click at [209, 38] on span "Undamaged" at bounding box center [218, 37] width 28 height 7
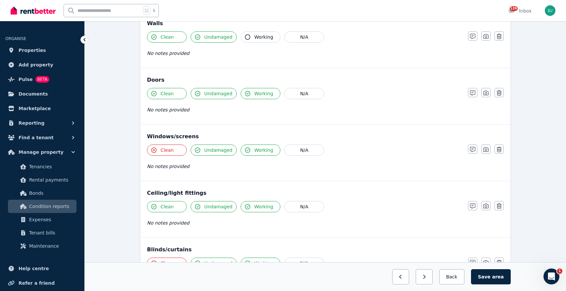
click at [257, 36] on span "Working" at bounding box center [263, 37] width 19 height 7
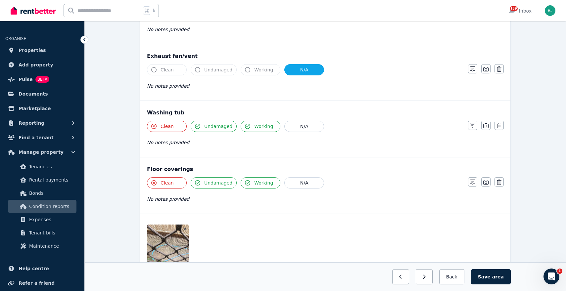
scroll to position [507, 0]
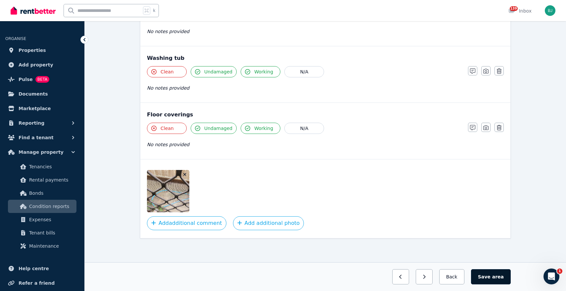
click at [496, 279] on span "area" at bounding box center [498, 277] width 12 height 7
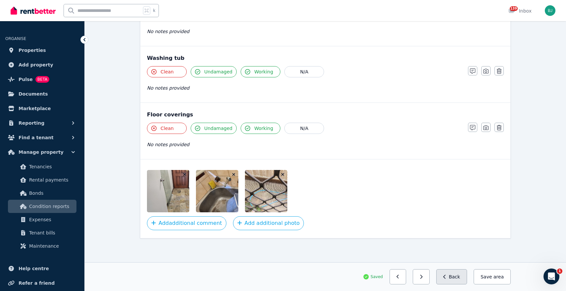
click at [453, 279] on button "Back" at bounding box center [451, 276] width 31 height 15
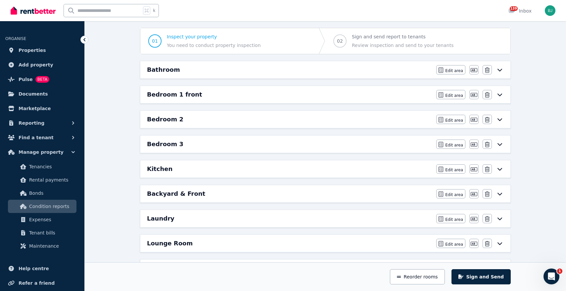
scroll to position [0, 0]
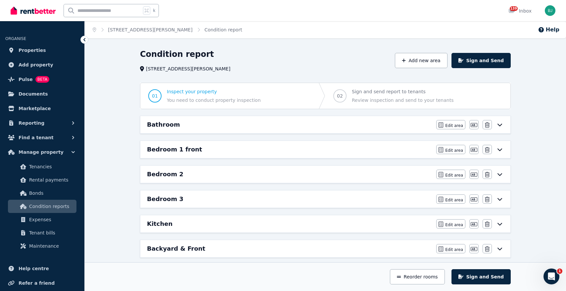
click at [268, 172] on div "Bedroom 2" at bounding box center [289, 174] width 285 height 9
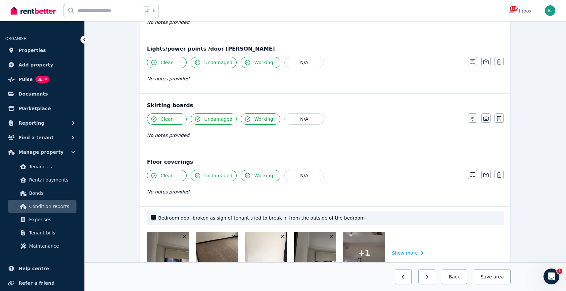
scroll to position [465, 0]
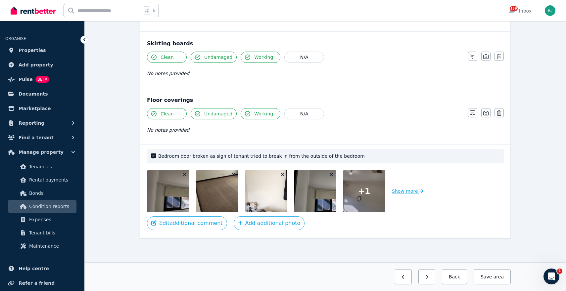
click at [406, 191] on button "Show more" at bounding box center [407, 191] width 31 height 42
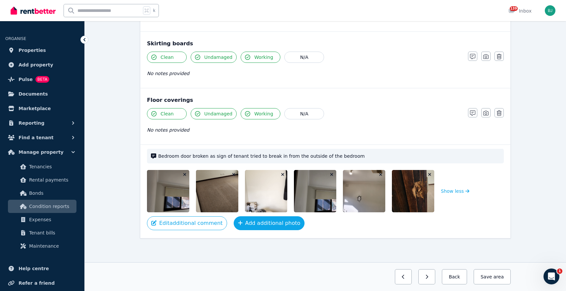
click at [274, 219] on button "Add additional photo" at bounding box center [269, 224] width 71 height 14
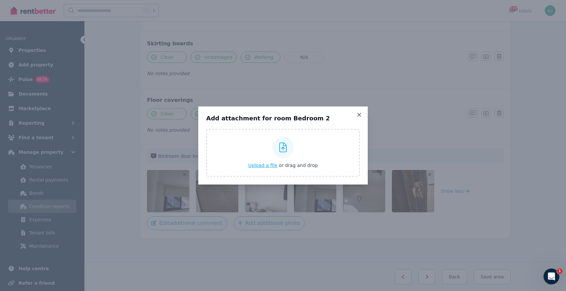
click at [270, 165] on span "Upload a file" at bounding box center [262, 165] width 29 height 5
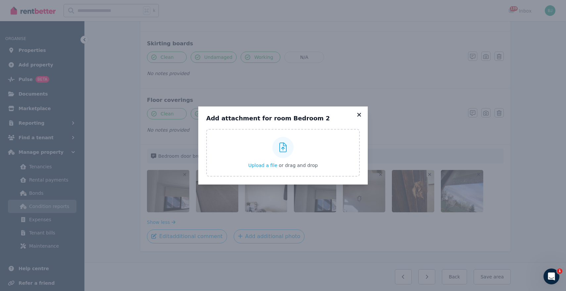
click at [358, 114] on icon at bounding box center [359, 115] width 7 height 6
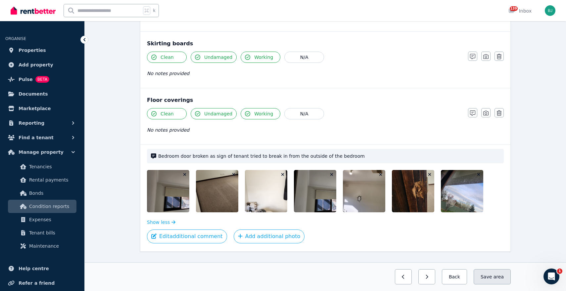
click at [496, 280] on button "Save area" at bounding box center [492, 276] width 37 height 15
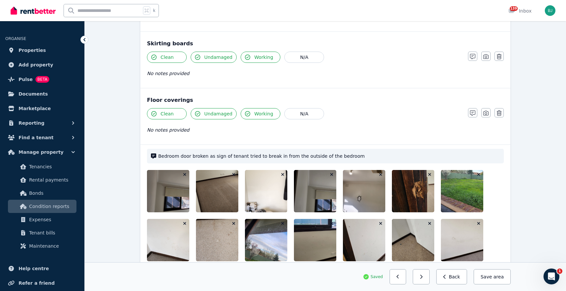
click at [358, 156] on span "Bedroom door broken as sign of tenant tried to break in from the outside of the…" at bounding box center [329, 156] width 342 height 7
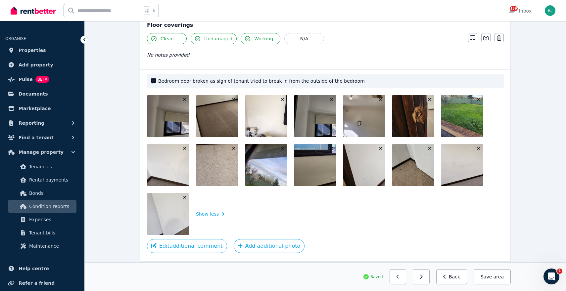
scroll to position [550, 0]
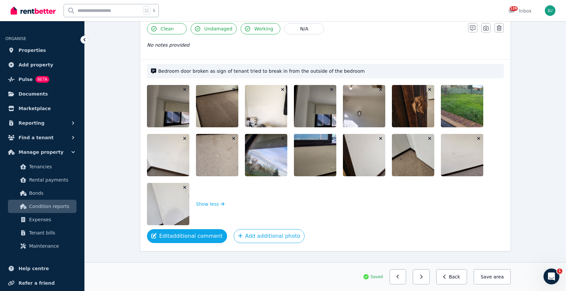
click at [193, 235] on button "Edit additional comment" at bounding box center [187, 236] width 80 height 14
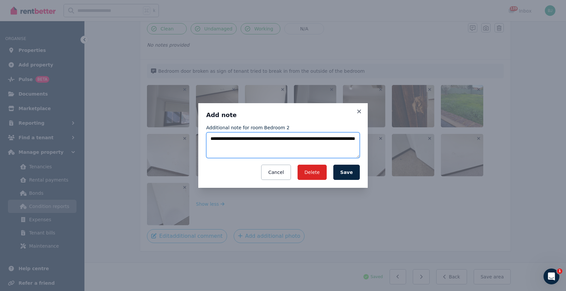
drag, startPoint x: 270, startPoint y: 148, endPoint x: 183, endPoint y: 129, distance: 89.6
click at [183, 129] on div "**********" at bounding box center [283, 145] width 566 height 291
paste textarea "**********"
type textarea "**********"
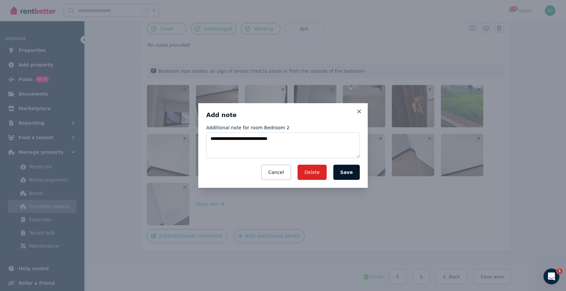
click at [353, 171] on button "Save" at bounding box center [346, 172] width 26 height 15
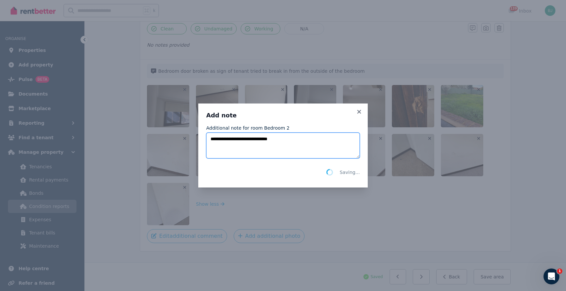
click at [304, 139] on textarea "**********" at bounding box center [283, 146] width 154 height 26
click at [361, 110] on icon at bounding box center [359, 112] width 4 height 4
click at [357, 109] on icon at bounding box center [359, 112] width 7 height 6
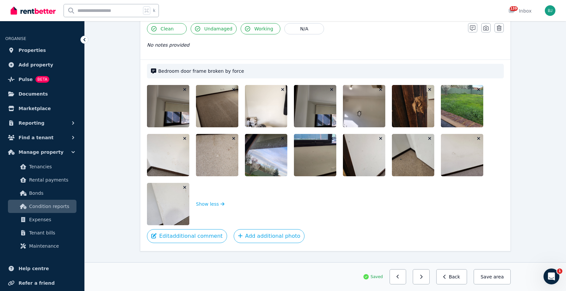
click at [183, 245] on div "Bedroom door frame broken by force Show less Edit additional comment Add additi…" at bounding box center [325, 156] width 370 height 192
click at [183, 241] on button "Edit additional comment" at bounding box center [187, 236] width 80 height 14
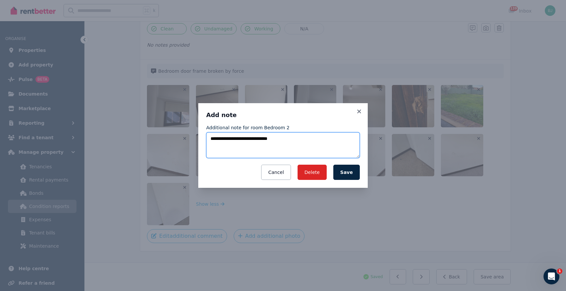
click at [308, 139] on textarea "**********" at bounding box center [283, 145] width 154 height 26
type textarea "**********"
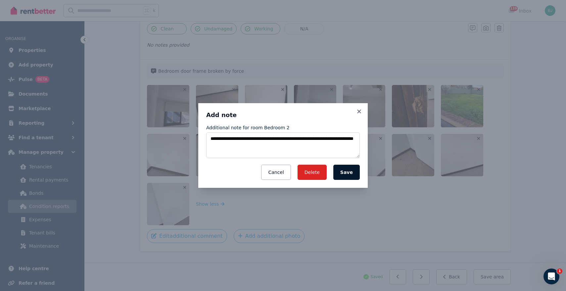
click at [352, 167] on button "Save" at bounding box center [346, 172] width 26 height 15
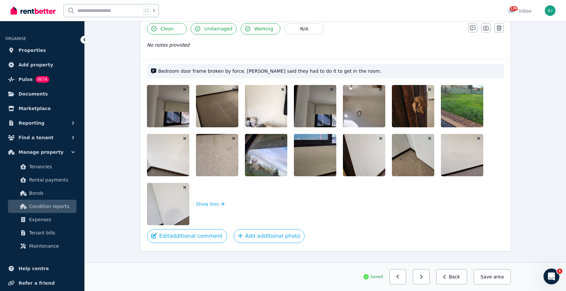
click at [282, 89] on icon "button" at bounding box center [282, 89] width 3 height 3
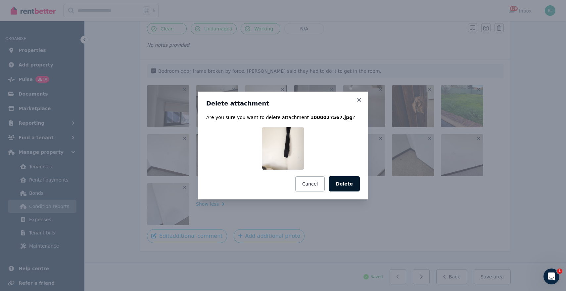
click at [348, 182] on button "Delete" at bounding box center [344, 183] width 31 height 15
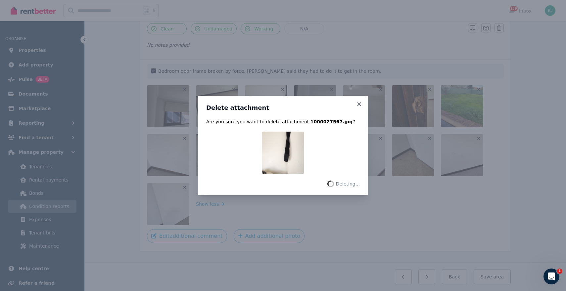
scroll to position [527, 0]
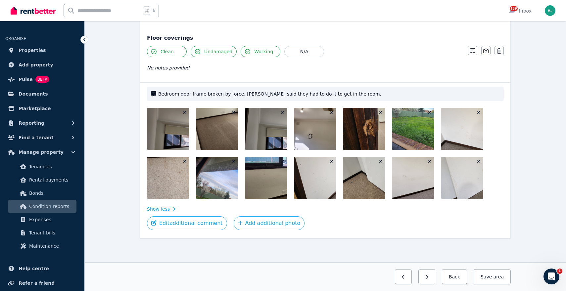
click at [185, 111] on icon "button" at bounding box center [185, 112] width 4 height 5
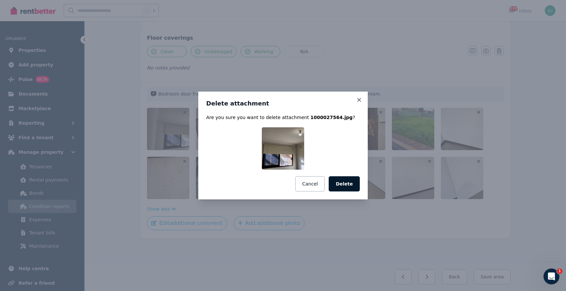
click at [345, 185] on button "Delete" at bounding box center [344, 183] width 31 height 15
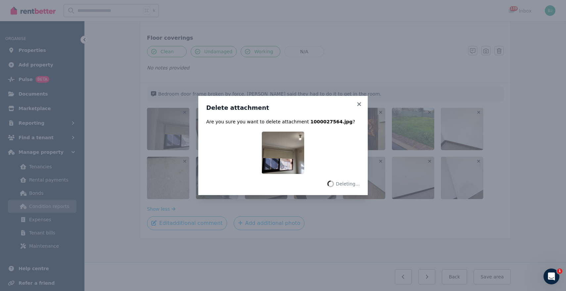
scroll to position [514, 0]
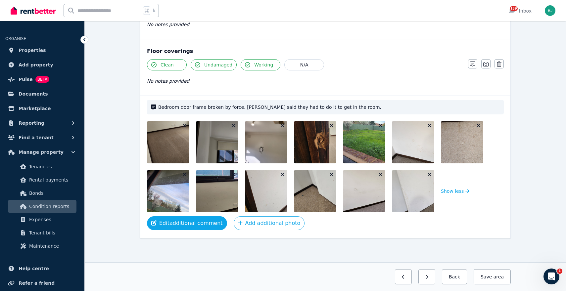
click at [192, 220] on button "Edit additional comment" at bounding box center [187, 224] width 80 height 14
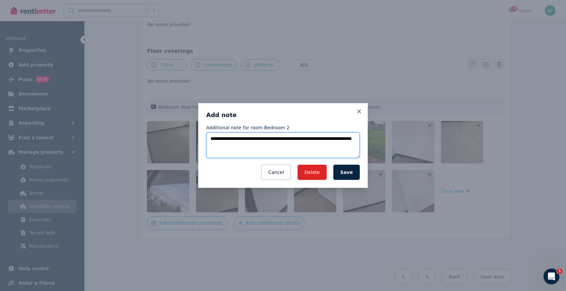
click at [297, 148] on textarea "**********" at bounding box center [283, 145] width 154 height 26
type textarea "**********"
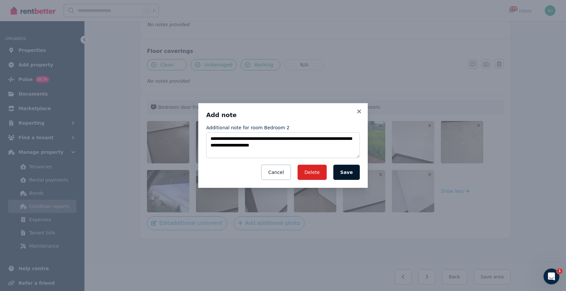
click at [352, 172] on button "Save" at bounding box center [346, 172] width 26 height 15
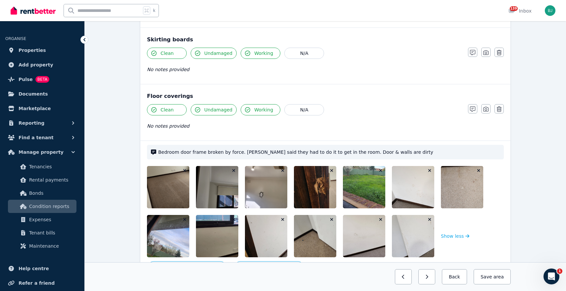
scroll to position [463, 0]
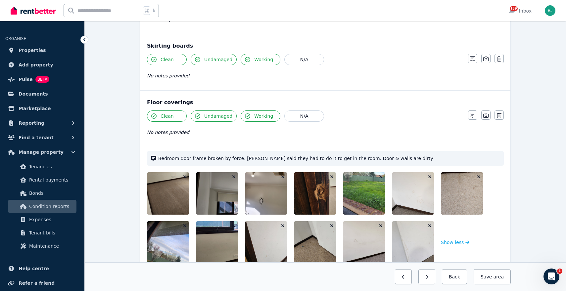
click at [170, 113] on span "Clean" at bounding box center [167, 116] width 13 height 7
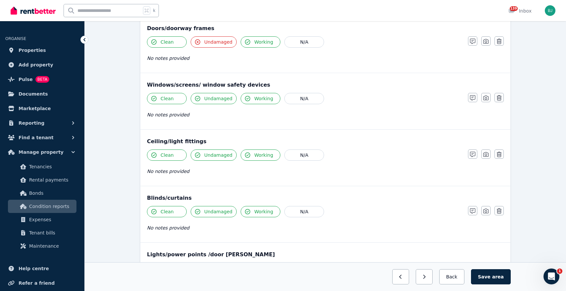
scroll to position [195, 0]
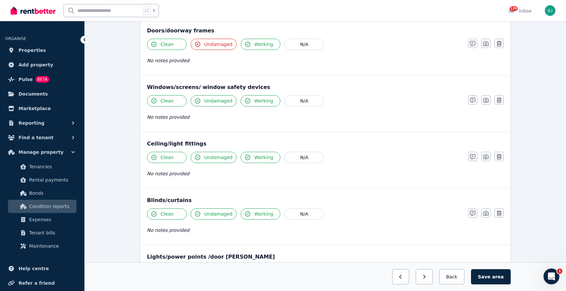
click at [168, 96] on button "Clean" at bounding box center [167, 100] width 40 height 11
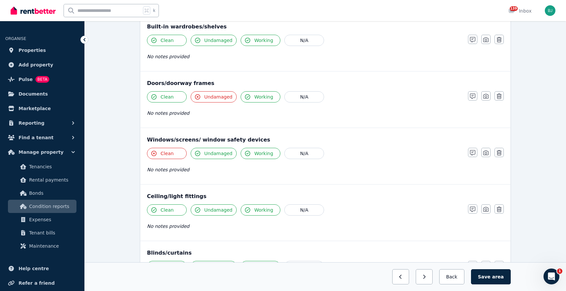
scroll to position [141, 0]
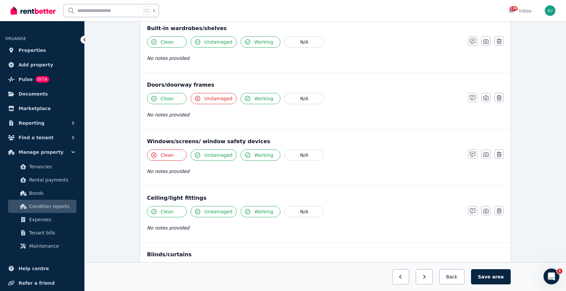
click at [168, 97] on span "Clean" at bounding box center [167, 98] width 13 height 7
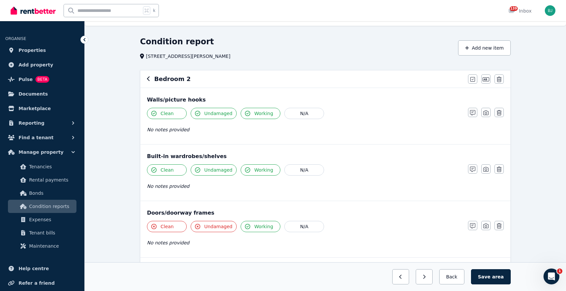
scroll to position [11, 0]
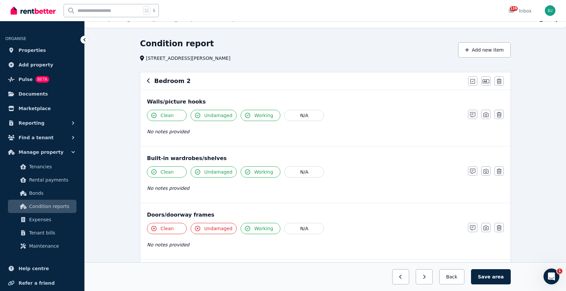
click at [173, 115] on button "Clean" at bounding box center [167, 115] width 40 height 11
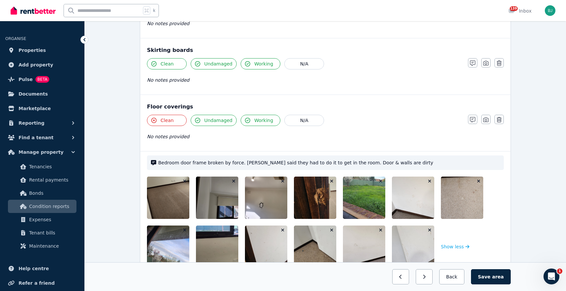
scroll to position [514, 0]
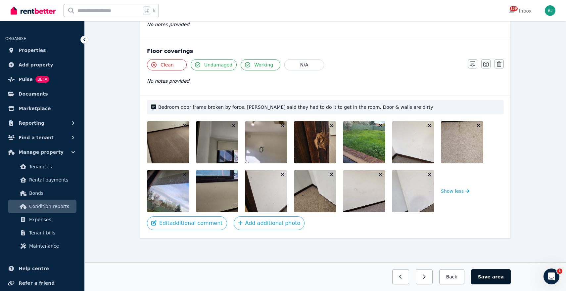
click at [493, 279] on button "Save area" at bounding box center [491, 276] width 40 height 15
click at [451, 276] on button "Back" at bounding box center [451, 276] width 31 height 15
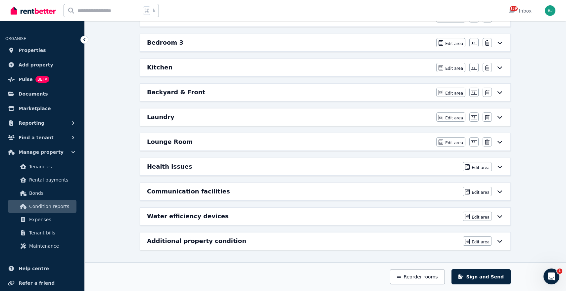
click at [297, 42] on div "Bedroom 3" at bounding box center [289, 42] width 285 height 9
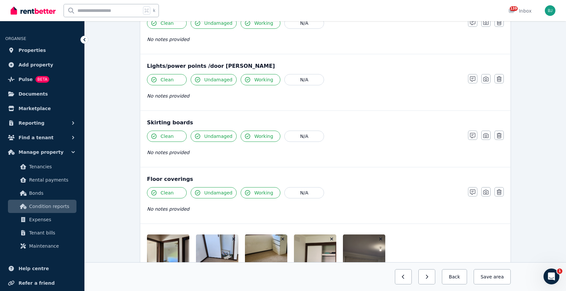
scroll to position [451, 0]
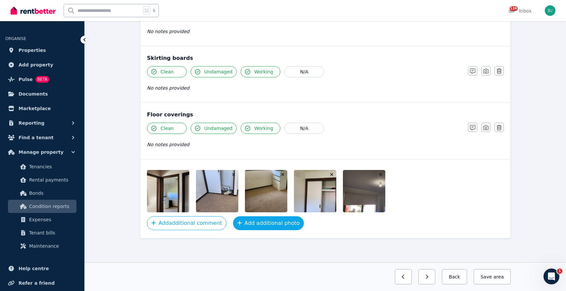
click at [267, 226] on button "Add additional photo" at bounding box center [268, 224] width 71 height 14
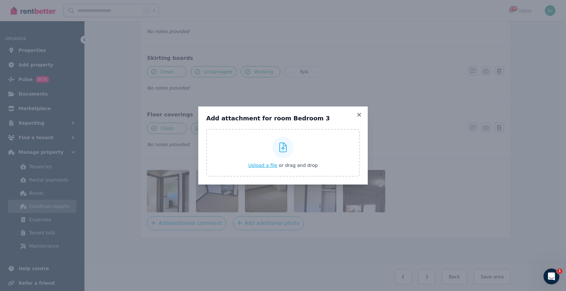
click at [264, 166] on span "Upload a file" at bounding box center [262, 165] width 29 height 5
click at [359, 117] on icon at bounding box center [359, 115] width 7 height 6
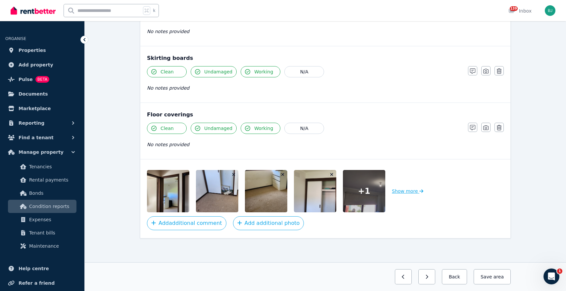
click at [407, 193] on button "Show more" at bounding box center [407, 191] width 31 height 42
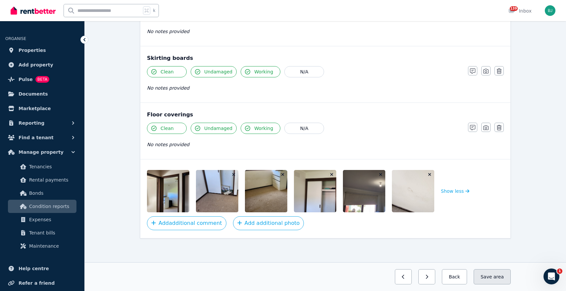
click at [489, 274] on button "Save area" at bounding box center [492, 276] width 37 height 15
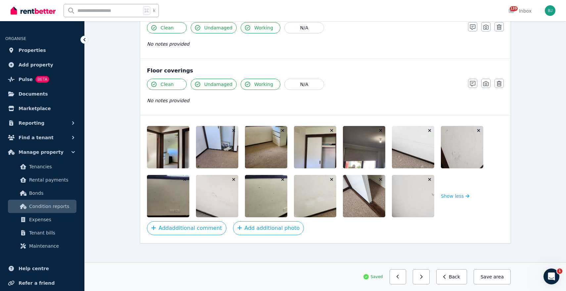
scroll to position [500, 0]
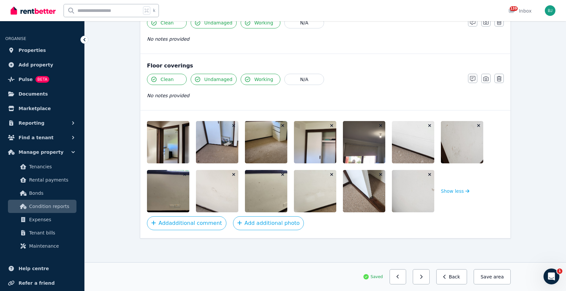
click at [185, 126] on icon "button" at bounding box center [184, 125] width 3 height 3
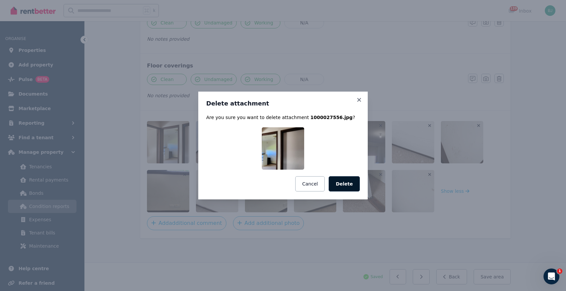
click at [347, 184] on button "Delete" at bounding box center [344, 183] width 31 height 15
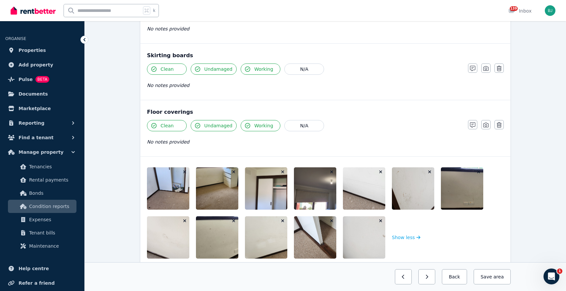
scroll to position [452, 0]
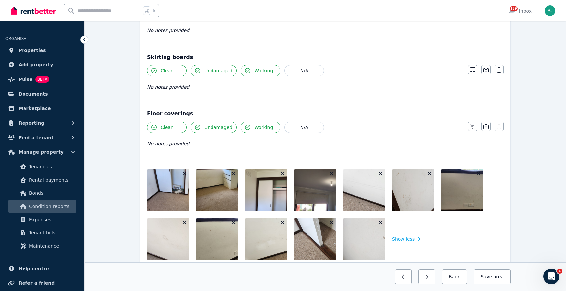
click at [168, 127] on span "Clean" at bounding box center [167, 127] width 13 height 7
click at [166, 69] on span "Clean" at bounding box center [167, 71] width 13 height 7
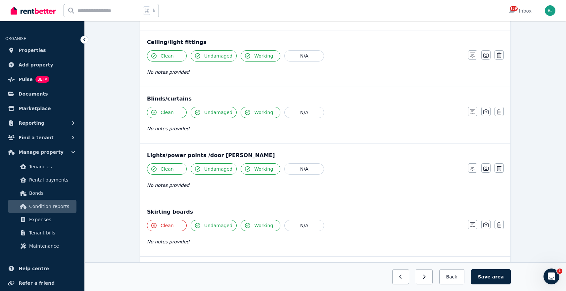
scroll to position [296, 0]
click at [170, 109] on button "Clean" at bounding box center [167, 112] width 40 height 11
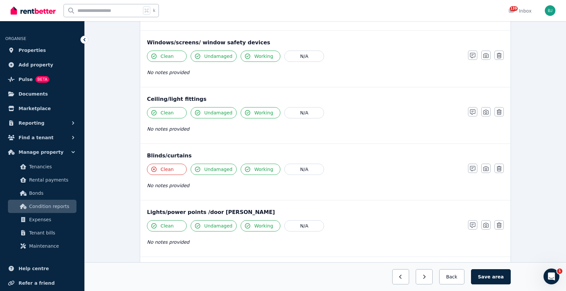
scroll to position [228, 0]
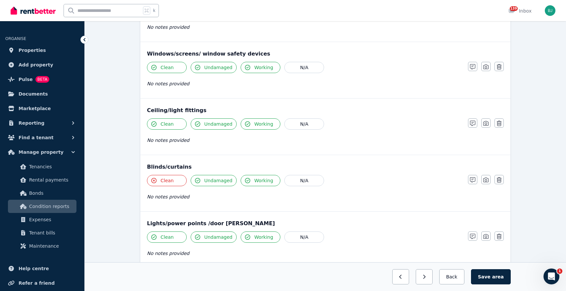
click at [167, 71] on button "Clean" at bounding box center [167, 67] width 40 height 11
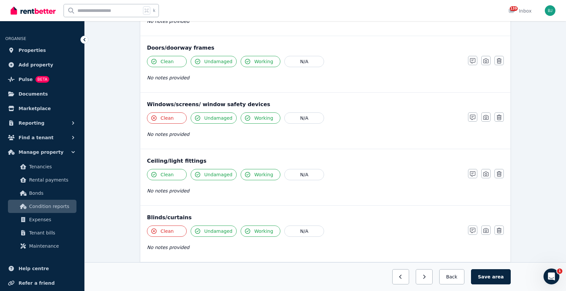
scroll to position [161, 0]
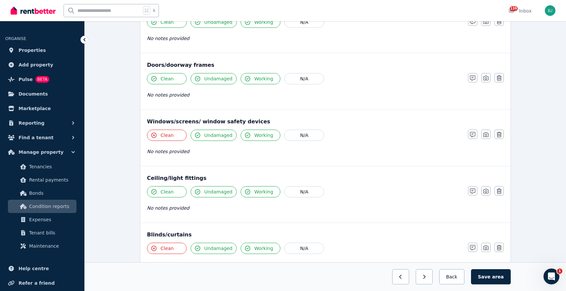
click at [167, 80] on span "Clean" at bounding box center [167, 78] width 13 height 7
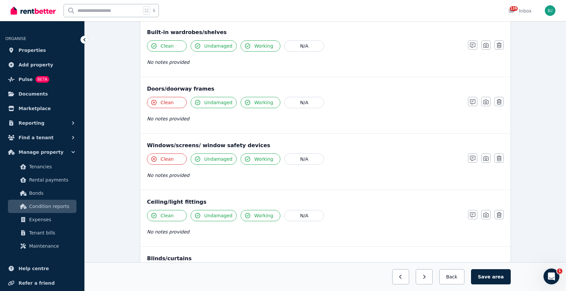
scroll to position [58, 0]
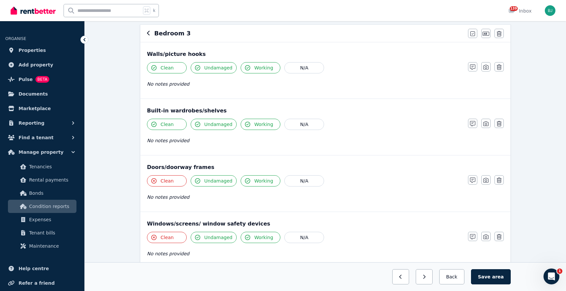
click at [172, 120] on button "Clean" at bounding box center [167, 124] width 40 height 11
click at [167, 66] on span "Clean" at bounding box center [167, 68] width 13 height 7
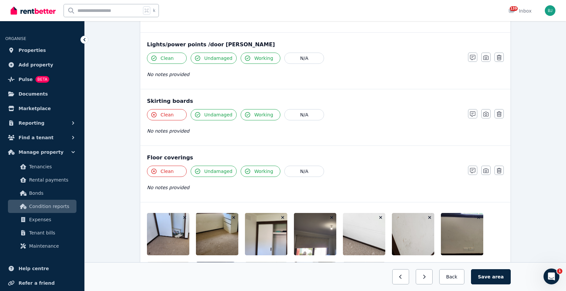
scroll to position [500, 0]
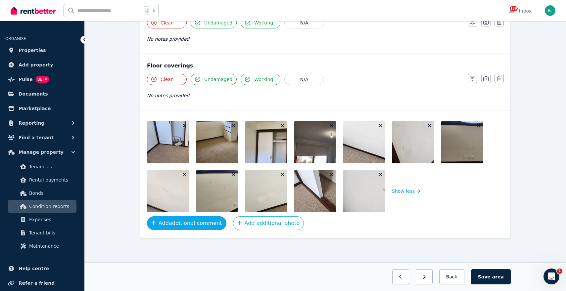
click at [200, 223] on button "Add additional comment" at bounding box center [186, 224] width 79 height 14
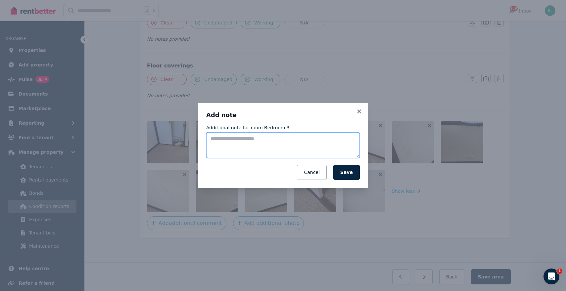
click at [246, 145] on textarea "Additional note for room Bedroom 3" at bounding box center [283, 145] width 154 height 26
type textarea "*"
type textarea "**********"
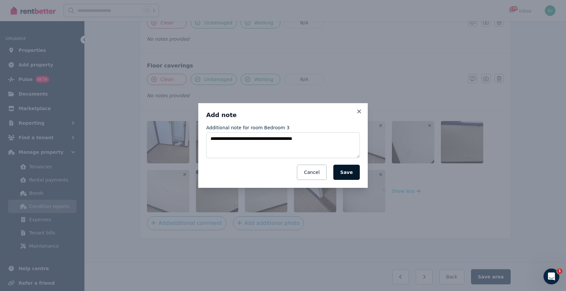
click at [346, 177] on button "Save" at bounding box center [346, 172] width 26 height 15
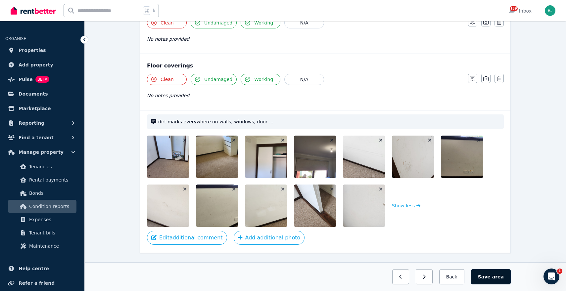
click at [492, 279] on button "Save area" at bounding box center [491, 276] width 40 height 15
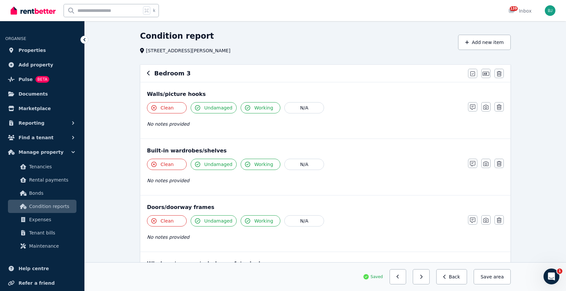
scroll to position [0, 0]
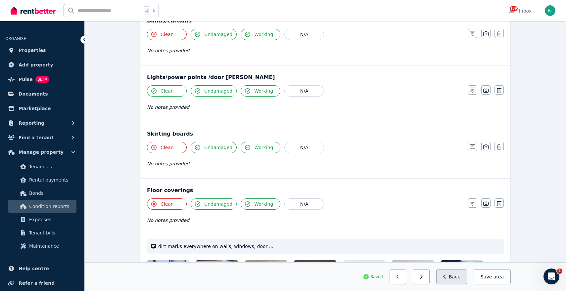
click at [456, 279] on button "Back" at bounding box center [451, 276] width 31 height 15
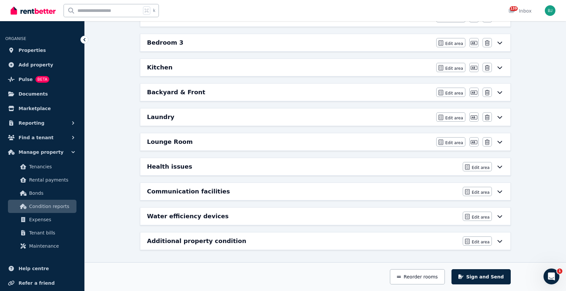
scroll to position [157, 0]
click at [503, 140] on icon at bounding box center [500, 141] width 8 height 5
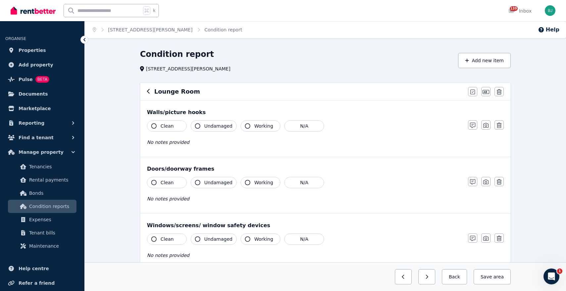
scroll to position [409, 0]
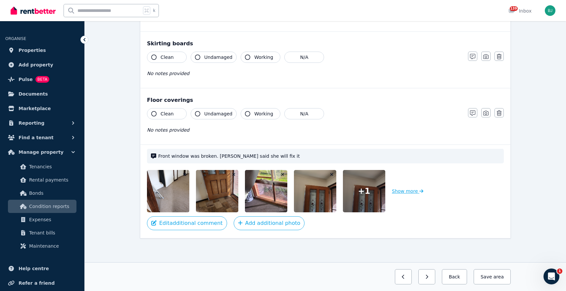
click at [408, 191] on button "Show more" at bounding box center [407, 191] width 31 height 42
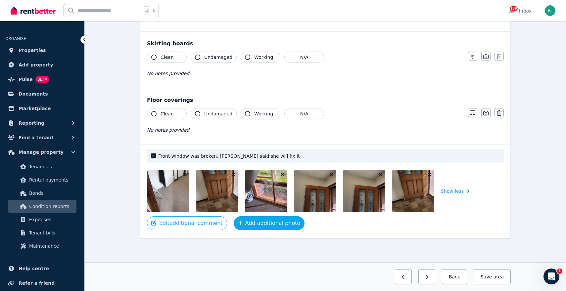
click at [254, 222] on button "Add additional photo" at bounding box center [269, 224] width 71 height 14
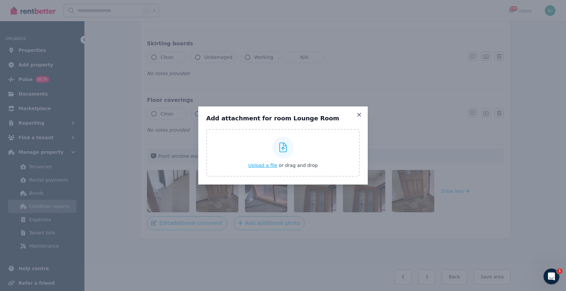
click at [269, 167] on span "Upload a file" at bounding box center [262, 165] width 29 height 5
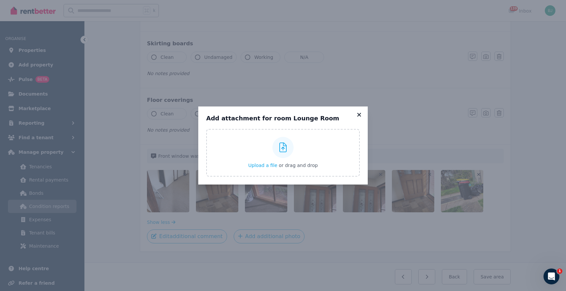
click at [359, 115] on icon at bounding box center [359, 115] width 4 height 4
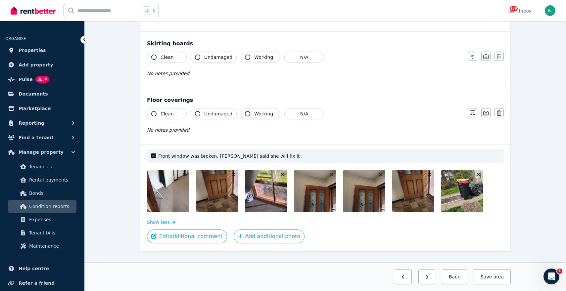
click at [332, 174] on icon "button" at bounding box center [331, 174] width 3 height 3
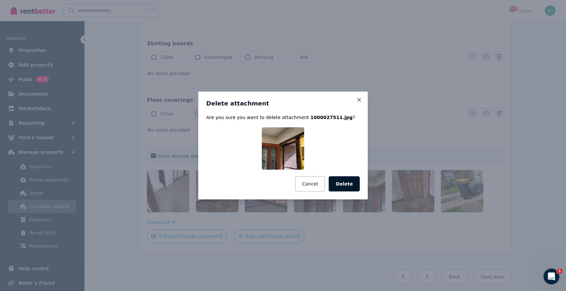
click at [347, 181] on button "Delete" at bounding box center [344, 183] width 31 height 15
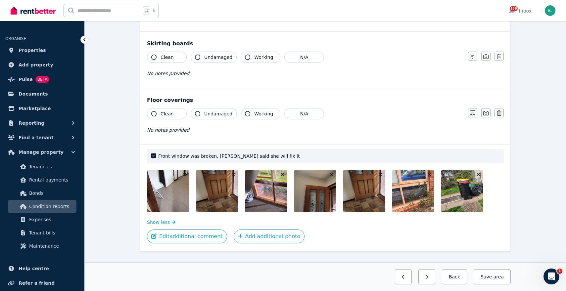
click at [499, 278] on span "area" at bounding box center [499, 277] width 10 height 7
click at [488, 267] on div "Saved Previous: Laundry Next: Health issues Back Save area" at bounding box center [325, 277] width 481 height 29
click at [488, 272] on button "Save area" at bounding box center [492, 276] width 37 height 15
click at [463, 198] on img at bounding box center [478, 191] width 75 height 42
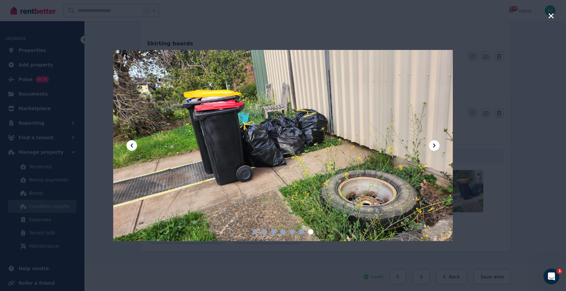
click at [551, 17] on icon "button" at bounding box center [551, 16] width 6 height 8
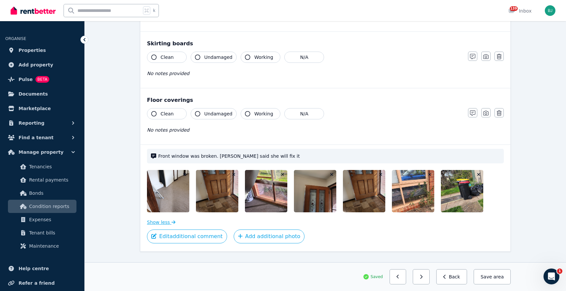
click at [171, 221] on icon "button" at bounding box center [173, 222] width 4 height 5
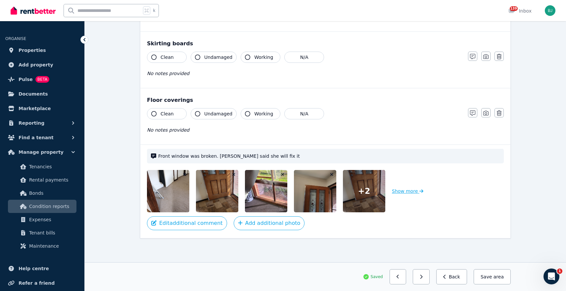
click at [407, 190] on button "Show more" at bounding box center [407, 191] width 31 height 42
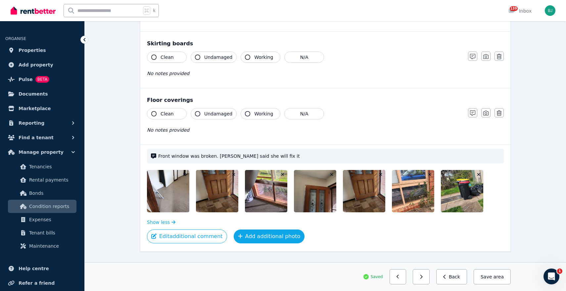
click at [264, 233] on button "Add additional photo" at bounding box center [269, 237] width 71 height 14
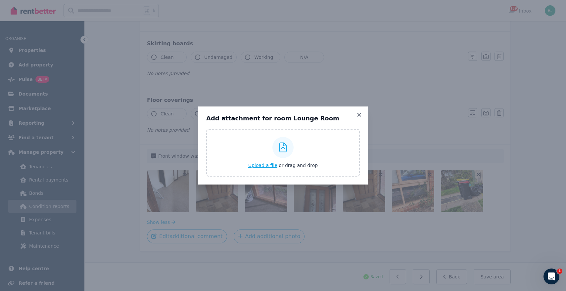
click at [260, 166] on span "Upload a file" at bounding box center [262, 165] width 29 height 5
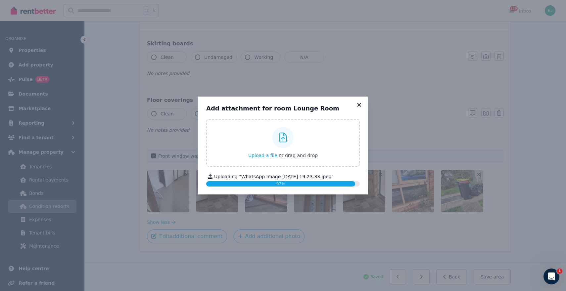
click at [359, 106] on icon at bounding box center [359, 105] width 4 height 4
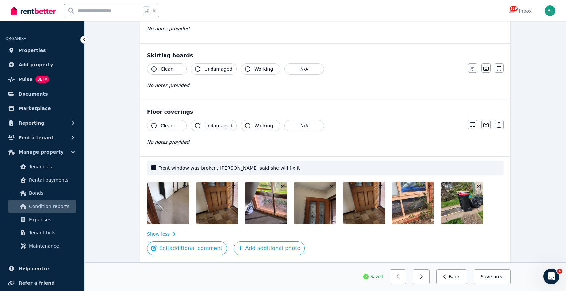
scroll to position [396, 0]
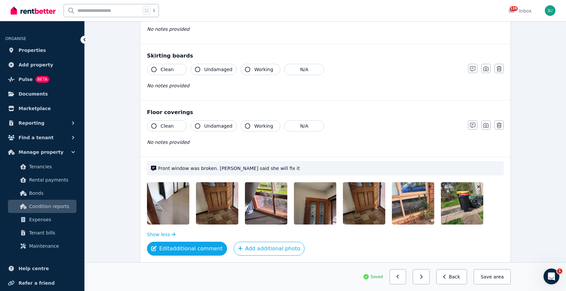
click at [185, 248] on button "Edit additional comment" at bounding box center [187, 249] width 80 height 14
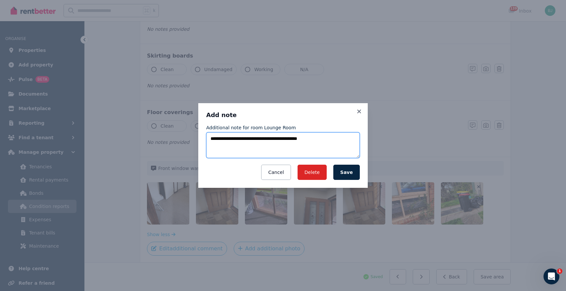
drag, startPoint x: 329, startPoint y: 138, endPoint x: 266, endPoint y: 139, distance: 62.3
click at [266, 139] on textarea "**********" at bounding box center [283, 145] width 154 height 26
click at [240, 139] on textarea "**********" at bounding box center [283, 145] width 154 height 26
type textarea "**********"
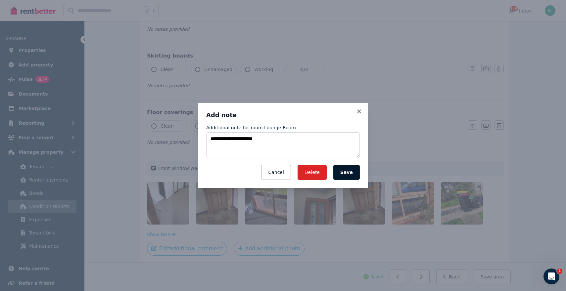
click at [347, 171] on button "Save" at bounding box center [346, 172] width 26 height 15
click at [265, 250] on div "**********" at bounding box center [283, 145] width 566 height 291
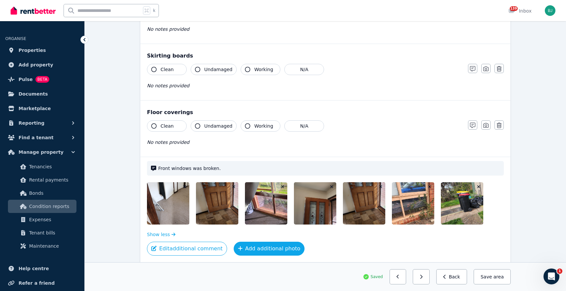
click at [265, 250] on button "Add additional photo" at bounding box center [269, 249] width 71 height 14
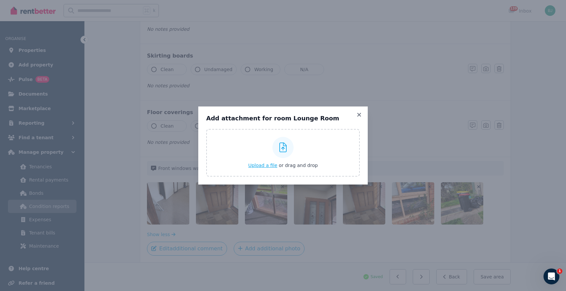
click at [273, 165] on span "Upload a file" at bounding box center [262, 165] width 29 height 5
click at [359, 113] on icon at bounding box center [359, 115] width 7 height 6
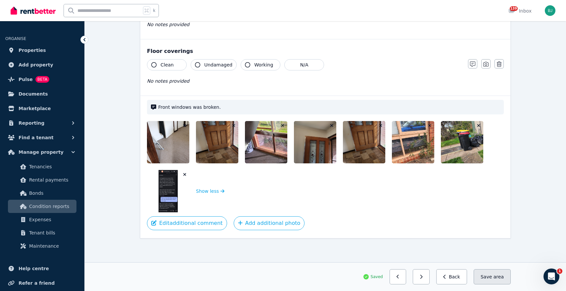
click at [479, 275] on button "Save area" at bounding box center [492, 276] width 37 height 15
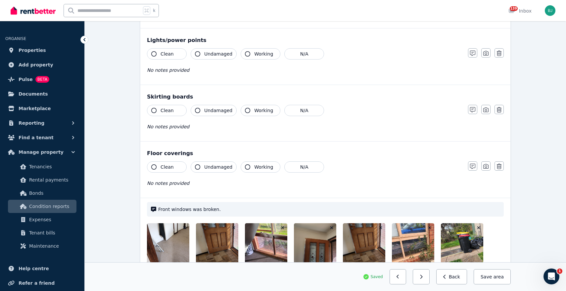
scroll to position [347, 0]
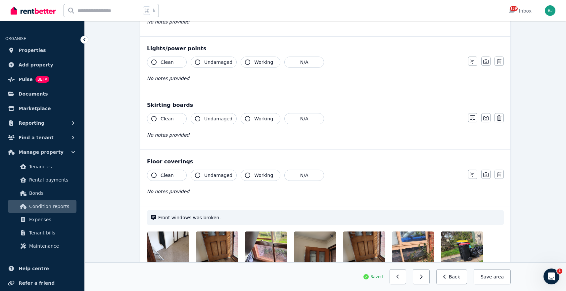
click at [217, 175] on span "Undamaged" at bounding box center [218, 175] width 28 height 7
click at [254, 173] on span "Working" at bounding box center [263, 175] width 19 height 7
click at [170, 176] on span "Clean" at bounding box center [167, 175] width 13 height 7
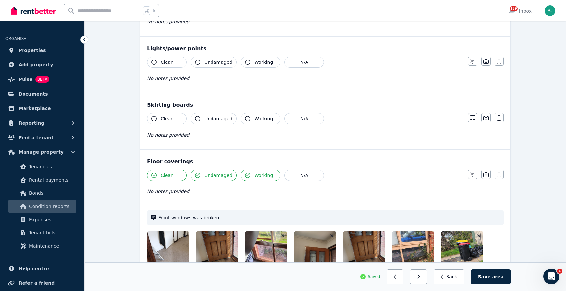
click at [167, 124] on div "Clean Undamaged Working N/A No notes provided" at bounding box center [304, 129] width 314 height 32
click at [168, 117] on span "Clean" at bounding box center [167, 119] width 13 height 7
click at [207, 116] on span "Undamaged" at bounding box center [218, 119] width 28 height 7
click at [264, 118] on span "Working" at bounding box center [263, 119] width 19 height 7
click at [255, 60] on span "Working" at bounding box center [263, 62] width 19 height 7
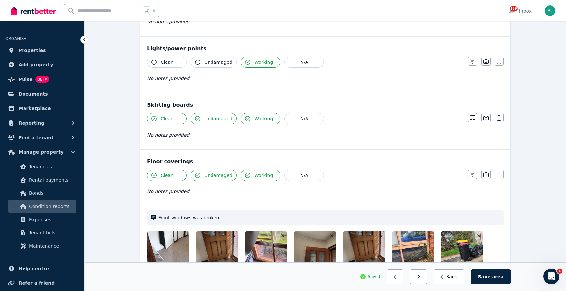
click at [215, 61] on span "Undamaged" at bounding box center [218, 62] width 28 height 7
click at [172, 61] on button "Clean" at bounding box center [167, 62] width 40 height 11
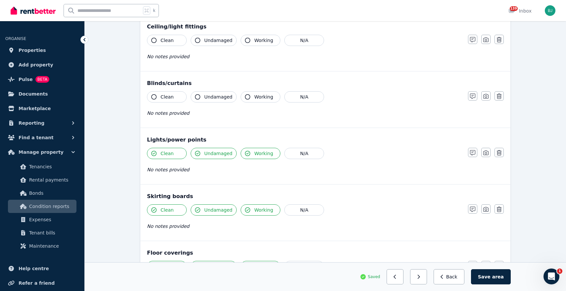
scroll to position [252, 0]
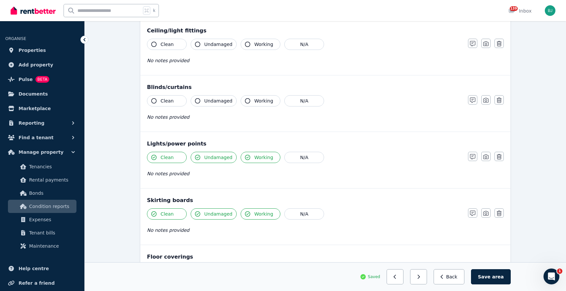
click at [172, 104] on button "Clean" at bounding box center [167, 100] width 40 height 11
click at [211, 102] on span "Undamaged" at bounding box center [218, 101] width 28 height 7
click at [254, 102] on span "Working" at bounding box center [263, 101] width 19 height 7
click at [168, 103] on span "Clean" at bounding box center [167, 101] width 13 height 7
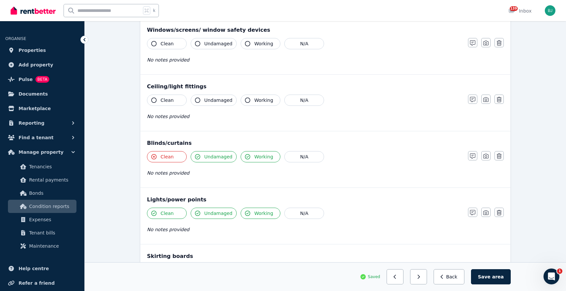
scroll to position [195, 0]
click at [168, 103] on span "Clean" at bounding box center [167, 101] width 13 height 7
click at [213, 104] on span "Undamaged" at bounding box center [218, 101] width 28 height 7
click at [254, 102] on span "Working" at bounding box center [263, 101] width 19 height 7
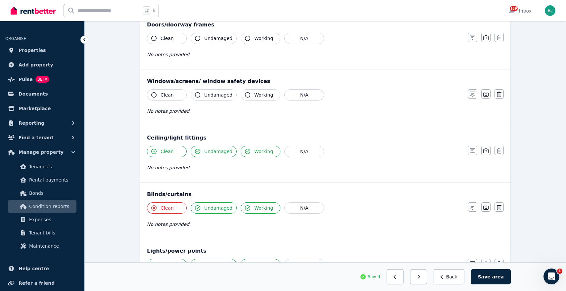
scroll to position [144, 0]
click at [167, 90] on button "Clean" at bounding box center [167, 95] width 40 height 11
click at [201, 93] on button "Undamaged" at bounding box center [214, 95] width 46 height 11
click at [254, 93] on span "Working" at bounding box center [263, 95] width 19 height 7
click at [197, 96] on icon "button" at bounding box center [197, 95] width 5 height 5
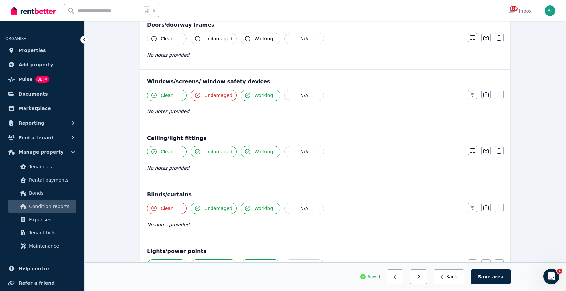
click at [163, 95] on span "Clean" at bounding box center [167, 95] width 13 height 7
click at [265, 97] on span "Working" at bounding box center [263, 95] width 19 height 7
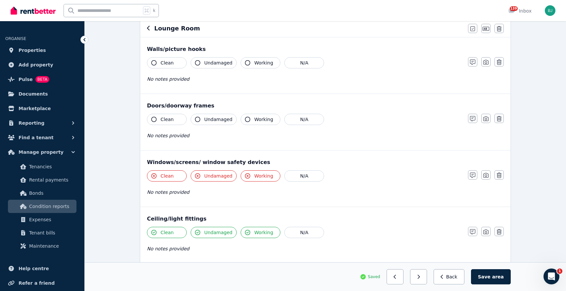
scroll to position [61, 0]
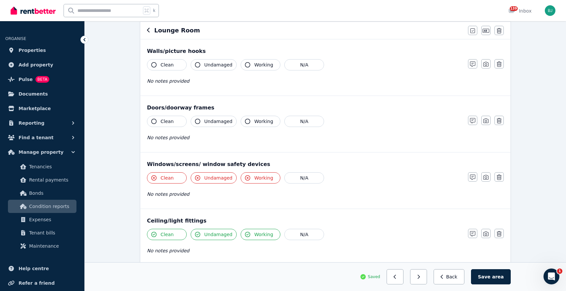
click at [255, 117] on button "Working" at bounding box center [261, 121] width 40 height 11
click at [207, 120] on span "Undamaged" at bounding box center [218, 121] width 28 height 7
click at [160, 123] on button "Clean" at bounding box center [167, 121] width 40 height 11
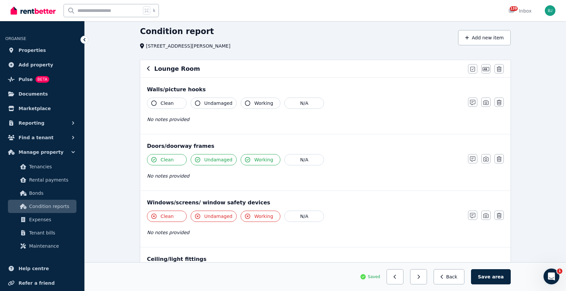
scroll to position [22, 0]
click at [163, 98] on button "Clean" at bounding box center [167, 103] width 40 height 11
click at [213, 108] on button "Undamaged" at bounding box center [214, 103] width 46 height 11
click at [256, 101] on span "Working" at bounding box center [263, 104] width 19 height 7
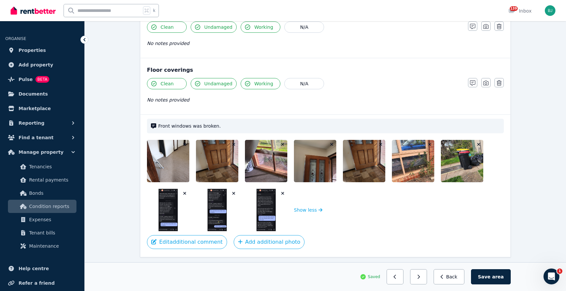
scroll to position [458, 0]
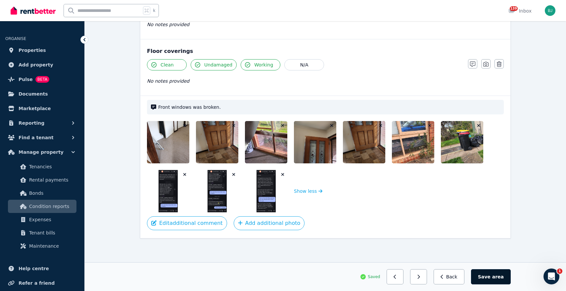
click at [494, 275] on span "area" at bounding box center [498, 277] width 12 height 7
click at [463, 272] on button "Back" at bounding box center [451, 276] width 31 height 15
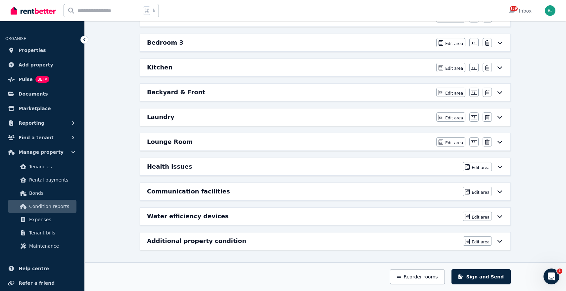
scroll to position [157, 0]
click at [250, 161] on div "Health issues Edit area Edit area" at bounding box center [325, 166] width 370 height 17
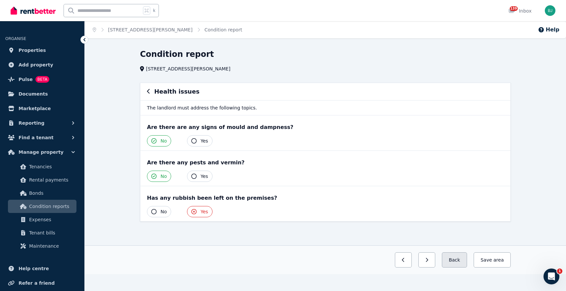
click at [459, 261] on button "Back" at bounding box center [454, 260] width 25 height 15
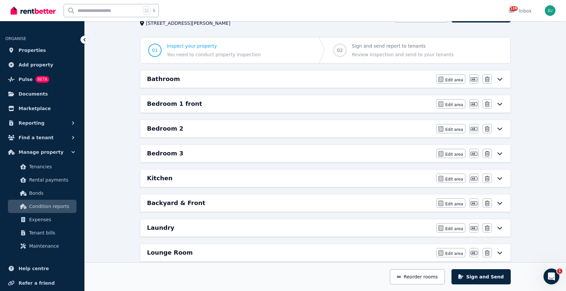
scroll to position [157, 0]
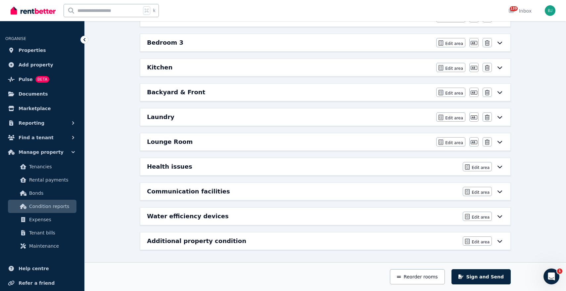
click at [252, 190] on div "Communication facilities" at bounding box center [303, 191] width 312 height 9
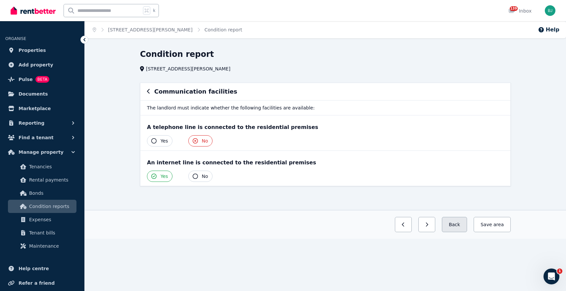
click at [458, 225] on button "Back" at bounding box center [454, 224] width 25 height 15
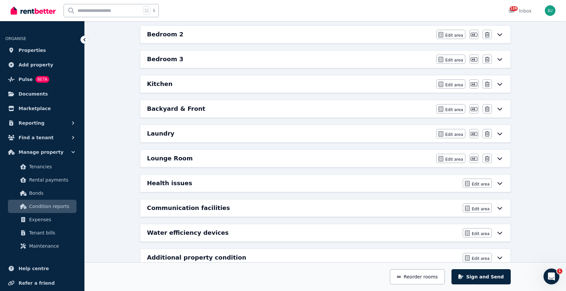
scroll to position [157, 0]
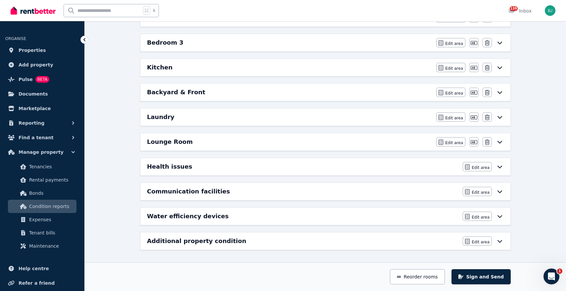
click at [190, 215] on h6 "Water efficiency devices" at bounding box center [188, 216] width 82 height 9
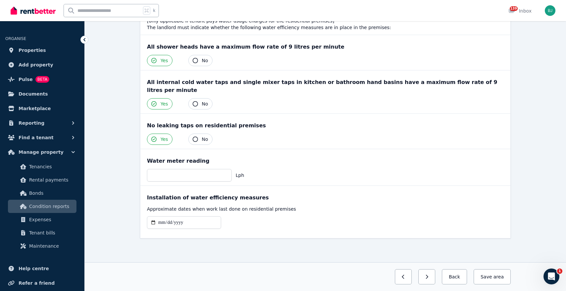
scroll to position [0, 0]
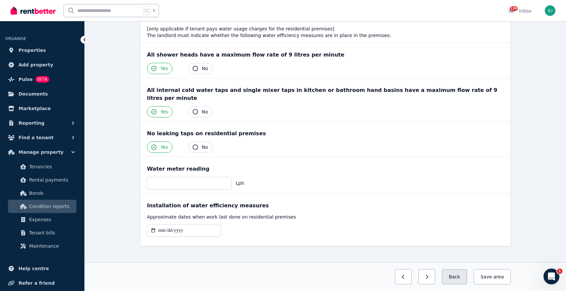
click at [457, 284] on button "Back" at bounding box center [454, 276] width 25 height 15
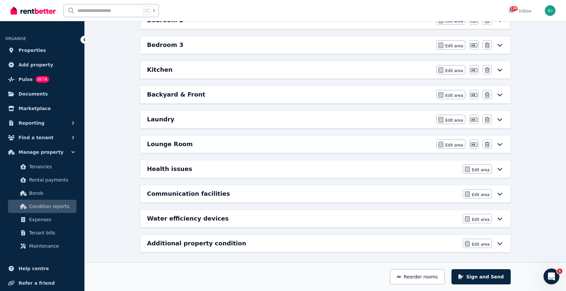
scroll to position [154, 0]
click at [284, 249] on div "Additional property condition Edit area Edit area" at bounding box center [325, 243] width 370 height 17
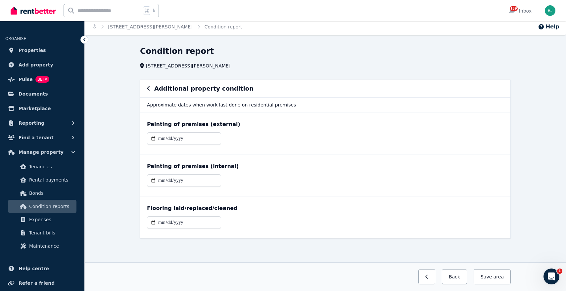
scroll to position [0, 0]
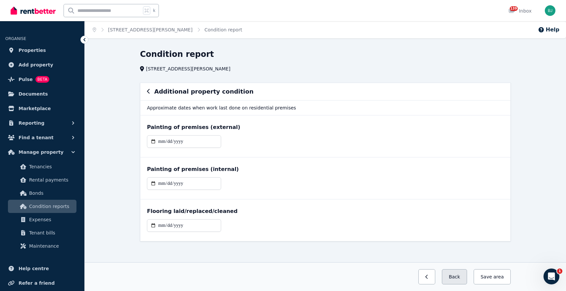
click at [450, 273] on button "Back" at bounding box center [454, 276] width 25 height 15
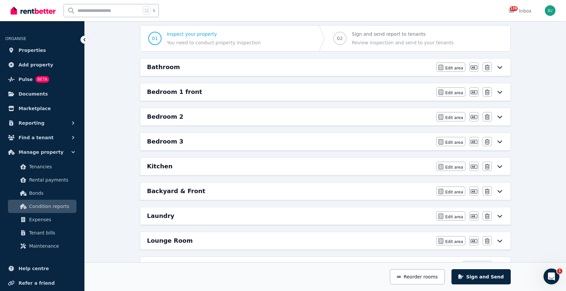
scroll to position [157, 0]
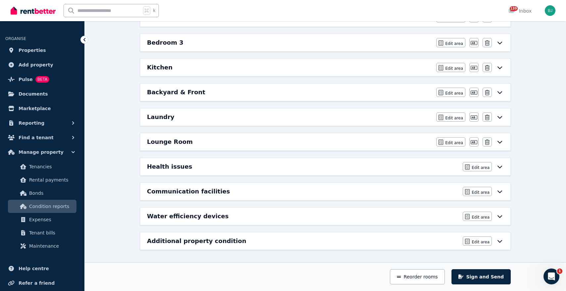
click at [316, 142] on div "Lounge Room" at bounding box center [289, 141] width 285 height 9
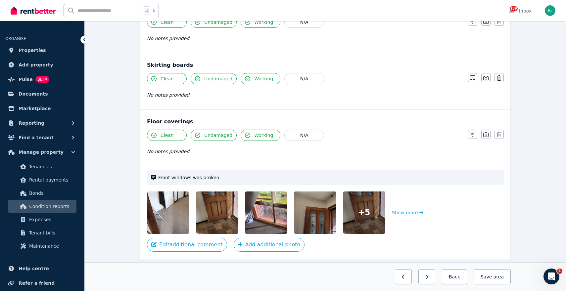
scroll to position [409, 0]
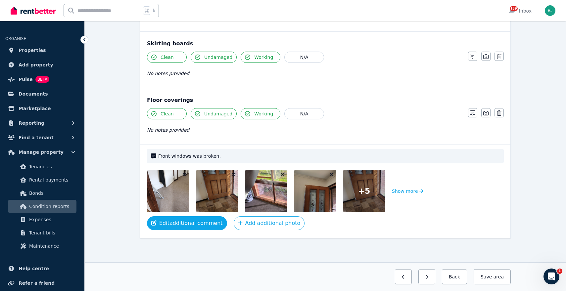
click at [169, 220] on button "Edit additional comment" at bounding box center [187, 224] width 80 height 14
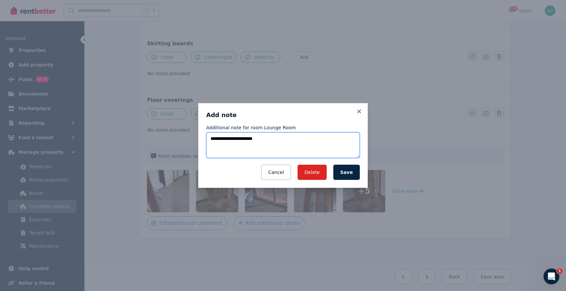
click at [276, 138] on textarea "**********" at bounding box center [283, 145] width 154 height 26
drag, startPoint x: 279, startPoint y: 137, endPoint x: 199, endPoint y: 126, distance: 80.9
click at [199, 126] on div "**********" at bounding box center [282, 145] width 169 height 85
paste textarea "**********"
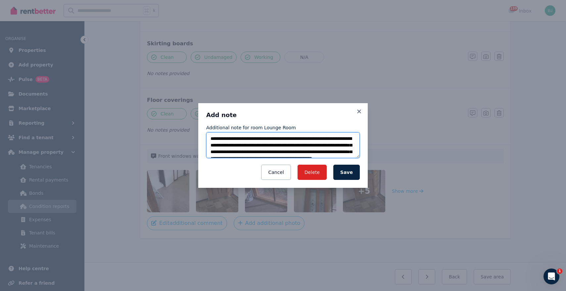
scroll to position [10, 0]
click at [233, 136] on textarea "**********" at bounding box center [283, 145] width 154 height 26
type textarea "**********"
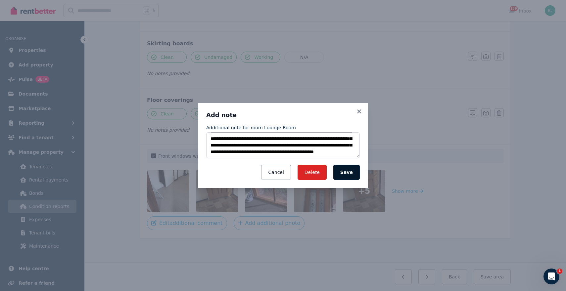
click at [350, 175] on button "Save" at bounding box center [346, 172] width 26 height 15
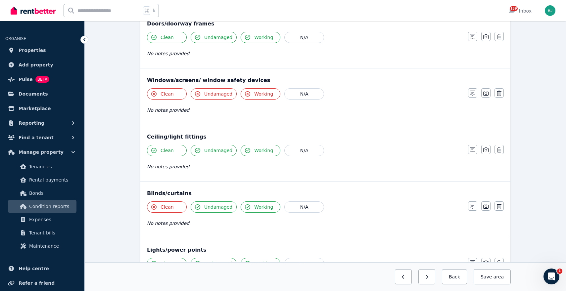
scroll to position [0, 0]
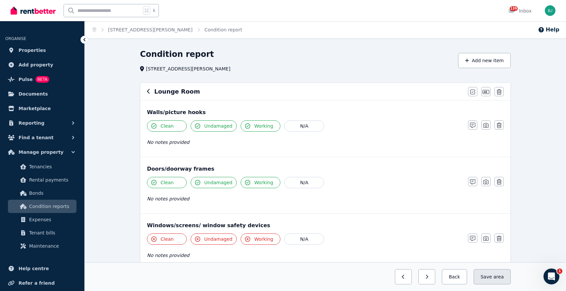
click at [495, 271] on button "Save area" at bounding box center [492, 276] width 37 height 15
click at [460, 275] on button "Back" at bounding box center [451, 276] width 31 height 15
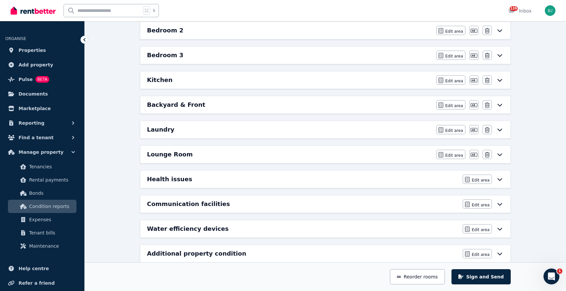
scroll to position [145, 0]
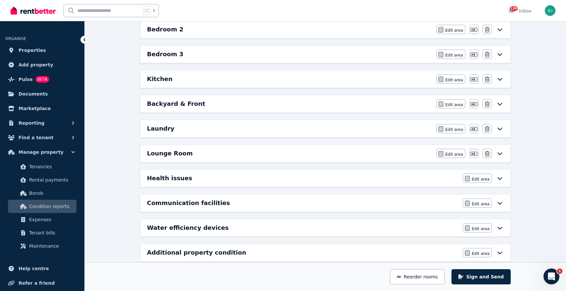
click at [368, 130] on div "Laundry" at bounding box center [289, 128] width 285 height 9
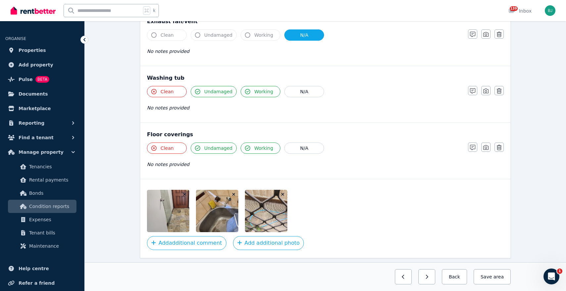
scroll to position [507, 0]
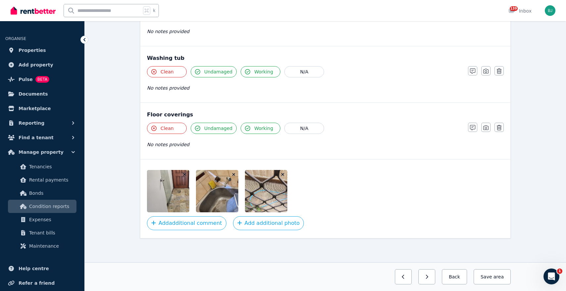
click at [275, 203] on img at bounding box center [282, 191] width 75 height 42
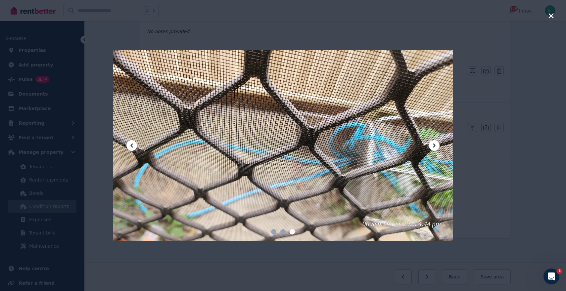
click at [550, 15] on icon "button" at bounding box center [551, 16] width 6 height 8
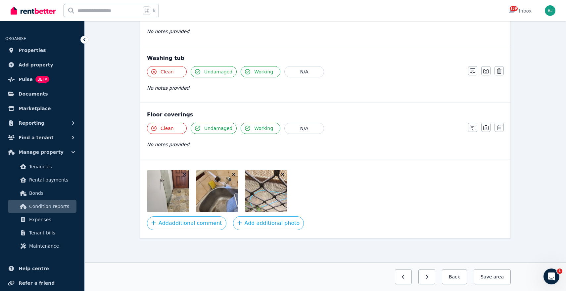
click at [153, 201] on img at bounding box center [184, 191] width 75 height 42
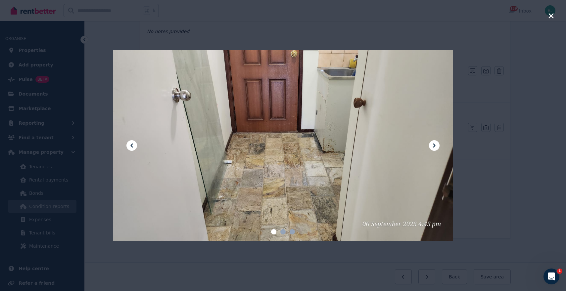
click at [433, 145] on icon at bounding box center [434, 146] width 8 height 8
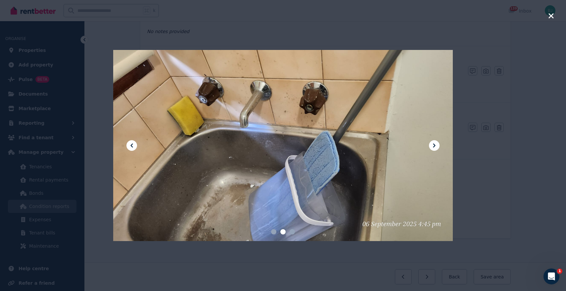
click at [553, 17] on icon "button" at bounding box center [551, 16] width 6 height 8
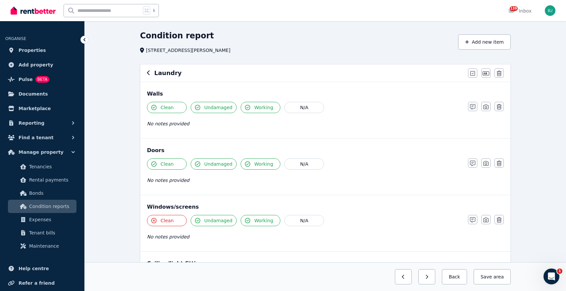
scroll to position [0, 0]
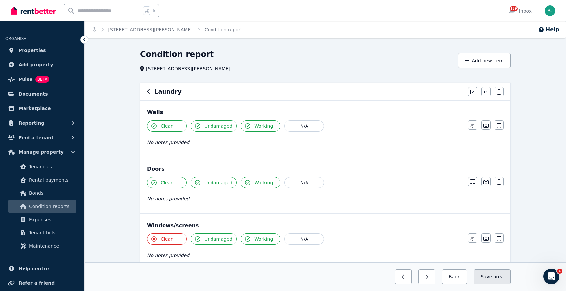
click at [488, 281] on button "Save area" at bounding box center [492, 276] width 37 height 15
click at [459, 277] on button "Back" at bounding box center [451, 276] width 31 height 15
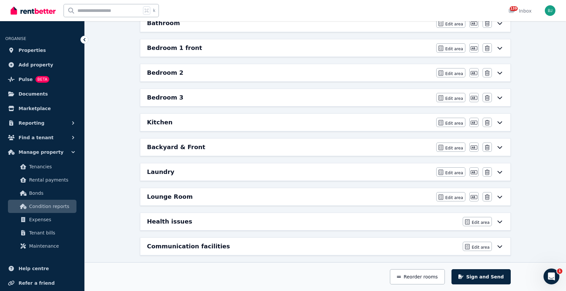
scroll to position [102, 0]
click at [351, 144] on div "Backyard & Front" at bounding box center [289, 146] width 285 height 9
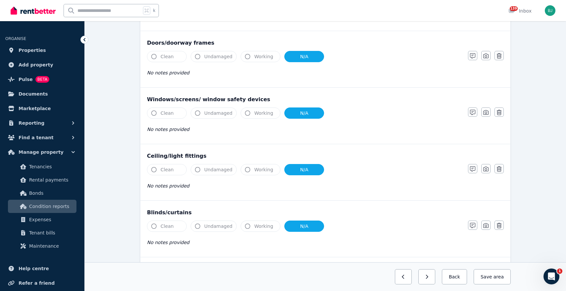
scroll to position [409, 0]
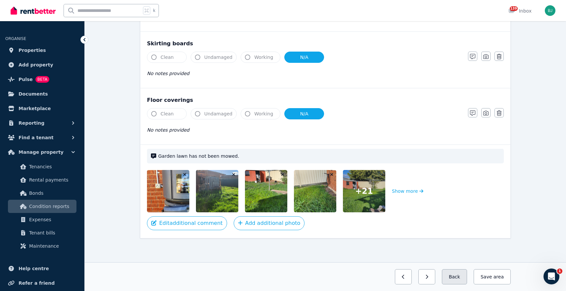
click at [463, 277] on button "Back" at bounding box center [454, 276] width 25 height 15
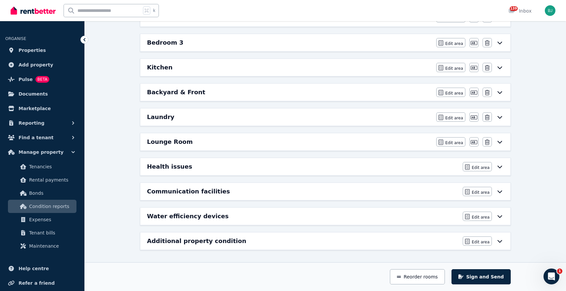
scroll to position [157, 0]
click at [395, 142] on div "Lounge Room" at bounding box center [289, 141] width 285 height 9
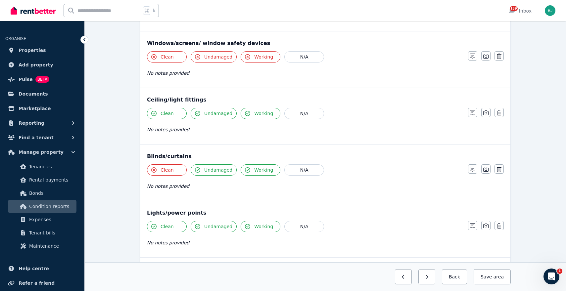
scroll to position [422, 0]
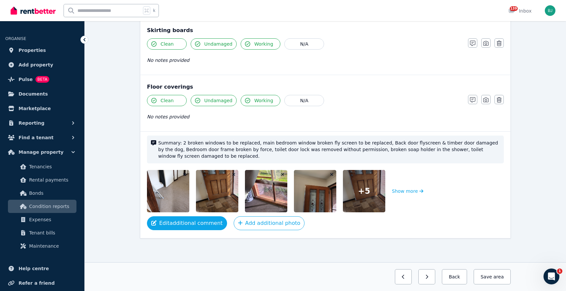
click at [186, 219] on button "Edit additional comment" at bounding box center [187, 224] width 80 height 14
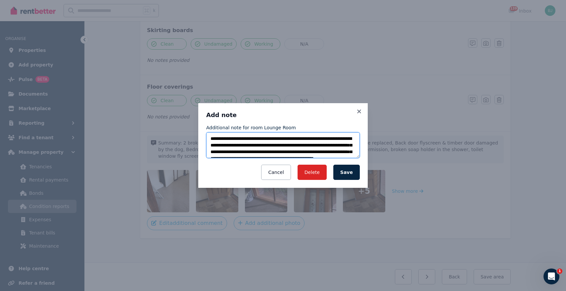
click at [302, 145] on textarea "**********" at bounding box center [283, 145] width 154 height 26
click at [347, 153] on textarea "**********" at bounding box center [283, 145] width 154 height 26
type textarea "**********"
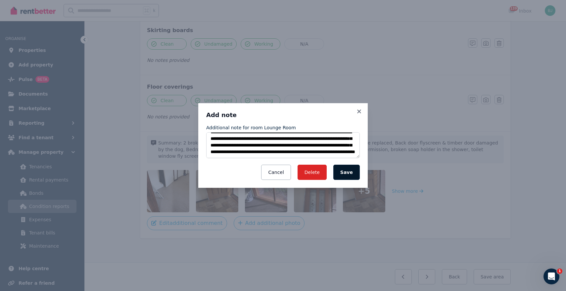
click at [352, 171] on button "Save" at bounding box center [346, 172] width 26 height 15
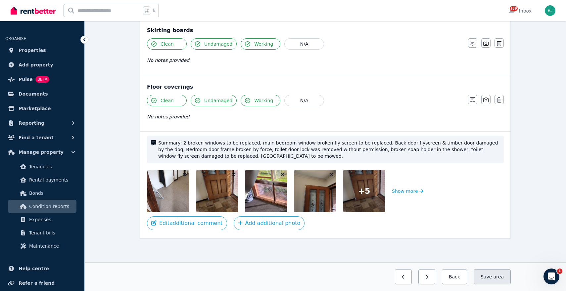
click at [500, 274] on span "area" at bounding box center [499, 277] width 10 height 7
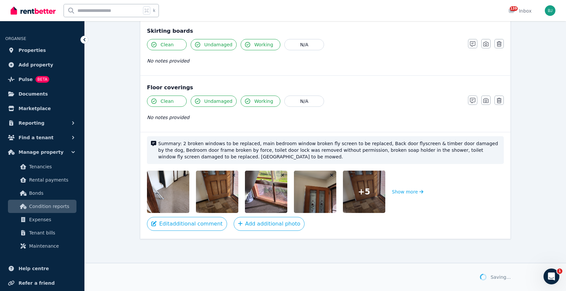
scroll to position [421, 0]
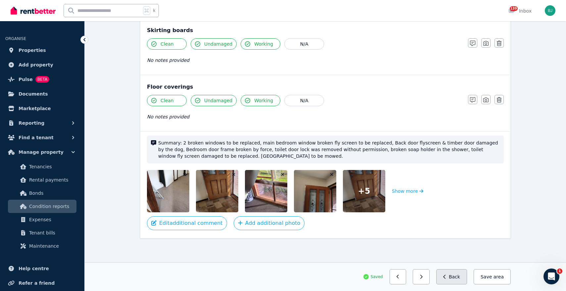
click at [460, 278] on button "Back" at bounding box center [451, 276] width 31 height 15
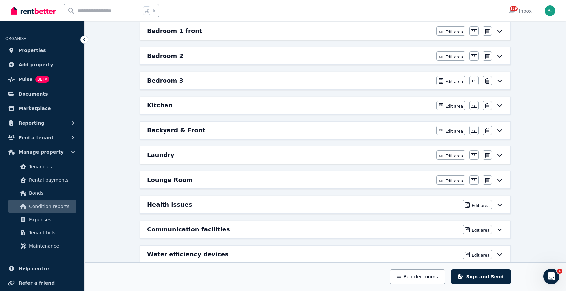
scroll to position [115, 0]
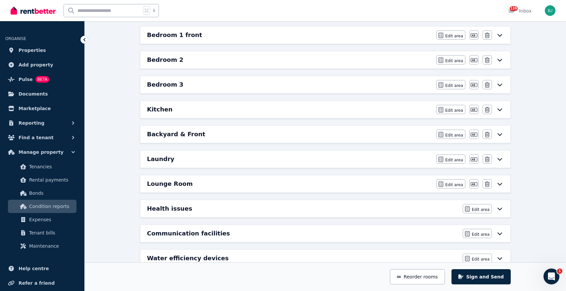
click at [396, 110] on div "Kitchen" at bounding box center [289, 109] width 285 height 9
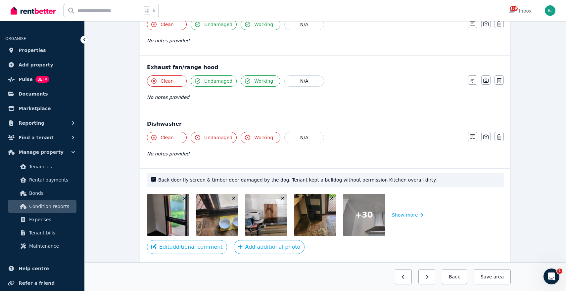
scroll to position [805, 0]
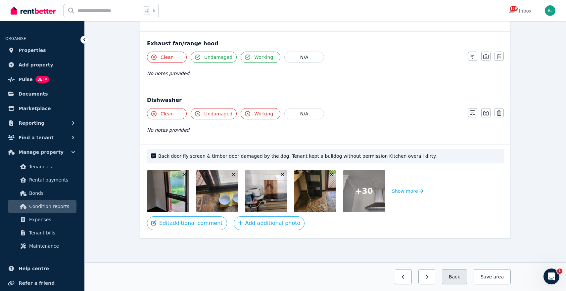
click at [458, 274] on button "Back" at bounding box center [454, 276] width 25 height 15
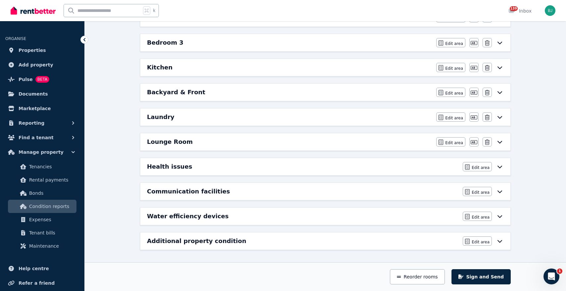
scroll to position [157, 0]
click at [368, 67] on div "Kitchen" at bounding box center [289, 67] width 285 height 9
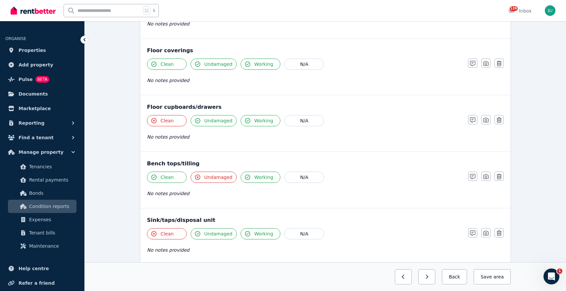
scroll to position [805, 0]
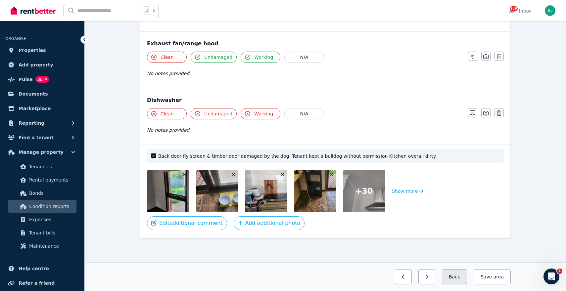
click at [455, 277] on button "Back" at bounding box center [454, 276] width 25 height 15
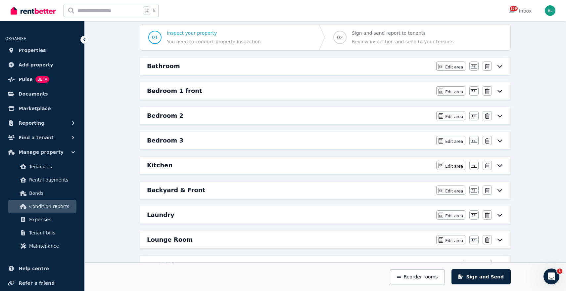
scroll to position [57, 0]
click at [363, 91] on div "Bedroom 1 front" at bounding box center [289, 92] width 285 height 9
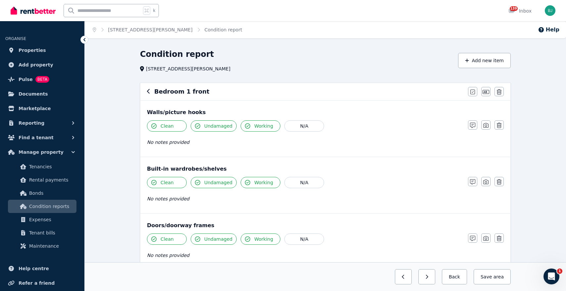
scroll to position [465, 0]
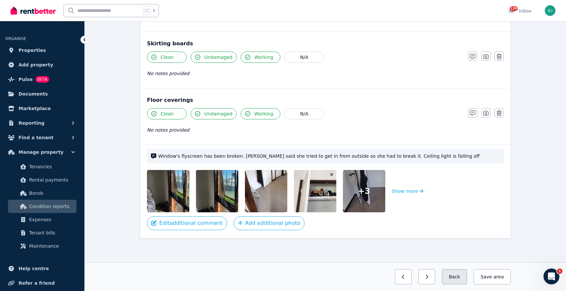
click at [460, 279] on button "Back" at bounding box center [454, 276] width 25 height 15
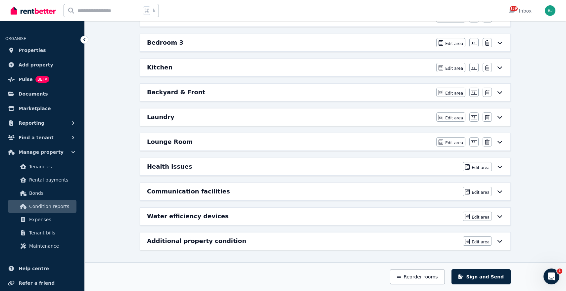
scroll to position [0, 0]
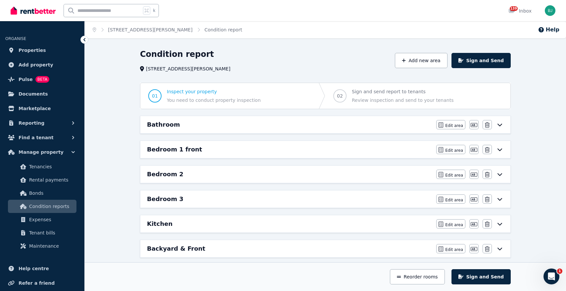
click at [367, 126] on div "Bathroom" at bounding box center [289, 124] width 285 height 9
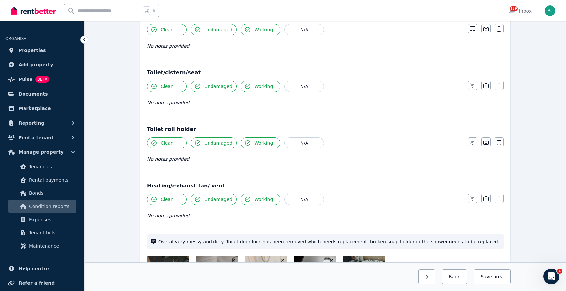
scroll to position [805, 0]
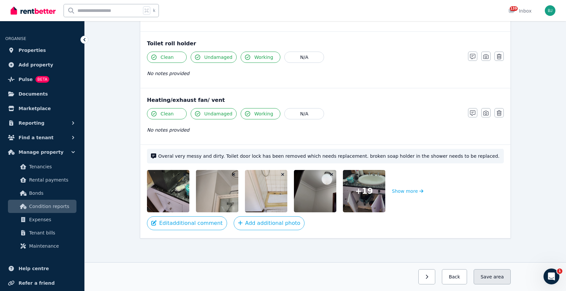
click at [495, 277] on span "area" at bounding box center [499, 277] width 10 height 7
click at [458, 278] on button "Back" at bounding box center [451, 276] width 31 height 15
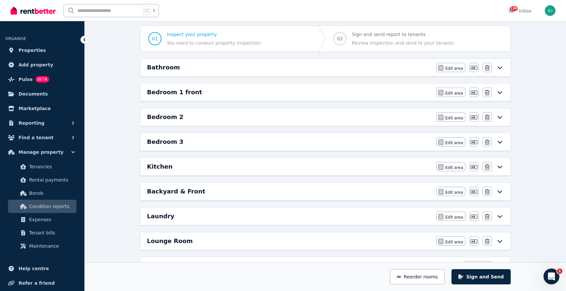
scroll to position [0, 0]
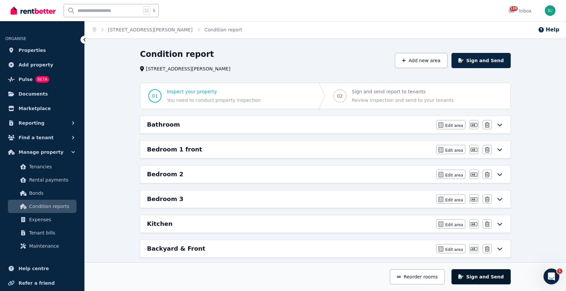
click at [471, 278] on button "Sign and Send" at bounding box center [481, 276] width 59 height 15
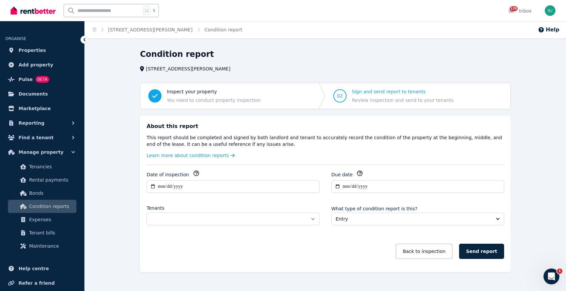
scroll to position [11, 0]
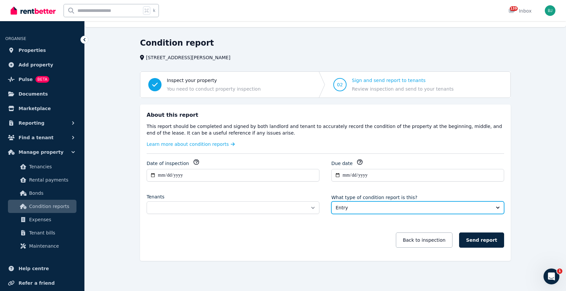
click at [339, 210] on span "Entry" at bounding box center [413, 208] width 155 height 7
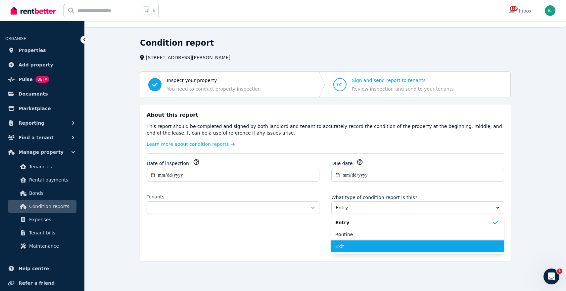
click at [347, 243] on span "Exit" at bounding box center [413, 246] width 157 height 7
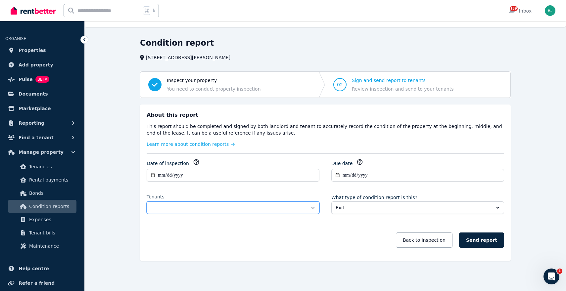
click at [282, 207] on select "**********" at bounding box center [233, 208] width 173 height 13
select select "**********"
click at [147, 202] on select "**********" at bounding box center [233, 208] width 173 height 13
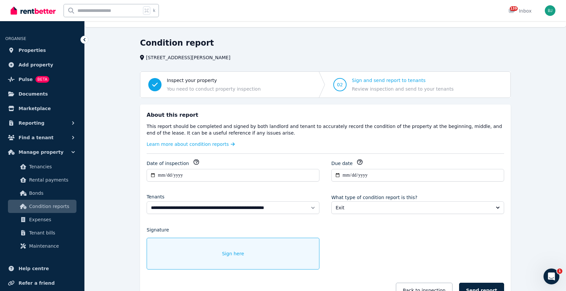
click at [283, 256] on div "Sign here" at bounding box center [233, 254] width 173 height 32
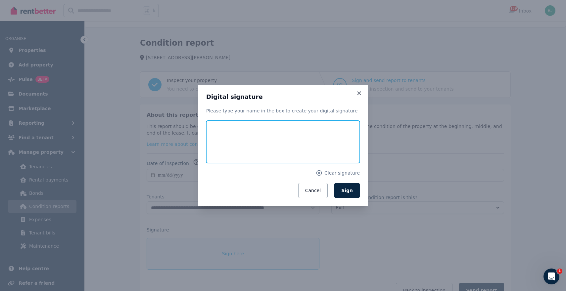
click at [261, 144] on input "text" at bounding box center [283, 142] width 154 height 42
type input "*******"
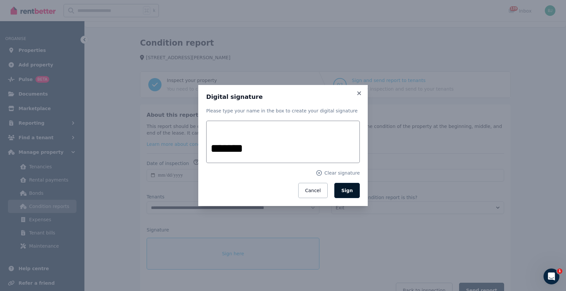
click at [345, 188] on span "Sign" at bounding box center [347, 190] width 12 height 5
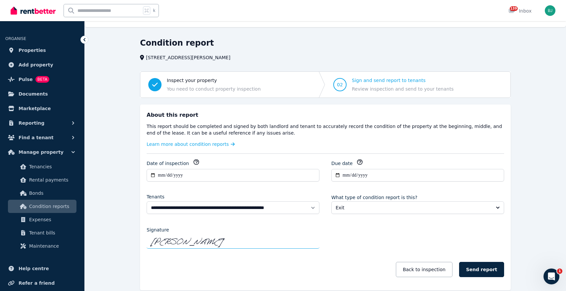
click at [363, 245] on div "**********" at bounding box center [326, 221] width 358 height 125
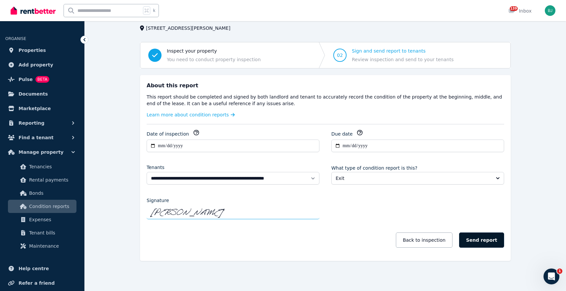
click at [476, 242] on button "Send report" at bounding box center [481, 240] width 45 height 15
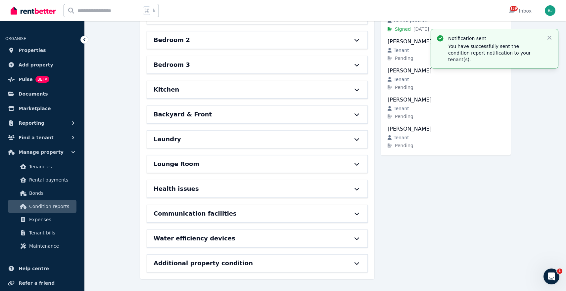
scroll to position [0, 0]
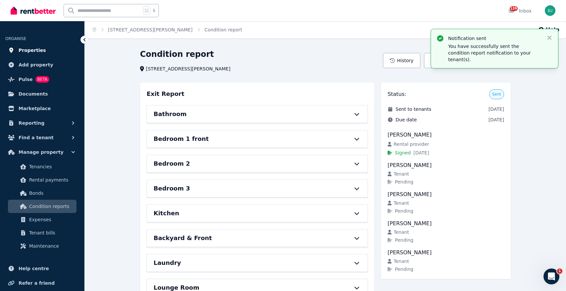
click at [32, 50] on span "Properties" at bounding box center [32, 50] width 27 height 8
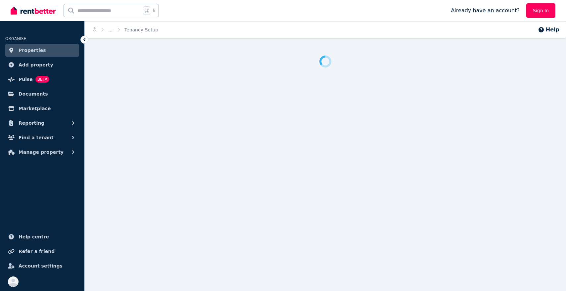
click at [37, 48] on span "Properties" at bounding box center [32, 50] width 27 height 8
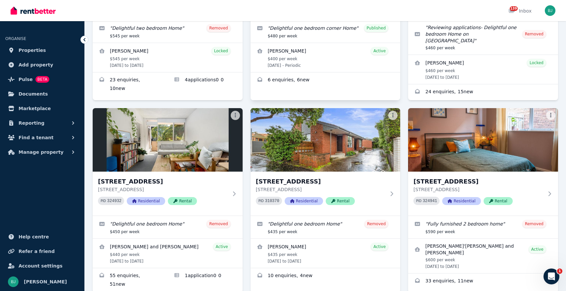
scroll to position [165, 0]
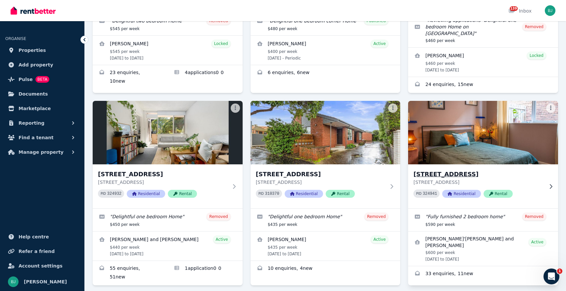
click at [510, 165] on div "1/282 Langridge Street, Abbotsford 1/282 Langridge Street, Abbotsford VIC 3067 …" at bounding box center [483, 187] width 150 height 44
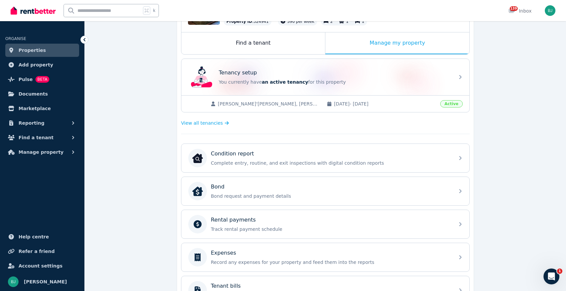
scroll to position [152, 0]
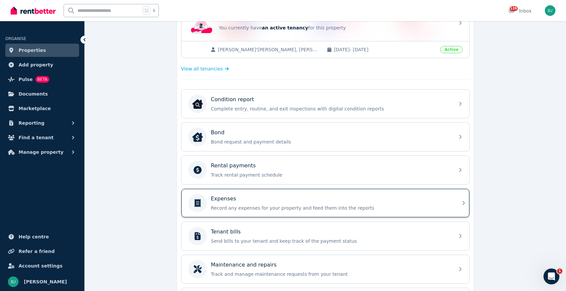
click at [329, 206] on p "Record any expenses for your property and feed them into the reports" at bounding box center [331, 208] width 240 height 7
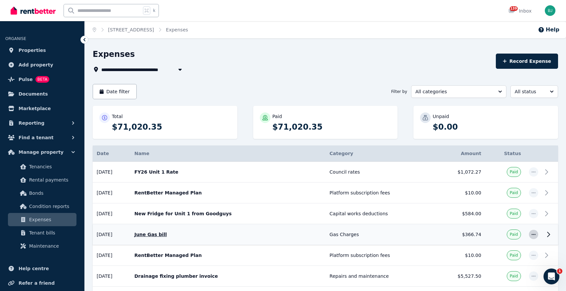
click at [536, 231] on span "button" at bounding box center [533, 234] width 9 height 9
click at [507, 249] on span "Edit expense" at bounding box center [512, 253] width 42 height 8
select select "**********"
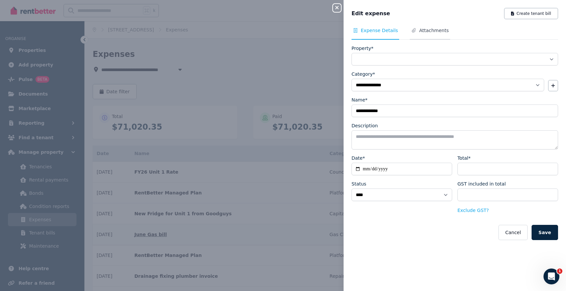
select select "**********"
click at [429, 29] on span "Attachments" at bounding box center [433, 30] width 29 height 7
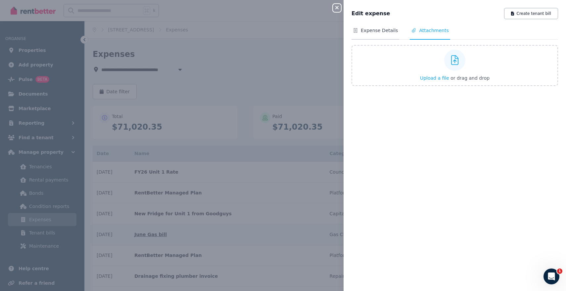
click at [381, 32] on span "Expense Details" at bounding box center [379, 30] width 37 height 7
select select "**********"
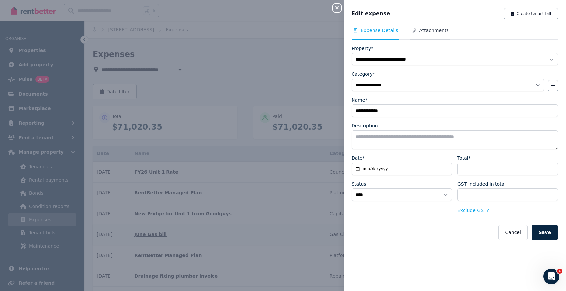
click at [426, 29] on span "Attachments" at bounding box center [433, 30] width 29 height 7
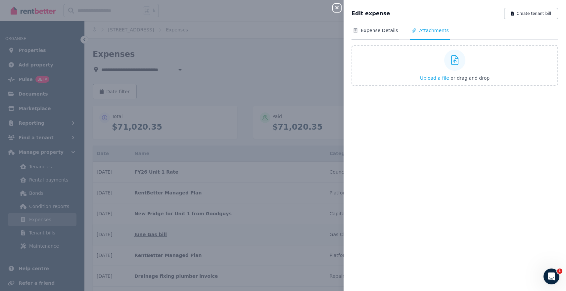
click at [377, 33] on span "Expense Details" at bounding box center [379, 30] width 37 height 7
select select "**********"
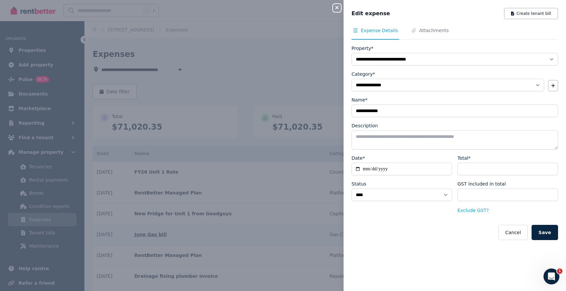
click at [337, 6] on icon "button" at bounding box center [337, 7] width 8 height 5
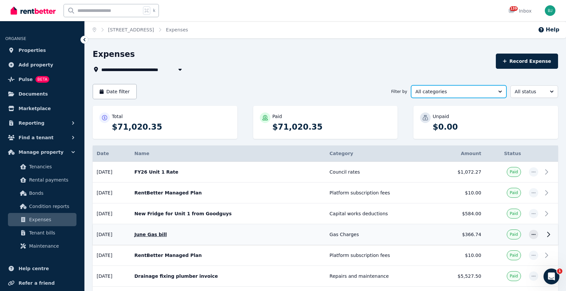
click at [464, 93] on span "All categories" at bounding box center [453, 91] width 77 height 7
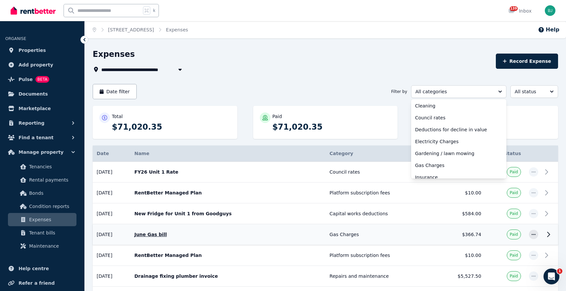
scroll to position [85, 0]
click at [452, 161] on li "Gas Charges" at bounding box center [458, 165] width 95 height 12
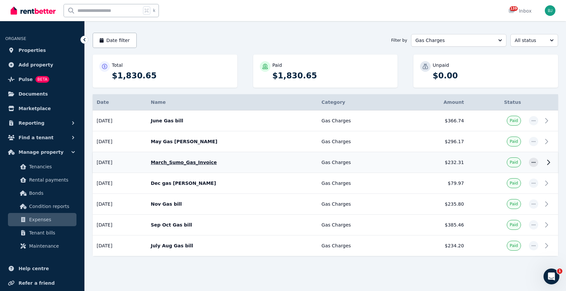
scroll to position [52, 0]
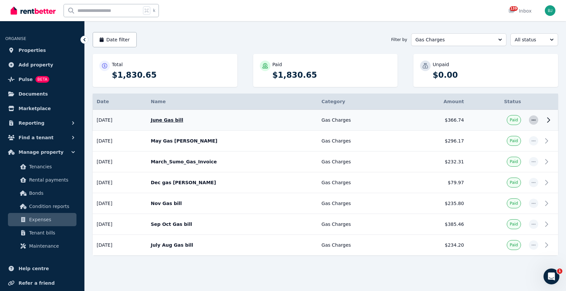
click at [533, 119] on icon "button" at bounding box center [533, 120] width 5 height 5
click at [519, 134] on span "Edit expense" at bounding box center [512, 138] width 42 height 8
select select "**********"
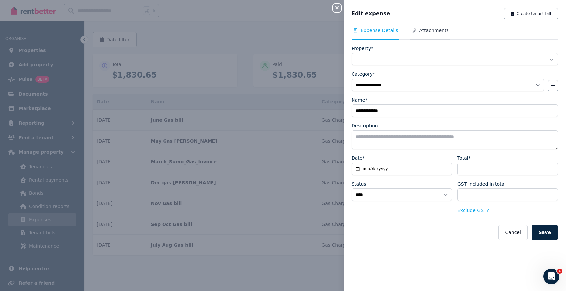
click at [440, 32] on span "Attachments" at bounding box center [433, 30] width 29 height 7
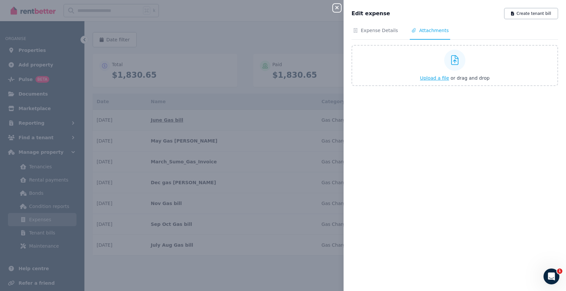
click at [434, 77] on span "Upload a file" at bounding box center [434, 77] width 29 height 5
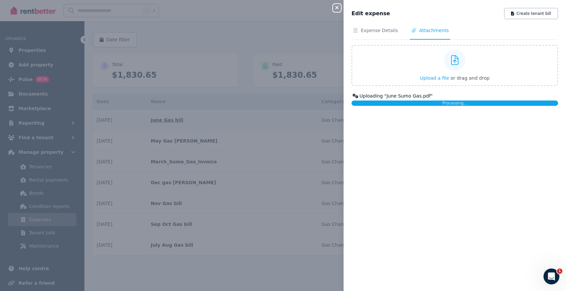
click at [340, 5] on icon "button" at bounding box center [337, 7] width 8 height 5
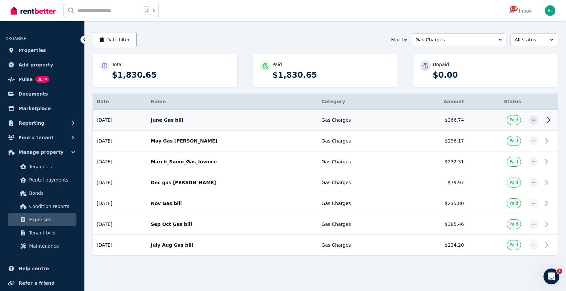
scroll to position [0, 0]
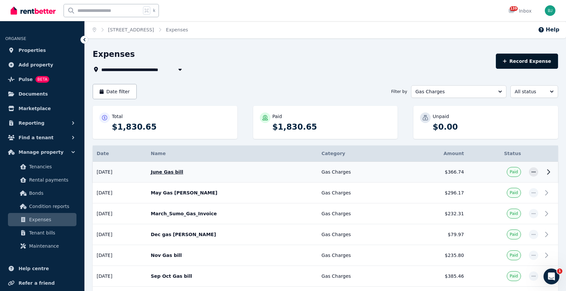
click at [521, 63] on button "Record Expense" at bounding box center [527, 61] width 62 height 15
select select "**********"
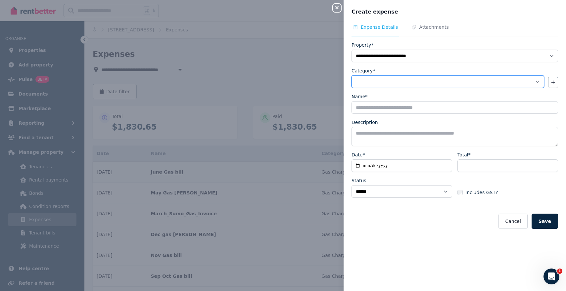
click at [427, 80] on select "**********" at bounding box center [448, 81] width 193 height 13
select select "**********"
click at [352, 75] on select "**********" at bounding box center [448, 81] width 193 height 13
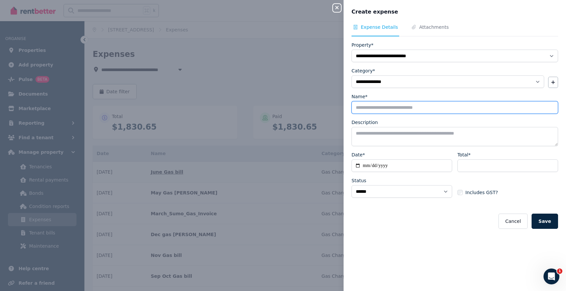
click at [401, 106] on input "Name*" at bounding box center [455, 107] width 207 height 13
type input "*"
click at [414, 111] on input "********" at bounding box center [455, 107] width 207 height 13
type input "**********"
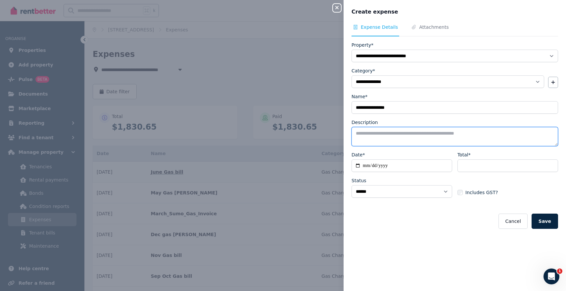
click at [402, 137] on textarea "Description" at bounding box center [455, 136] width 207 height 19
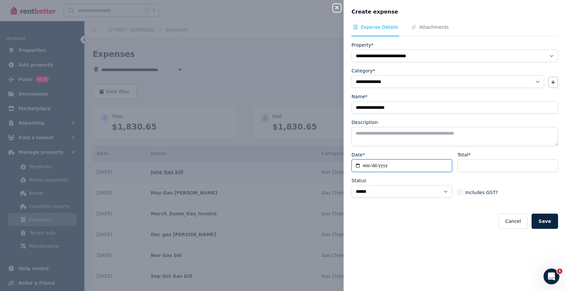
click at [357, 165] on input "Date*" at bounding box center [402, 166] width 101 height 13
click at [358, 165] on input "Date*" at bounding box center [402, 166] width 101 height 13
type input "**********"
click at [479, 158] on div "Total*" at bounding box center [508, 162] width 101 height 21
click at [479, 160] on input "Total*" at bounding box center [508, 166] width 101 height 13
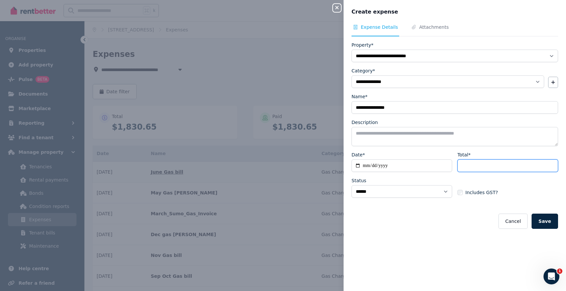
type input "******"
click at [441, 192] on select "****** ****" at bounding box center [402, 191] width 101 height 13
select select "**********"
click at [352, 185] on select "****** ****" at bounding box center [402, 191] width 101 height 13
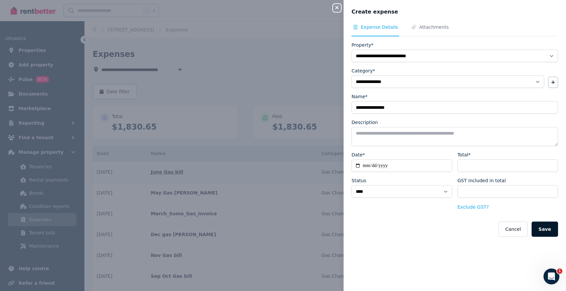
click at [548, 231] on button "Save" at bounding box center [545, 229] width 26 height 15
click at [436, 27] on span "Attachments" at bounding box center [433, 27] width 29 height 7
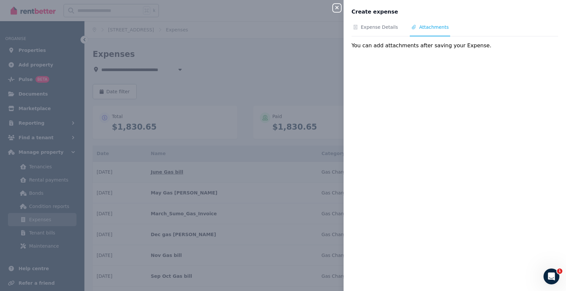
select select "**********"
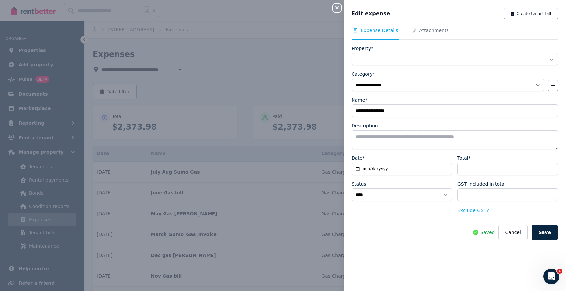
select select "**********"
click at [429, 33] on span "Attachments" at bounding box center [433, 30] width 29 height 7
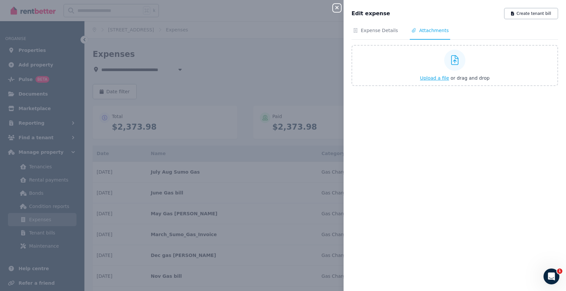
click at [432, 76] on span "Upload a file" at bounding box center [434, 77] width 29 height 5
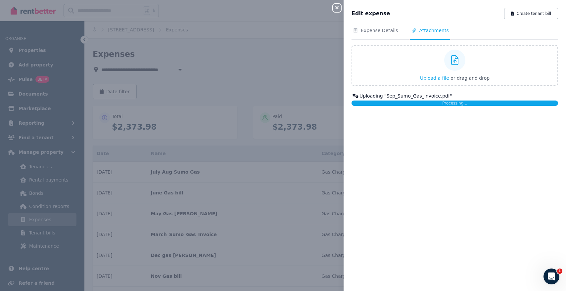
click at [338, 10] on icon "button" at bounding box center [337, 7] width 8 height 5
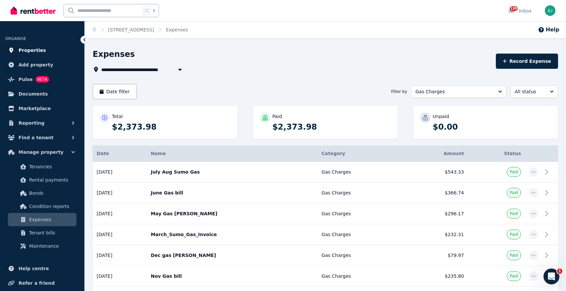
click at [36, 51] on span "Properties" at bounding box center [32, 50] width 27 height 8
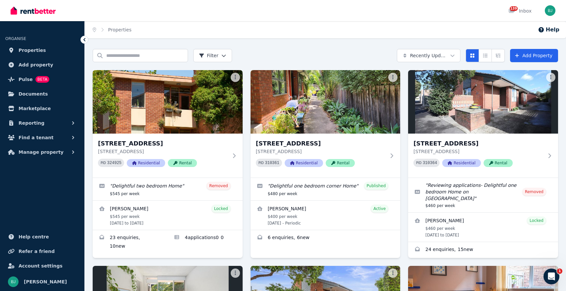
click at [358, 31] on div "Home Properties Help" at bounding box center [325, 29] width 481 height 17
